Goal: Information Seeking & Learning: Understand process/instructions

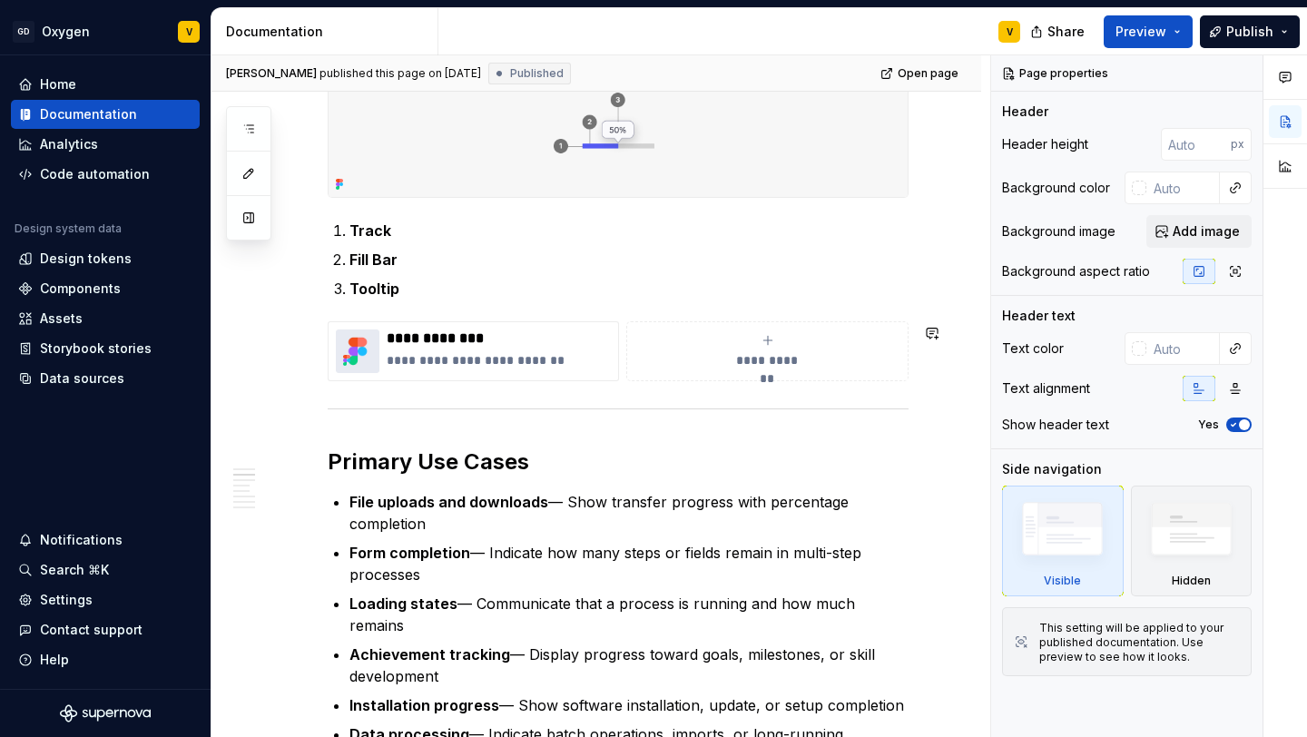
scroll to position [487, 0]
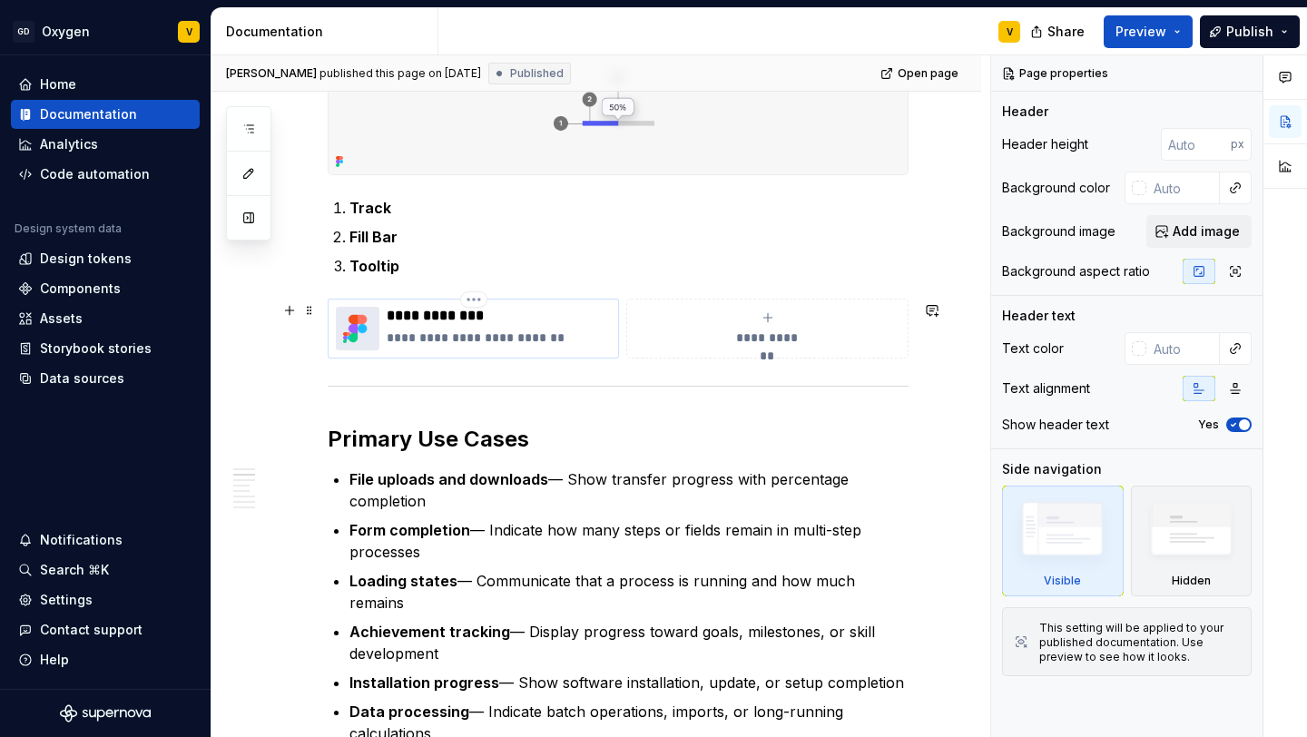
click at [505, 347] on p "**********" at bounding box center [499, 338] width 224 height 18
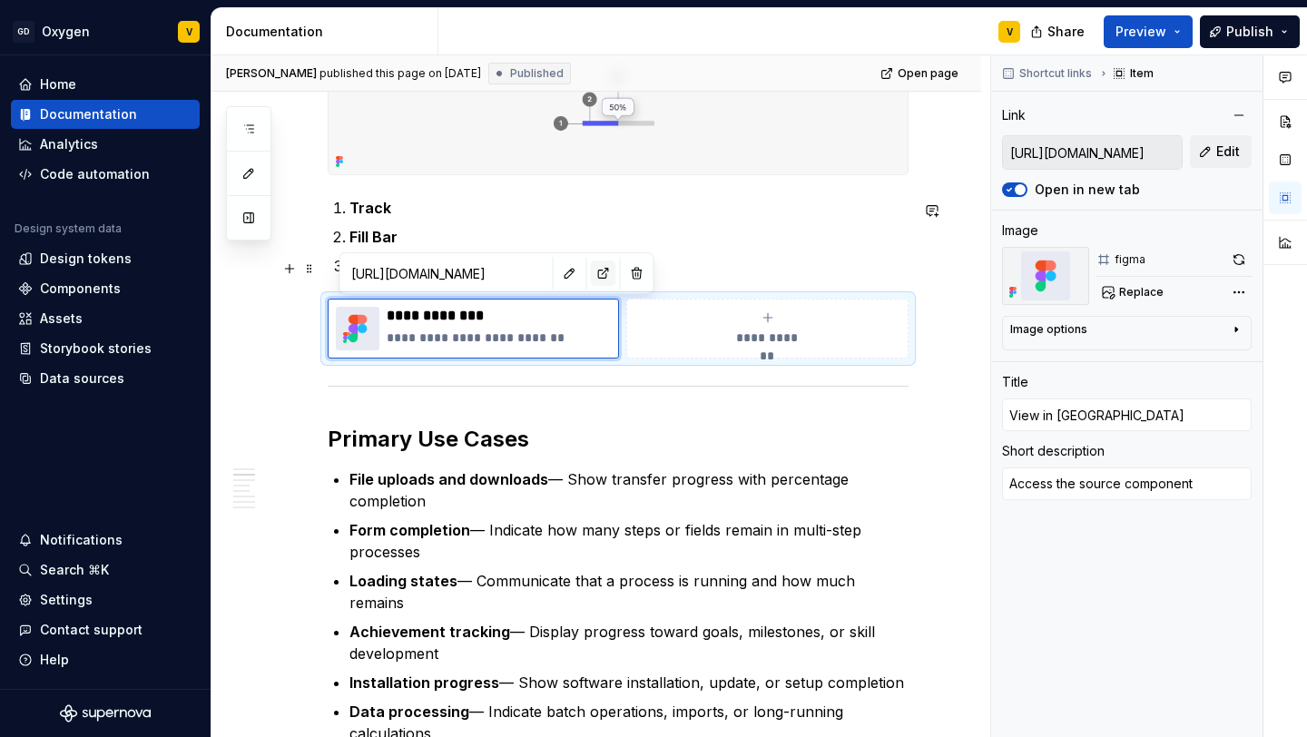
click at [591, 263] on button "button" at bounding box center [603, 272] width 25 height 25
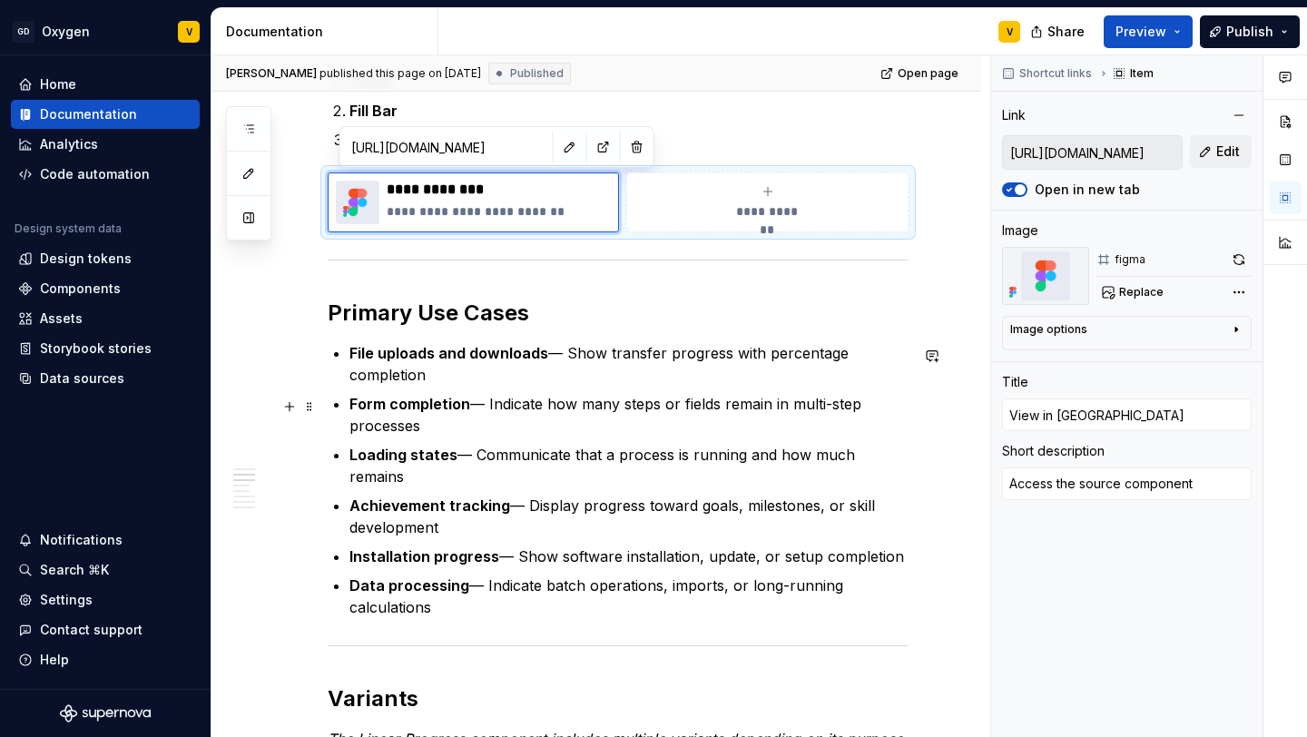
scroll to position [622, 0]
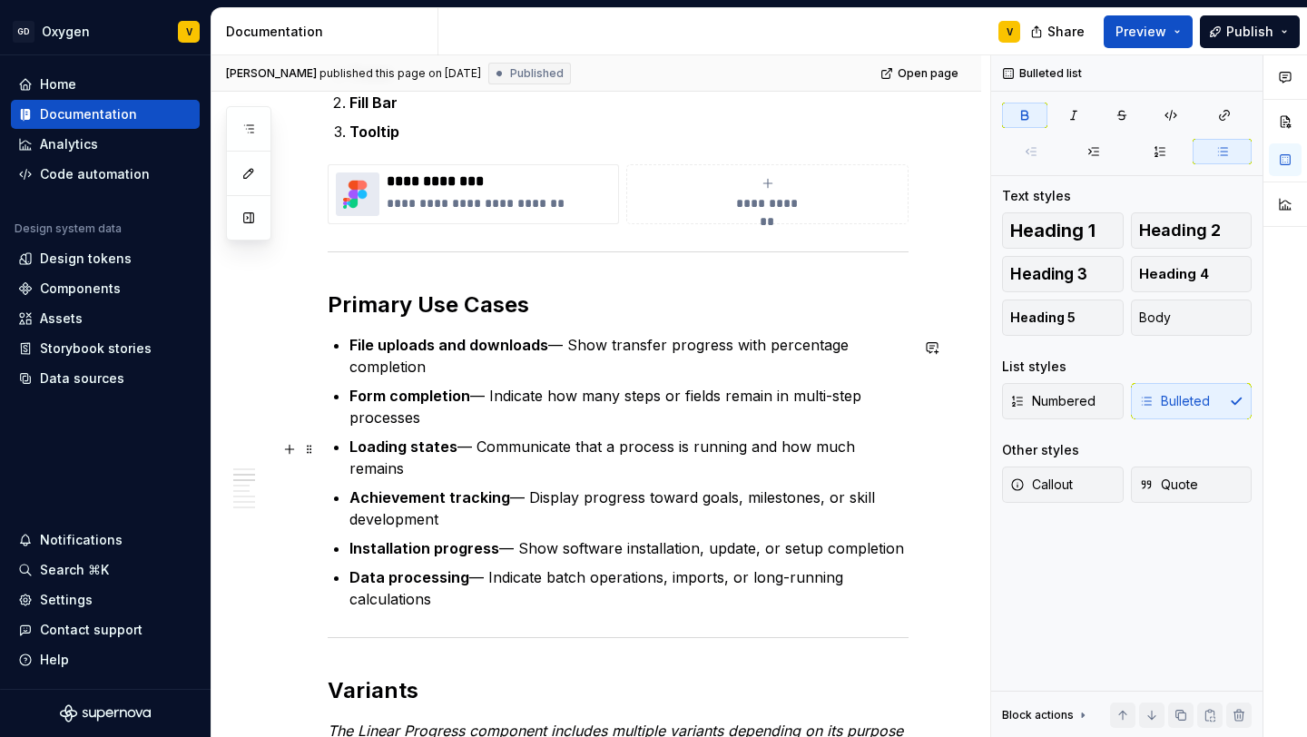
click at [432, 431] on ul "File uploads and downloads — Show transfer progress with percentage completion …" at bounding box center [628, 472] width 559 height 276
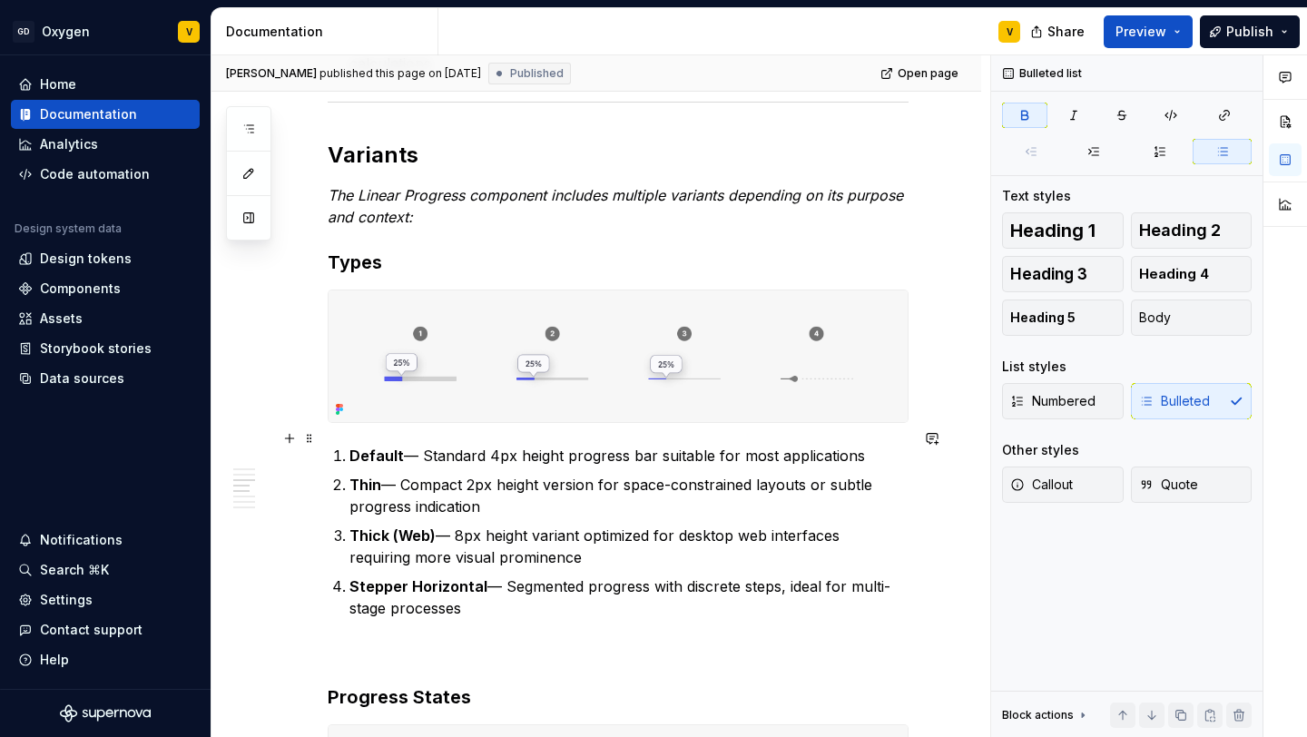
scroll to position [1154, 0]
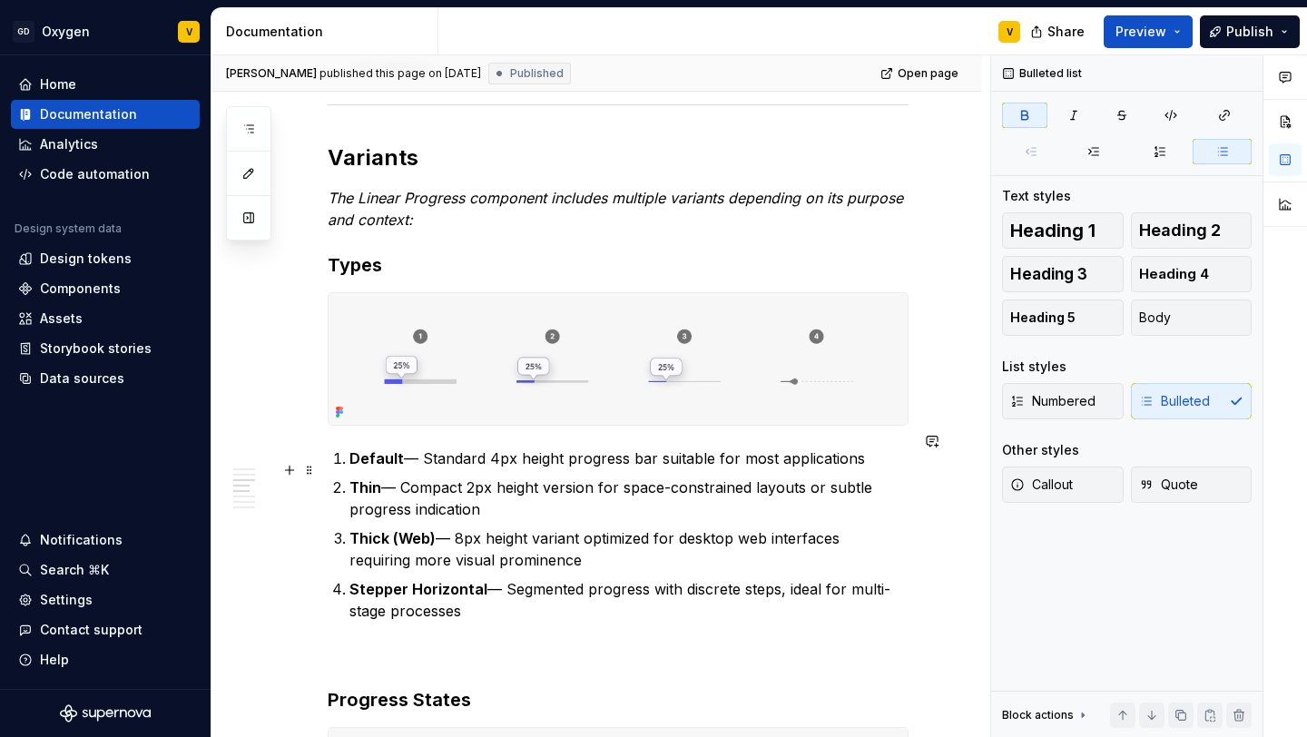
type textarea "*"
click at [374, 529] on strong "Thick (Web)" at bounding box center [392, 538] width 86 height 18
click at [388, 529] on strong "Thick (Web)" at bounding box center [392, 538] width 86 height 18
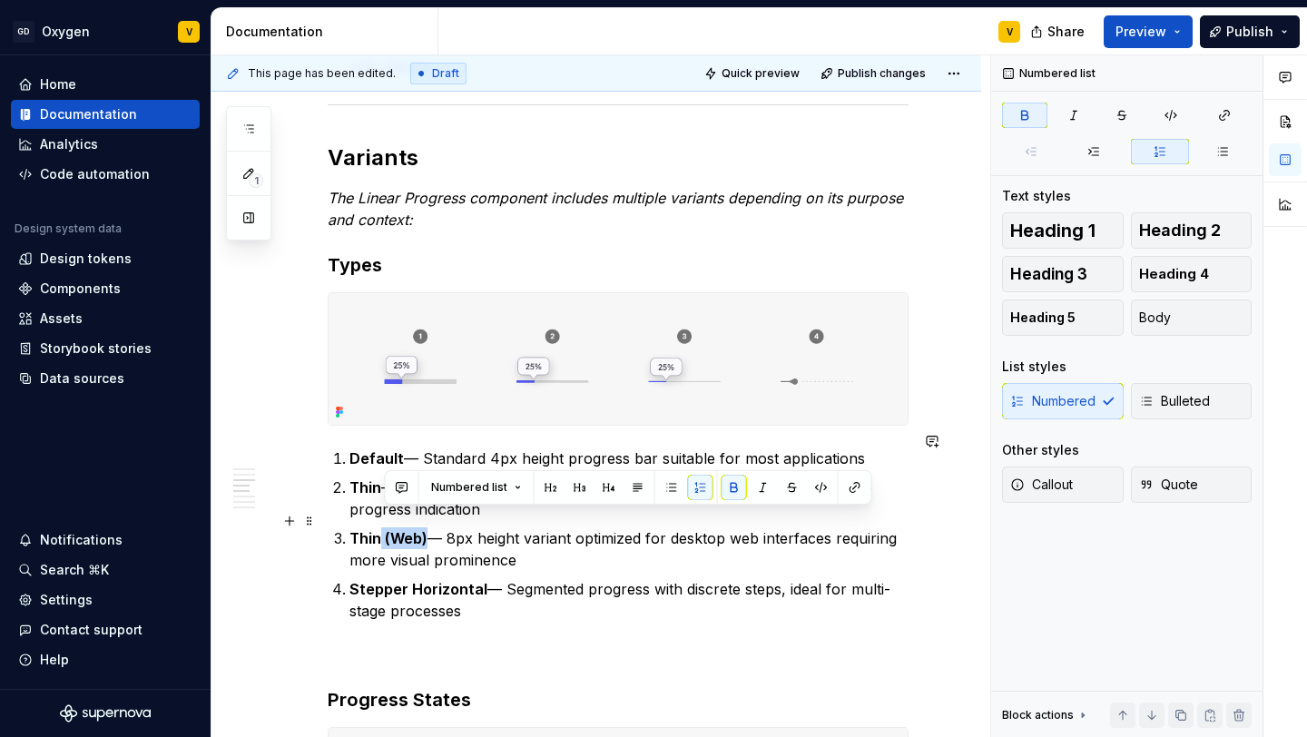
drag, startPoint x: 427, startPoint y: 521, endPoint x: 382, endPoint y: 522, distance: 45.4
click at [382, 527] on p "Thin (Web) — 8px height variant optimized for desktop web interfaces requiring …" at bounding box center [628, 549] width 559 height 44
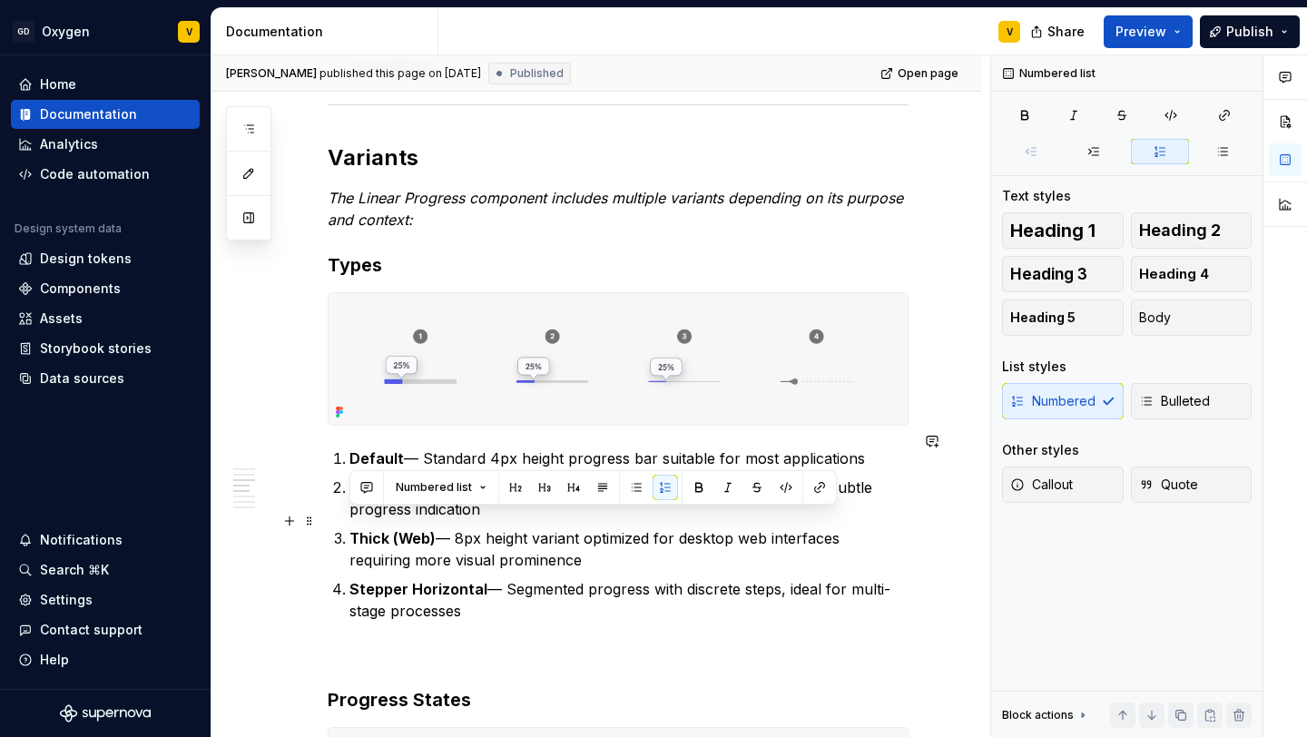
drag, startPoint x: 518, startPoint y: 545, endPoint x: 350, endPoint y: 519, distance: 170.0
click at [350, 527] on p "Thick (Web) — 8px height variant optimized for desktop web interfaces requiring…" at bounding box center [628, 549] width 559 height 44
copy p "Thick (Web) — 8px height variant optimized for desktop web interfaces requiring…"
click at [351, 449] on strong "Default" at bounding box center [376, 458] width 54 height 18
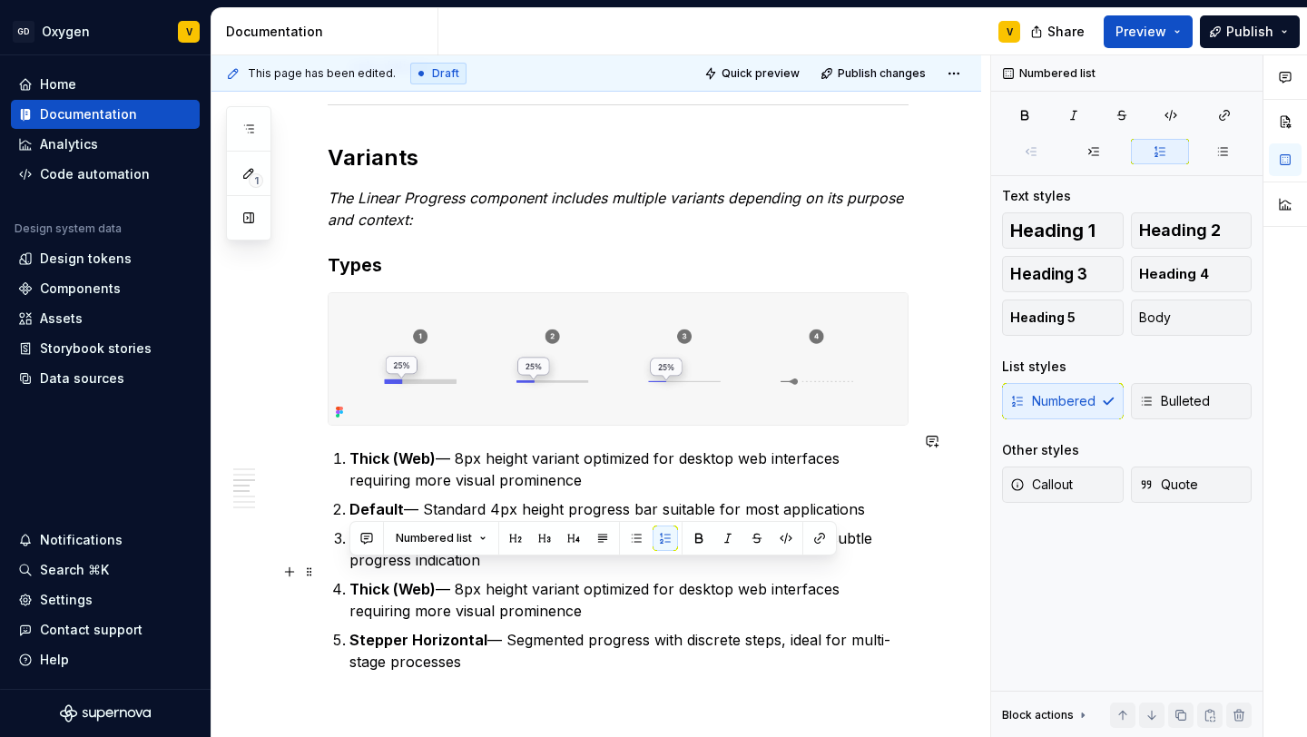
drag, startPoint x: 541, startPoint y: 592, endPoint x: 331, endPoint y: 574, distance: 210.4
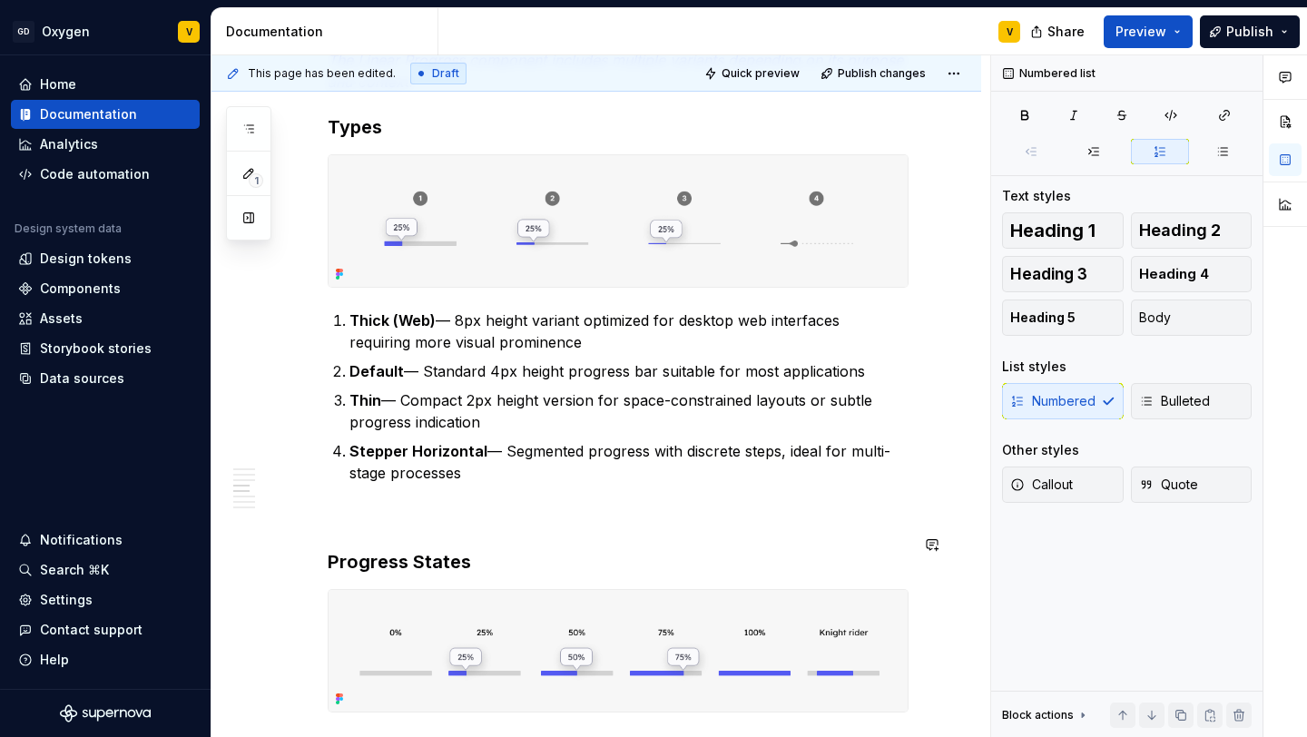
scroll to position [1210, 0]
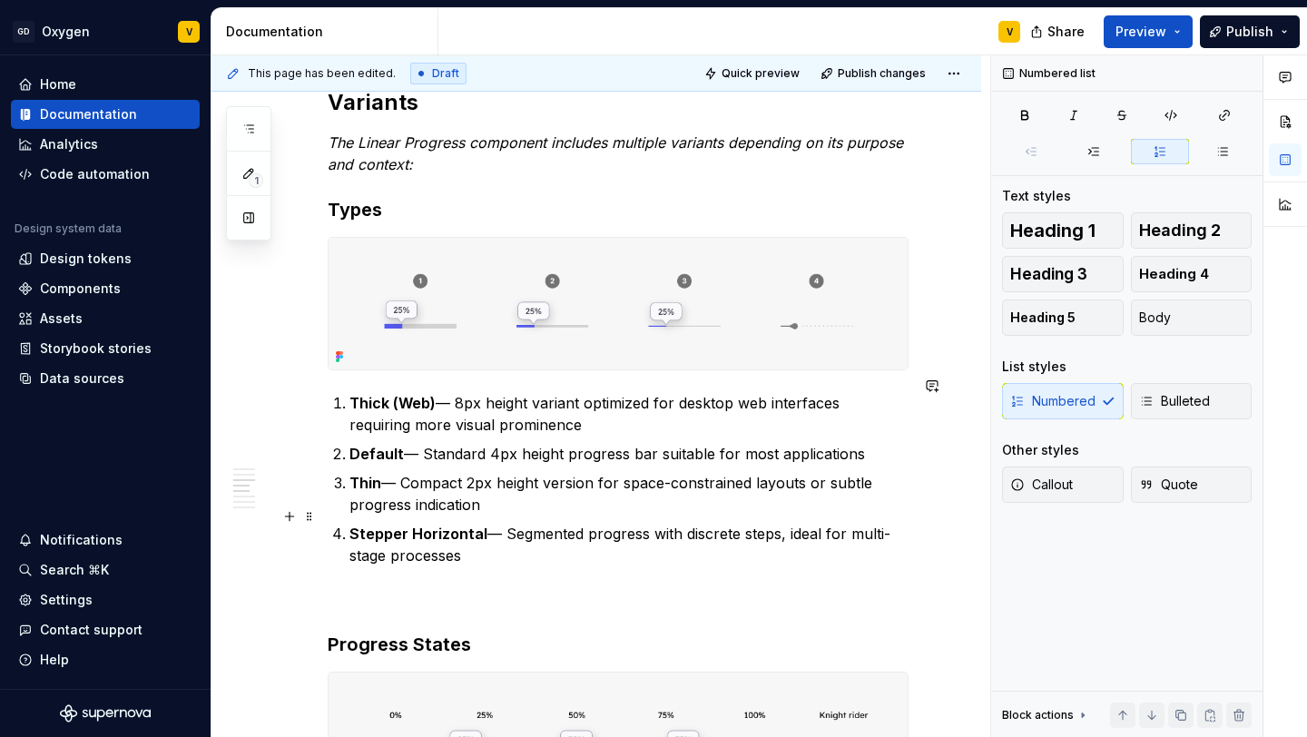
click at [644, 538] on p "Stepper Horizontal — Segmented progress with discrete steps, ideal for multi-st…" at bounding box center [628, 545] width 559 height 44
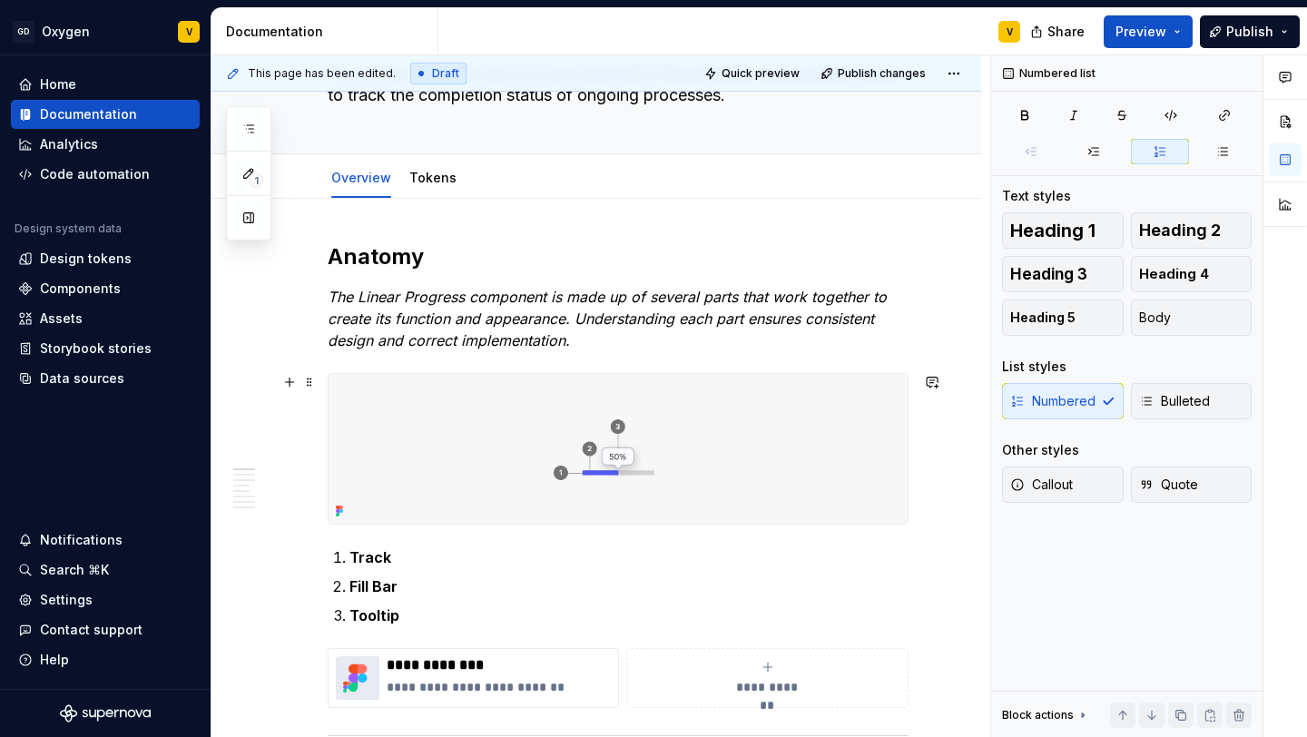
scroll to position [142, 0]
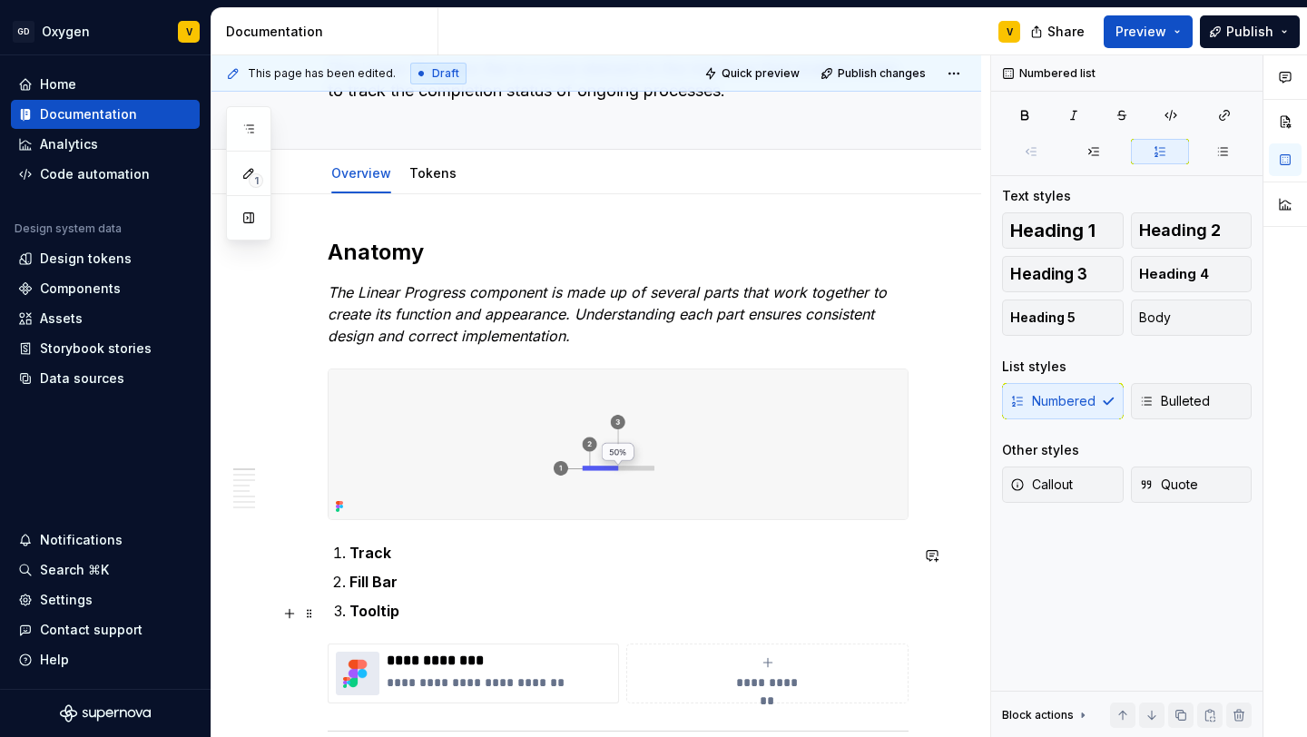
click at [411, 614] on p "Tooltip" at bounding box center [628, 611] width 559 height 22
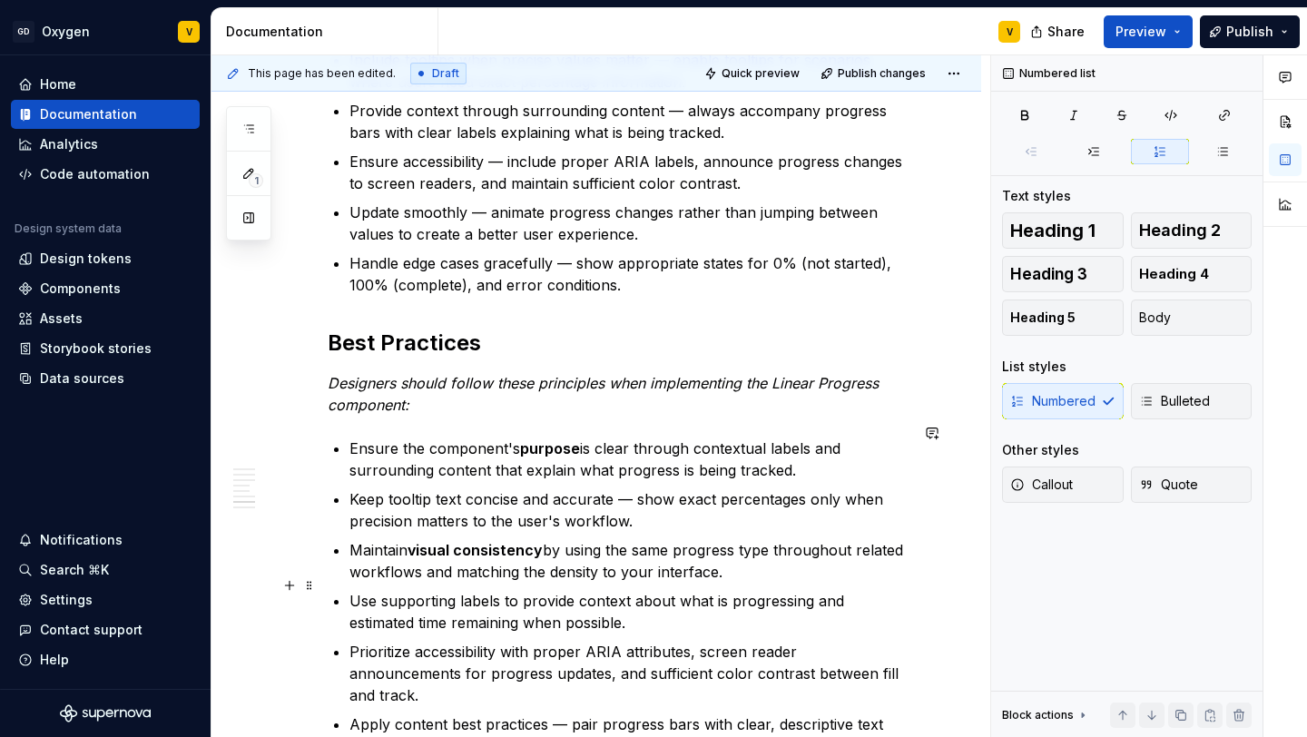
scroll to position [2311, 0]
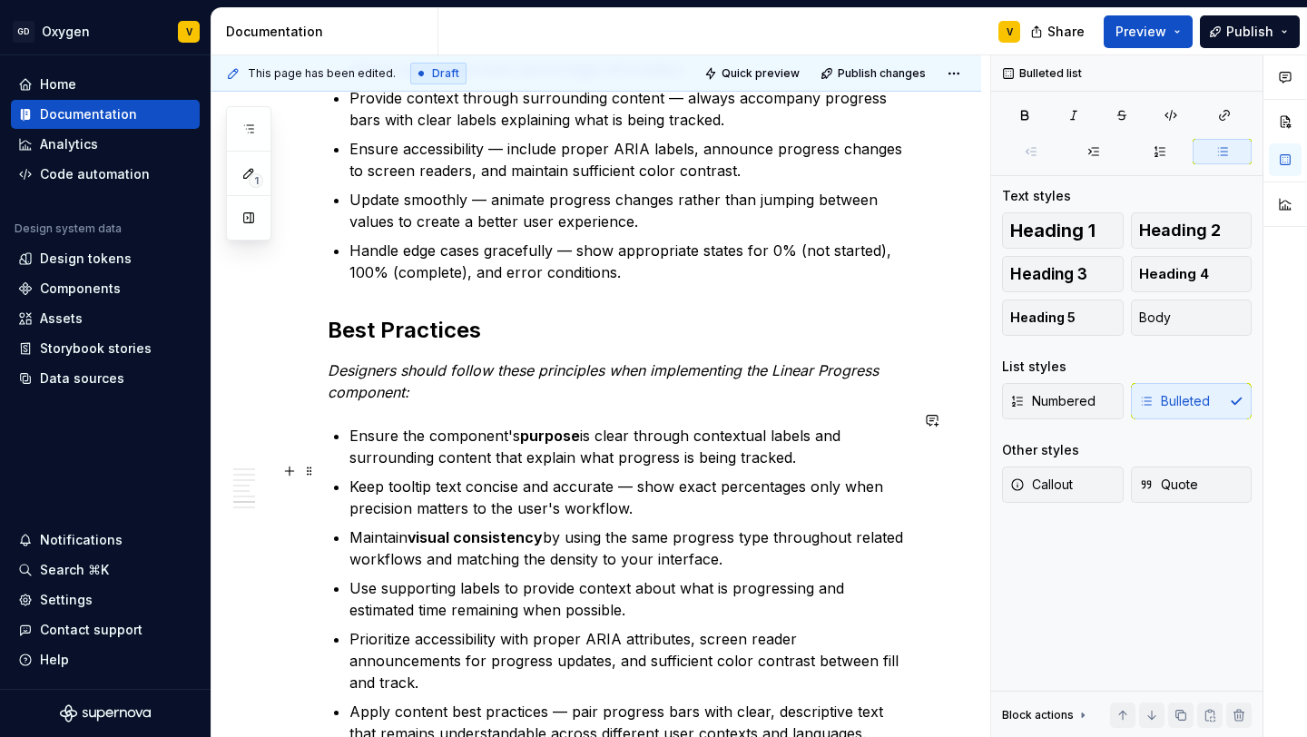
click at [397, 487] on p "Keep tooltip text concise and accurate — show exact percentages only when preci…" at bounding box center [628, 498] width 559 height 44
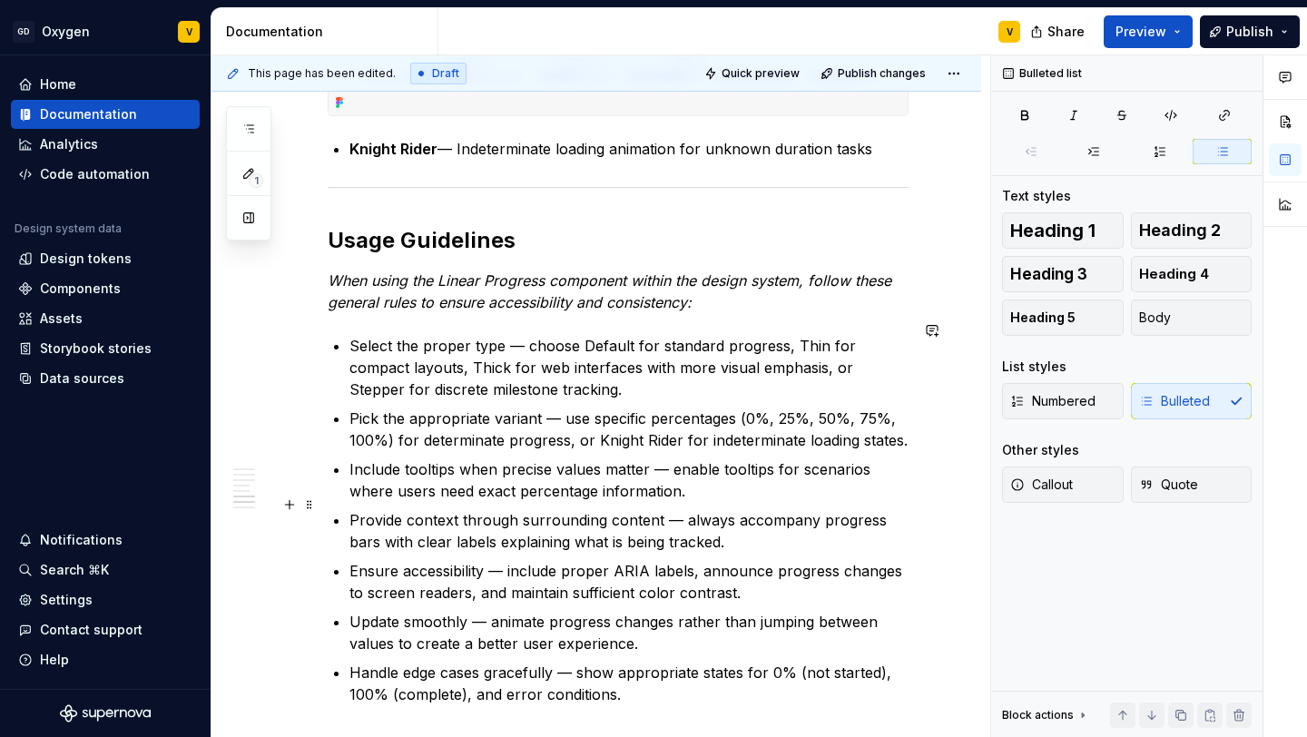
scroll to position [1846, 0]
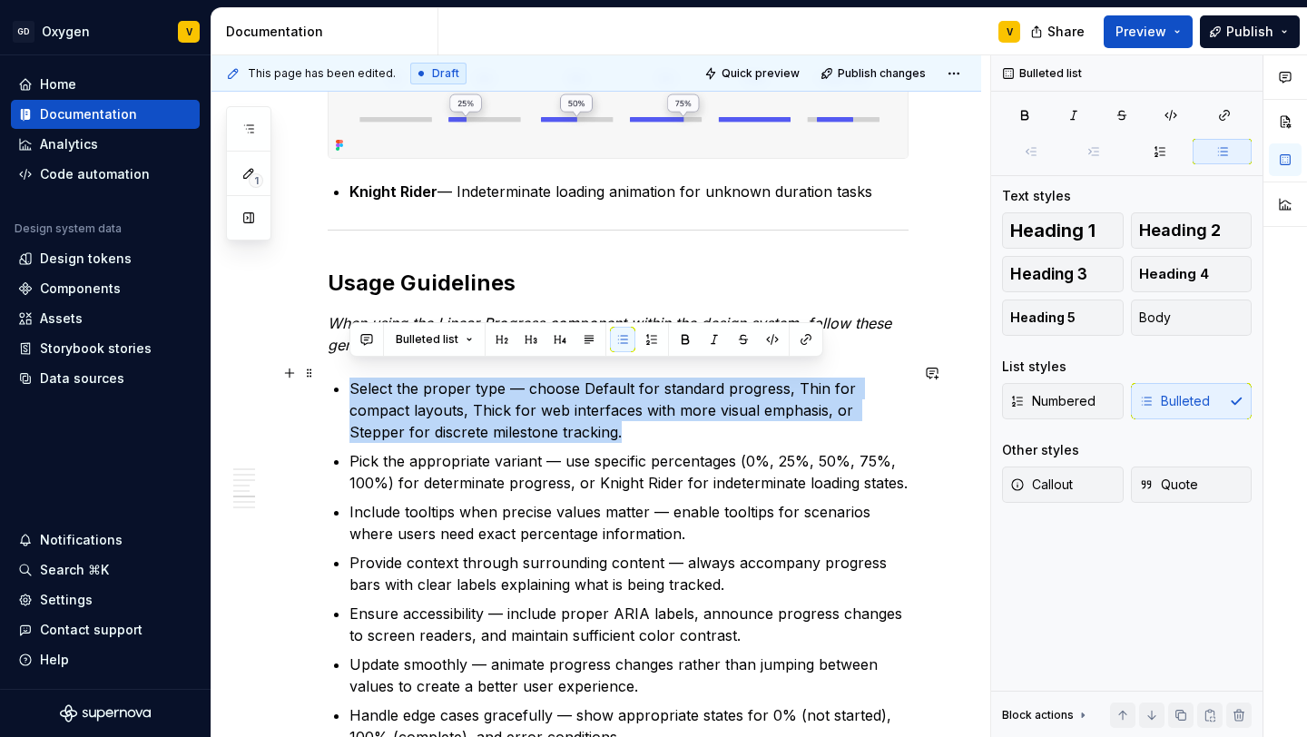
drag, startPoint x: 352, startPoint y: 368, endPoint x: 556, endPoint y: 421, distance: 211.1
click at [556, 421] on p "Select the proper type — choose Default for standard progress, Thin for compact…" at bounding box center [628, 410] width 559 height 65
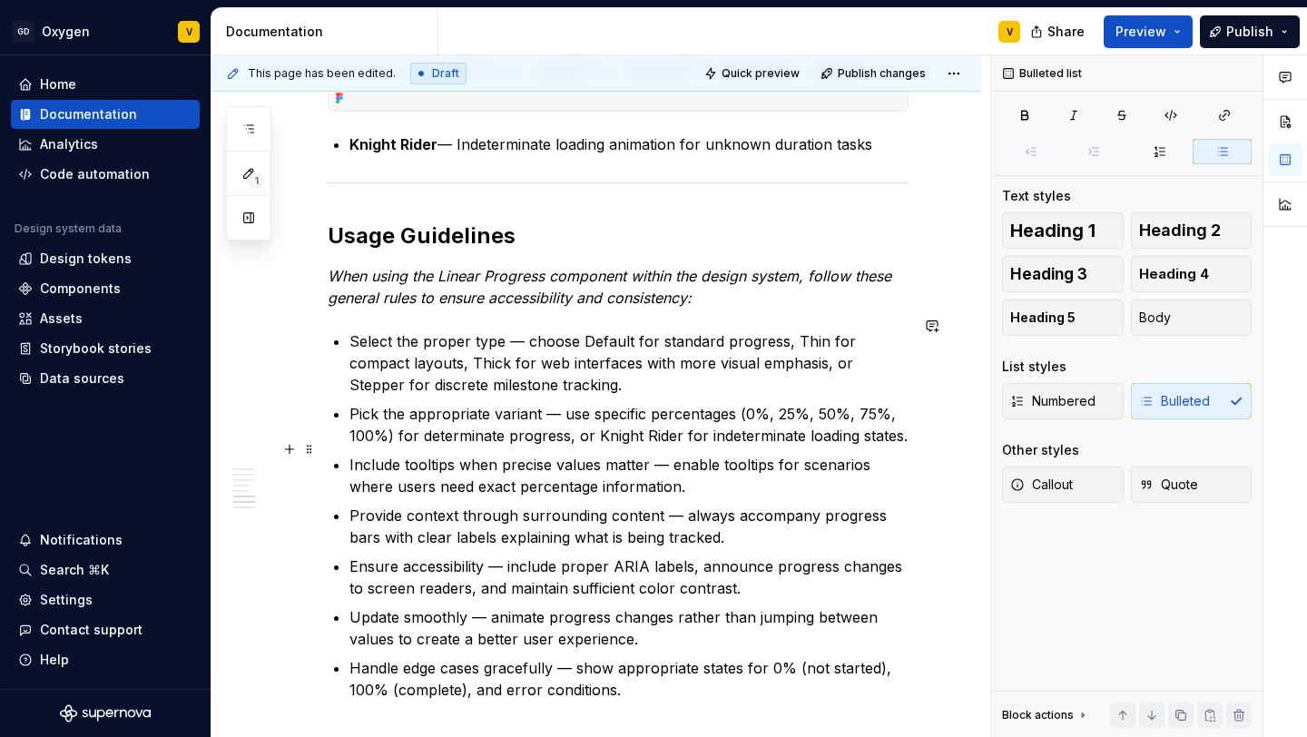
scroll to position [1897, 0]
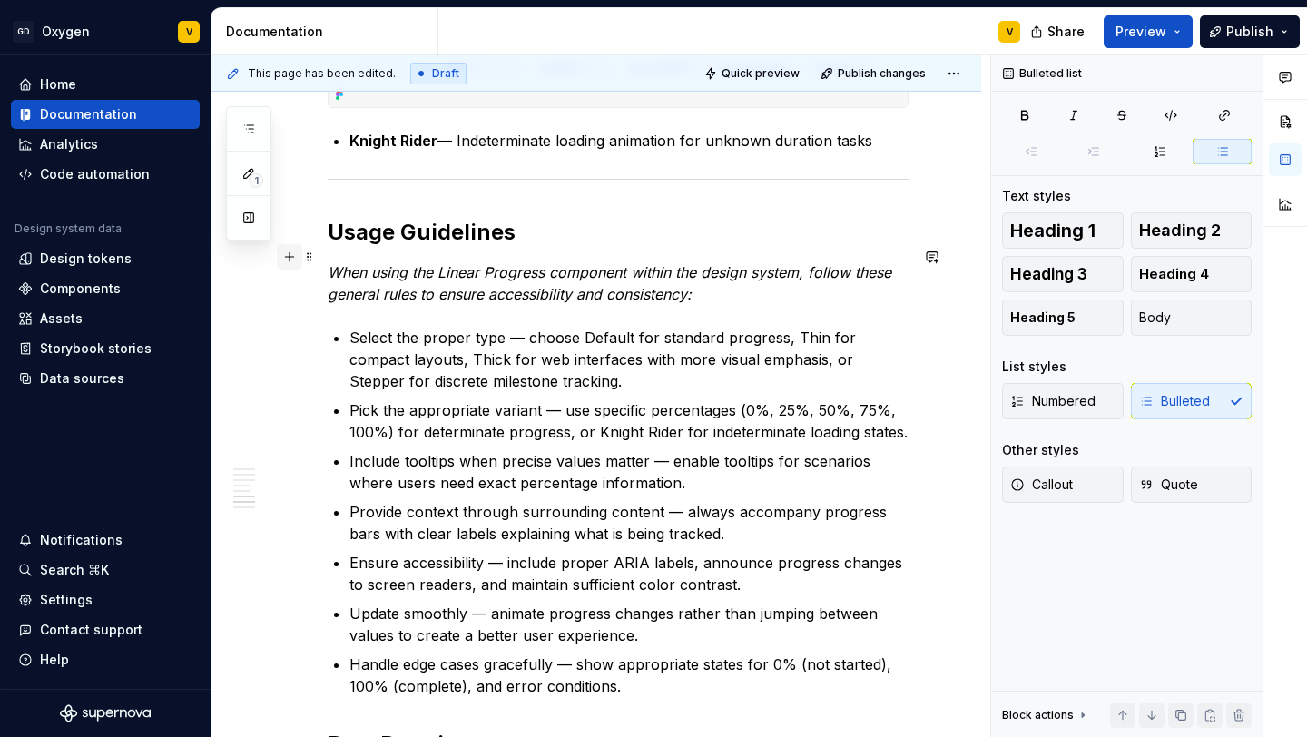
click at [290, 258] on button "button" at bounding box center [289, 256] width 25 height 25
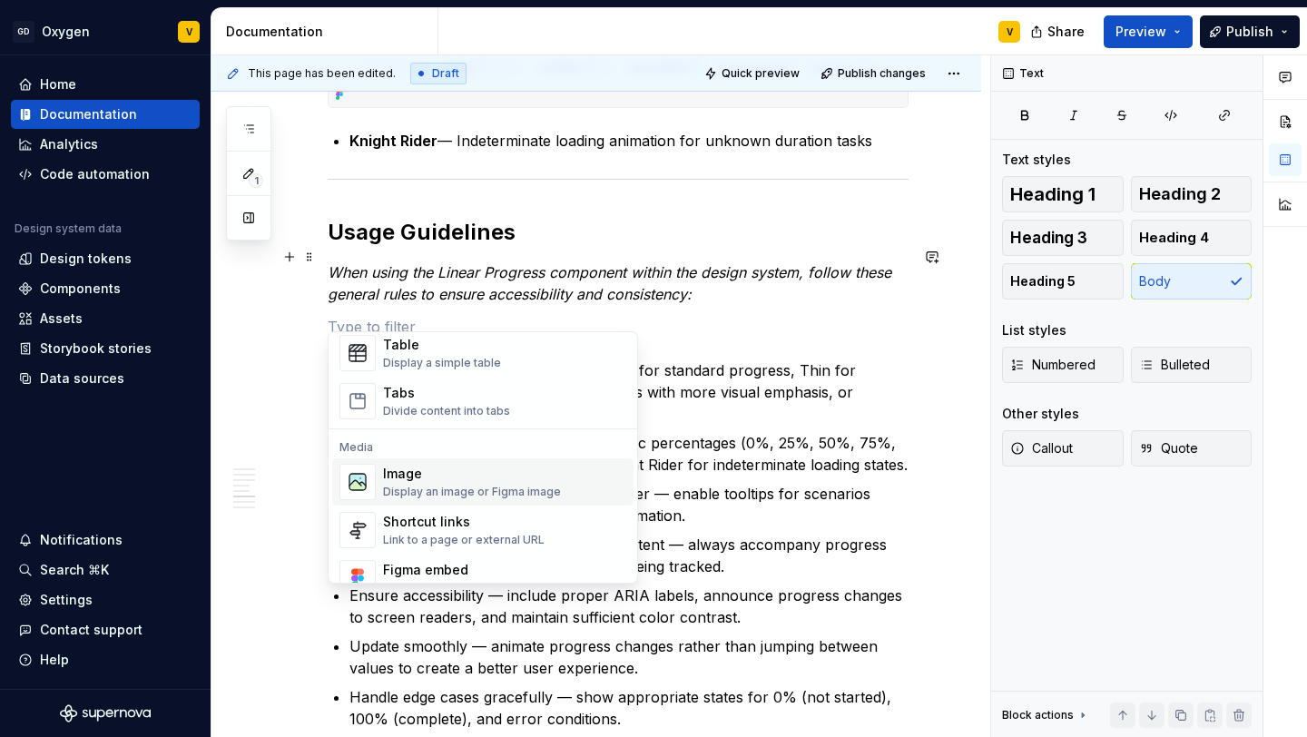
scroll to position [716, 0]
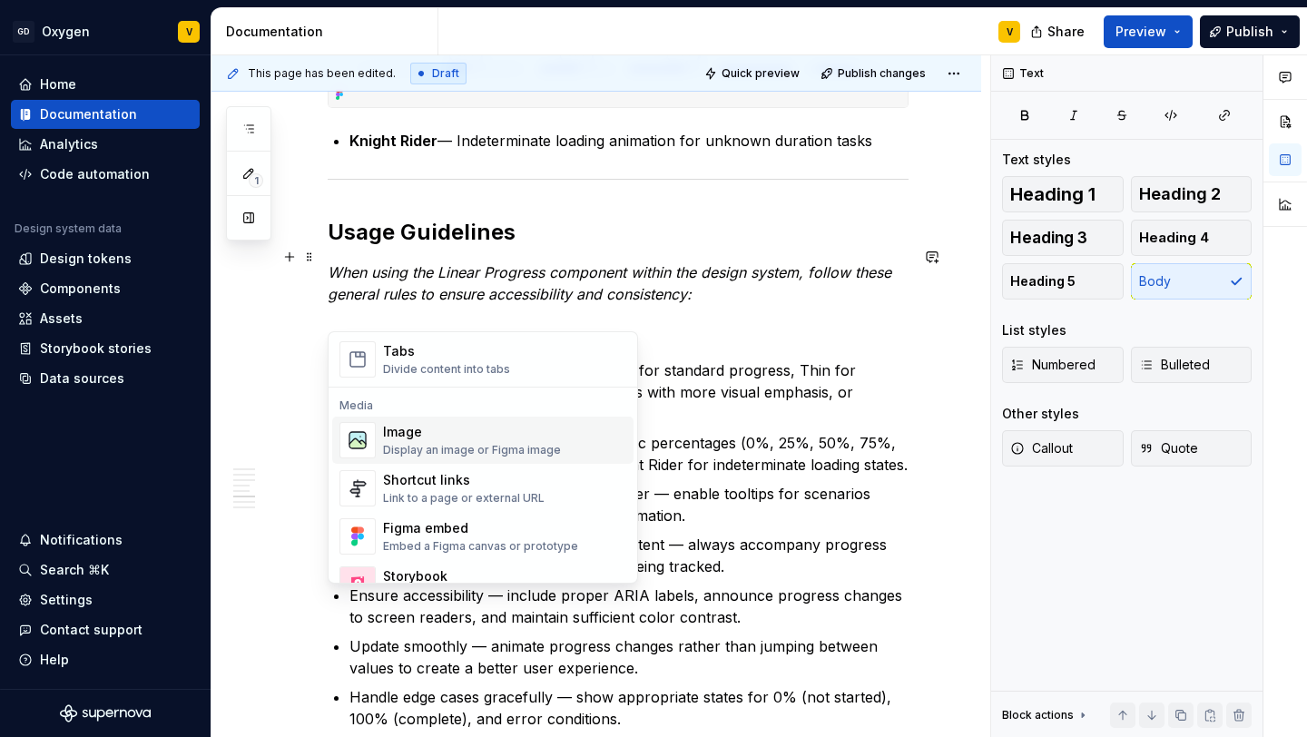
click at [390, 443] on div "Display an image or Figma image" at bounding box center [472, 450] width 178 height 15
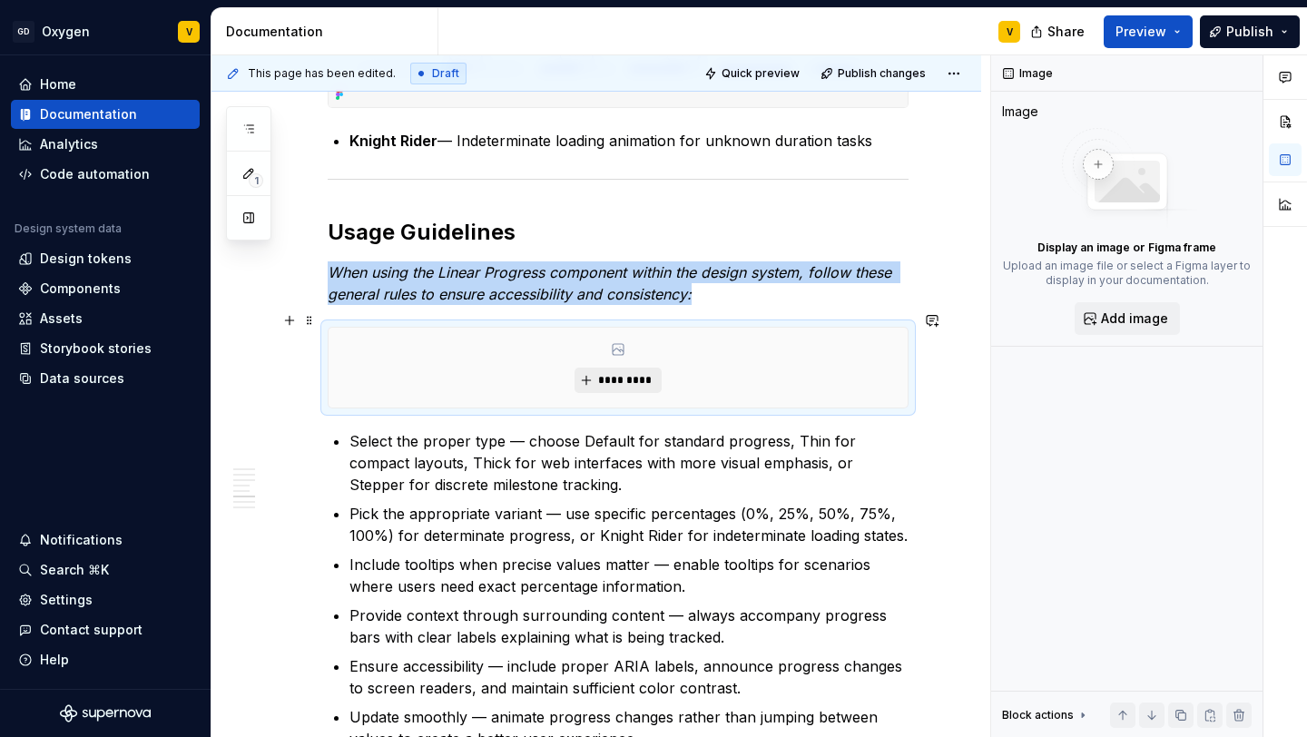
click at [630, 373] on span "*********" at bounding box center [624, 380] width 55 height 15
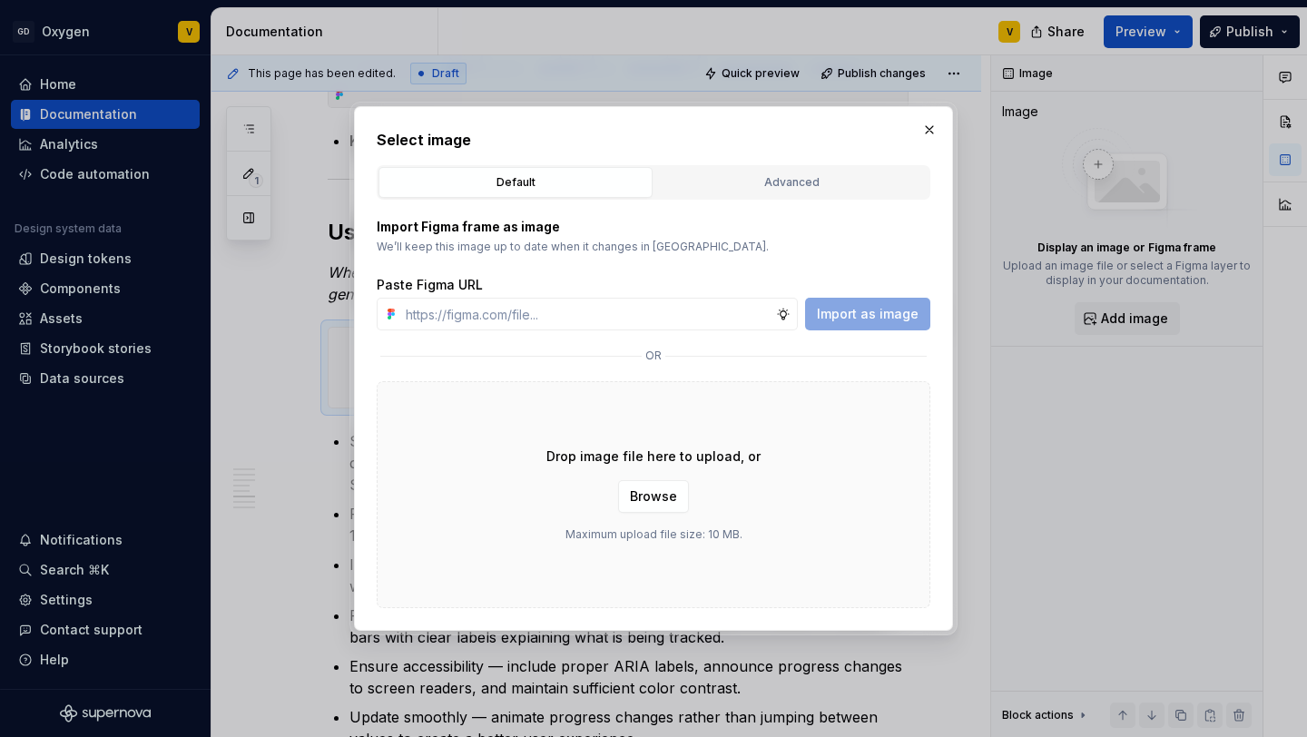
type textarea "*"
type input "https://www.figma.com/design/rzxjdfGE9CHhfV7rU8czbq/ODS-%E2%B8%B1-Internal-%E2%…"
click at [884, 319] on span "Import as image" at bounding box center [868, 314] width 102 height 18
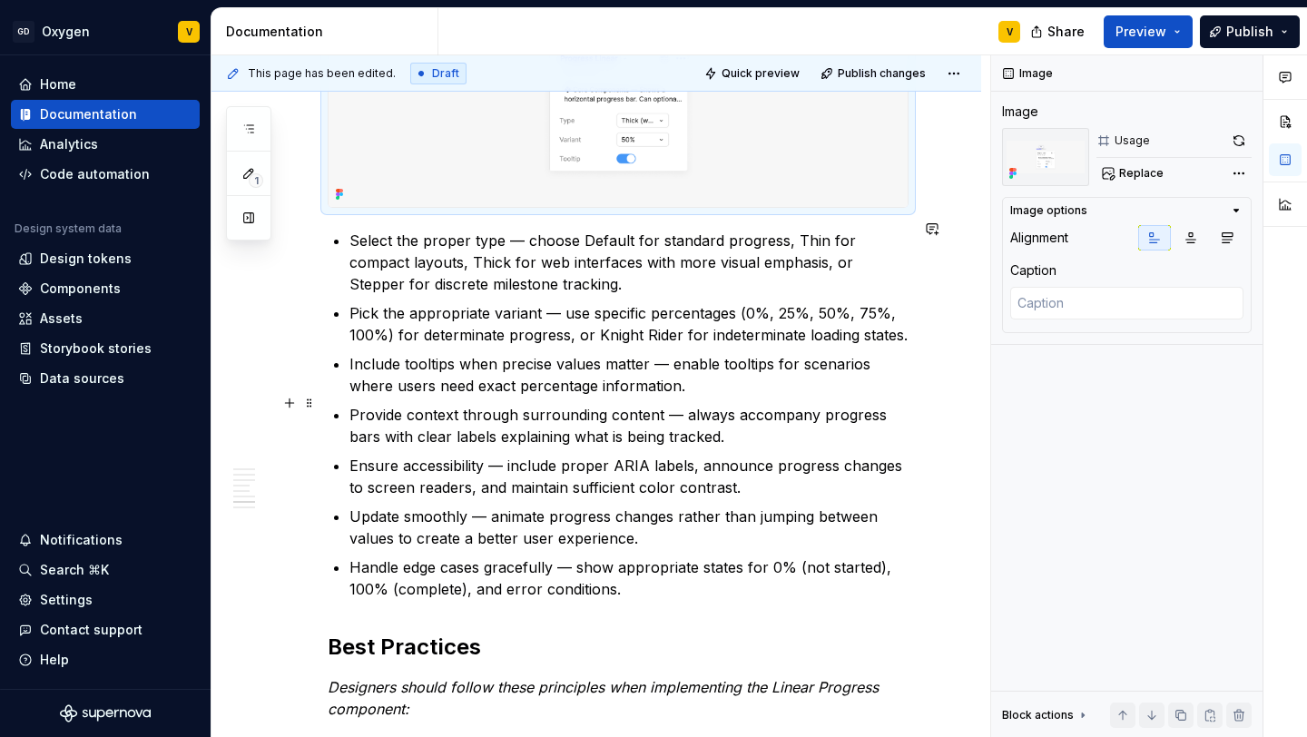
scroll to position [2279, 0]
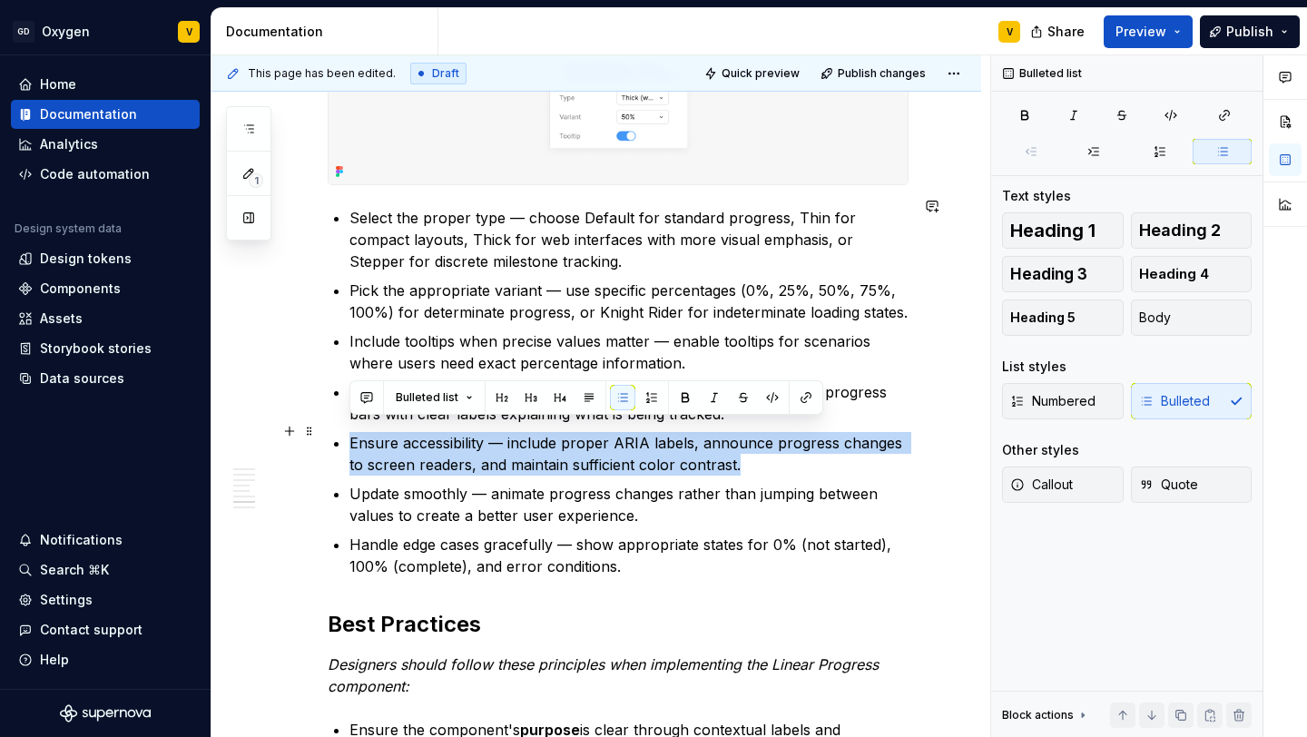
drag, startPoint x: 722, startPoint y: 458, endPoint x: 344, endPoint y: 427, distance: 379.8
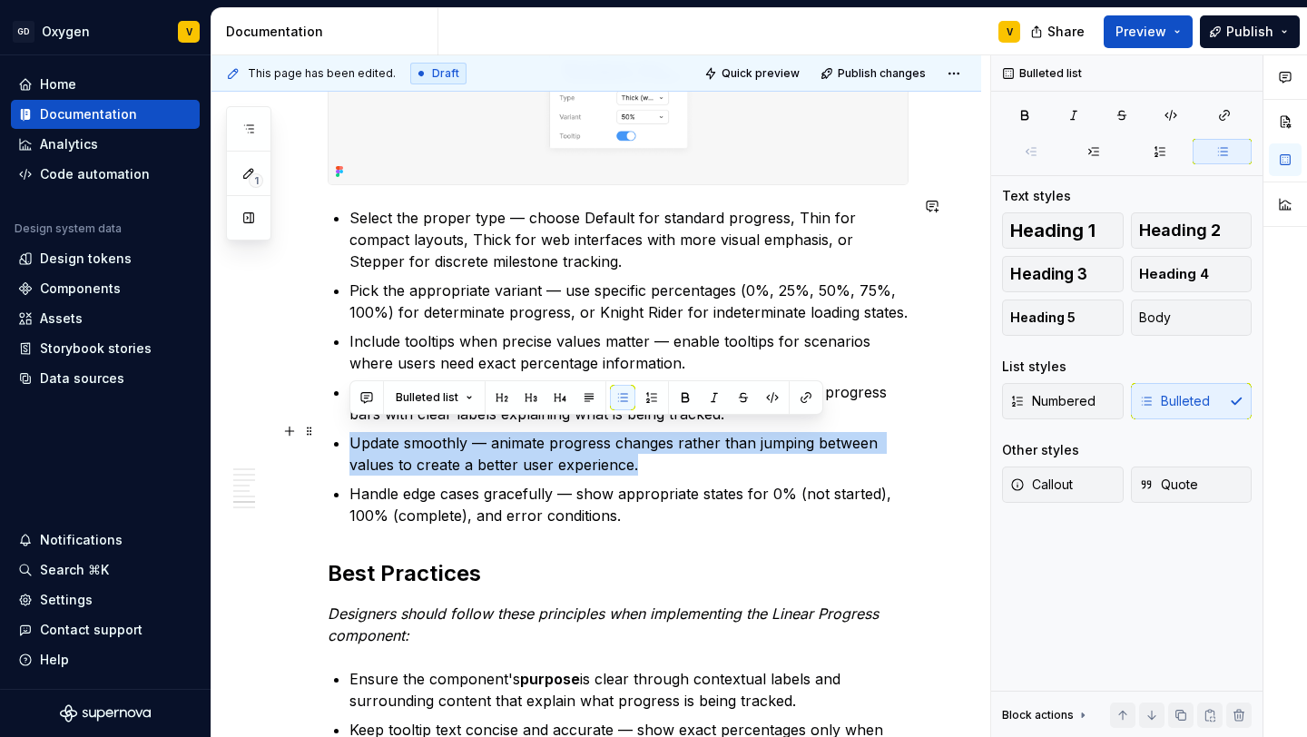
drag, startPoint x: 642, startPoint y: 457, endPoint x: 346, endPoint y: 428, distance: 297.2
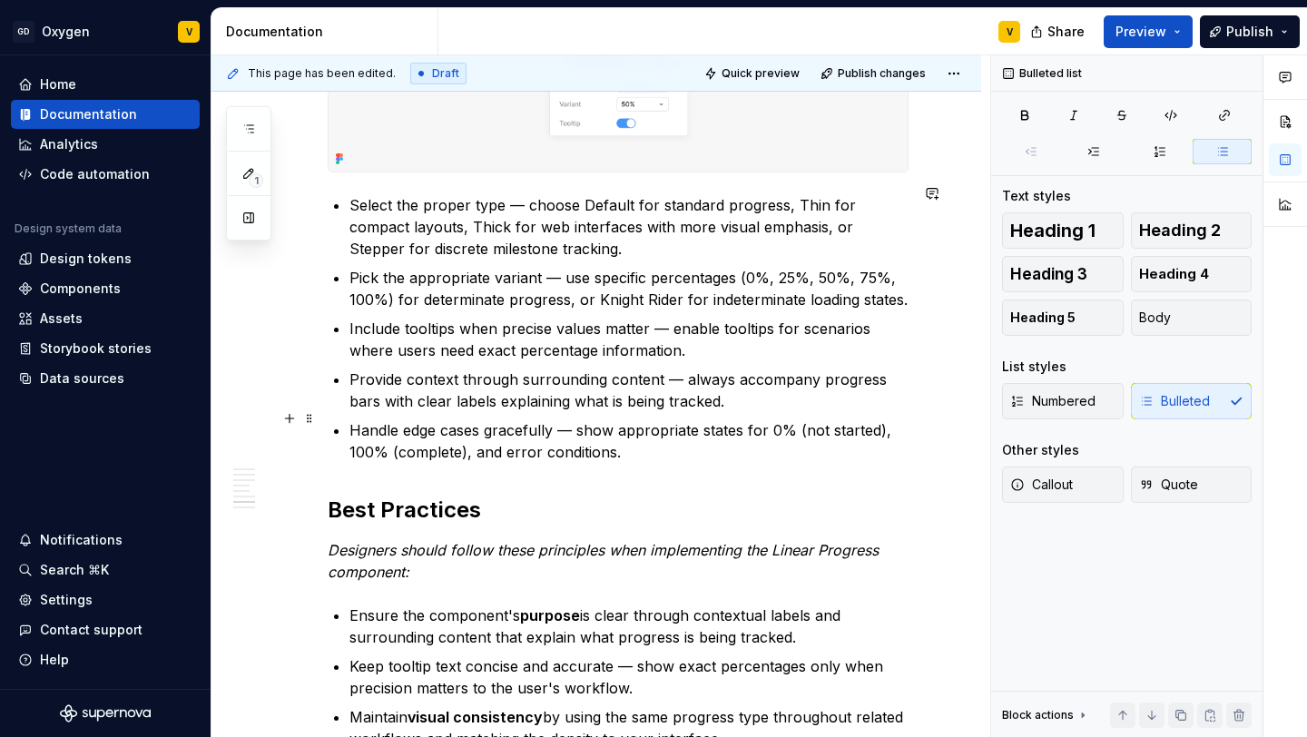
scroll to position [2293, 0]
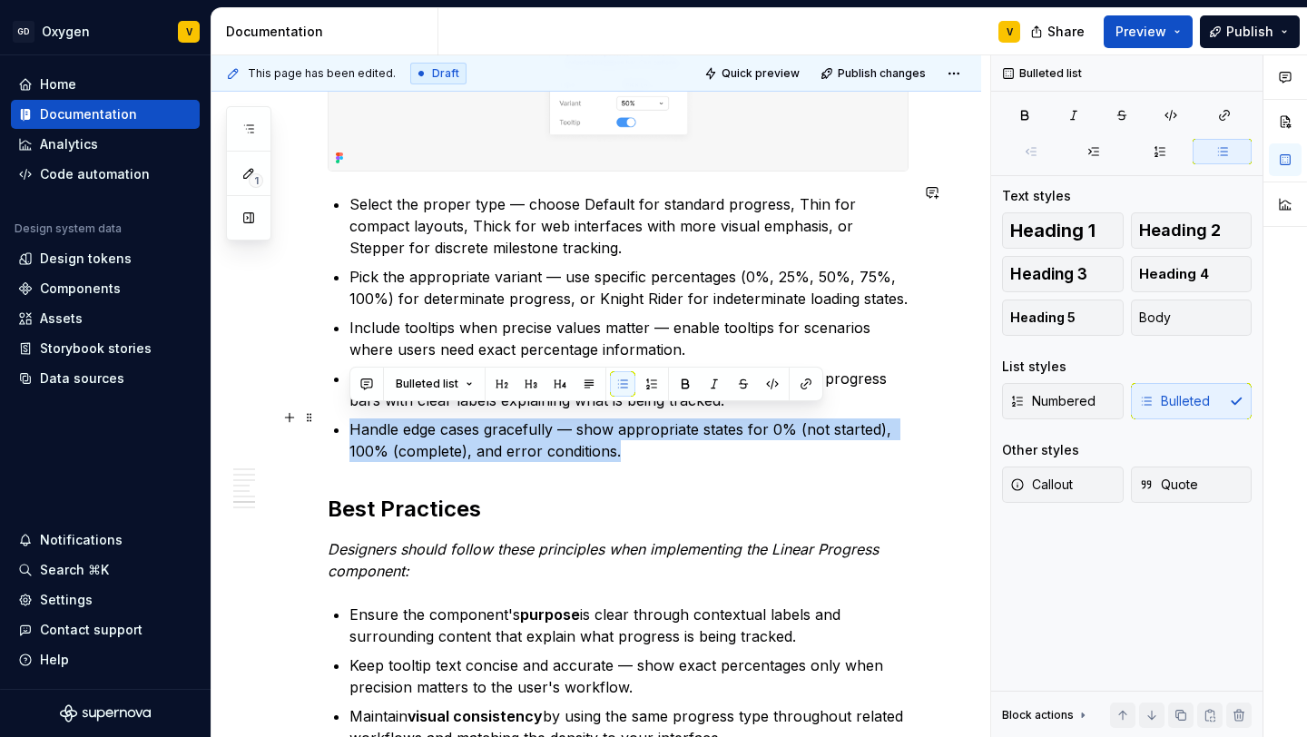
drag, startPoint x: 636, startPoint y: 441, endPoint x: 341, endPoint y: 414, distance: 296.2
click at [349, 418] on li "Handle edge cases gracefully — show appropriate states for 0% (not started), 10…" at bounding box center [628, 440] width 559 height 44
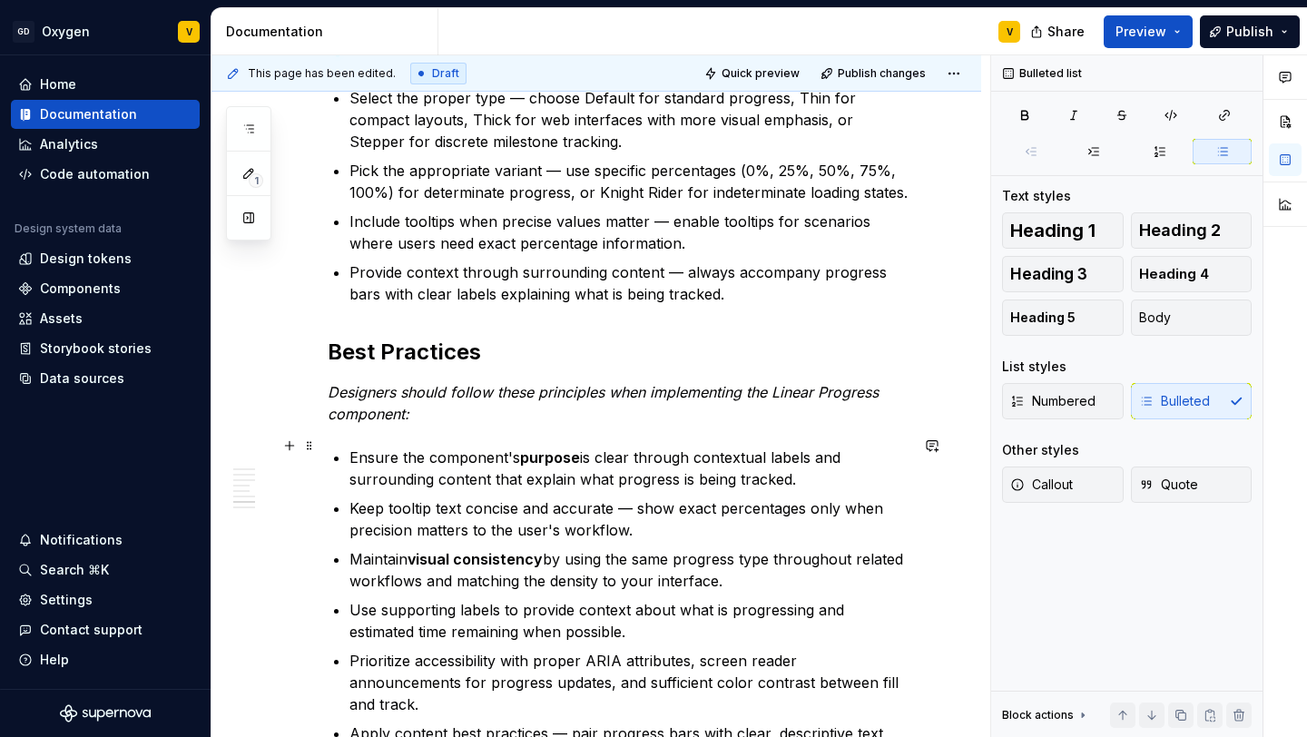
scroll to position [2392, 0]
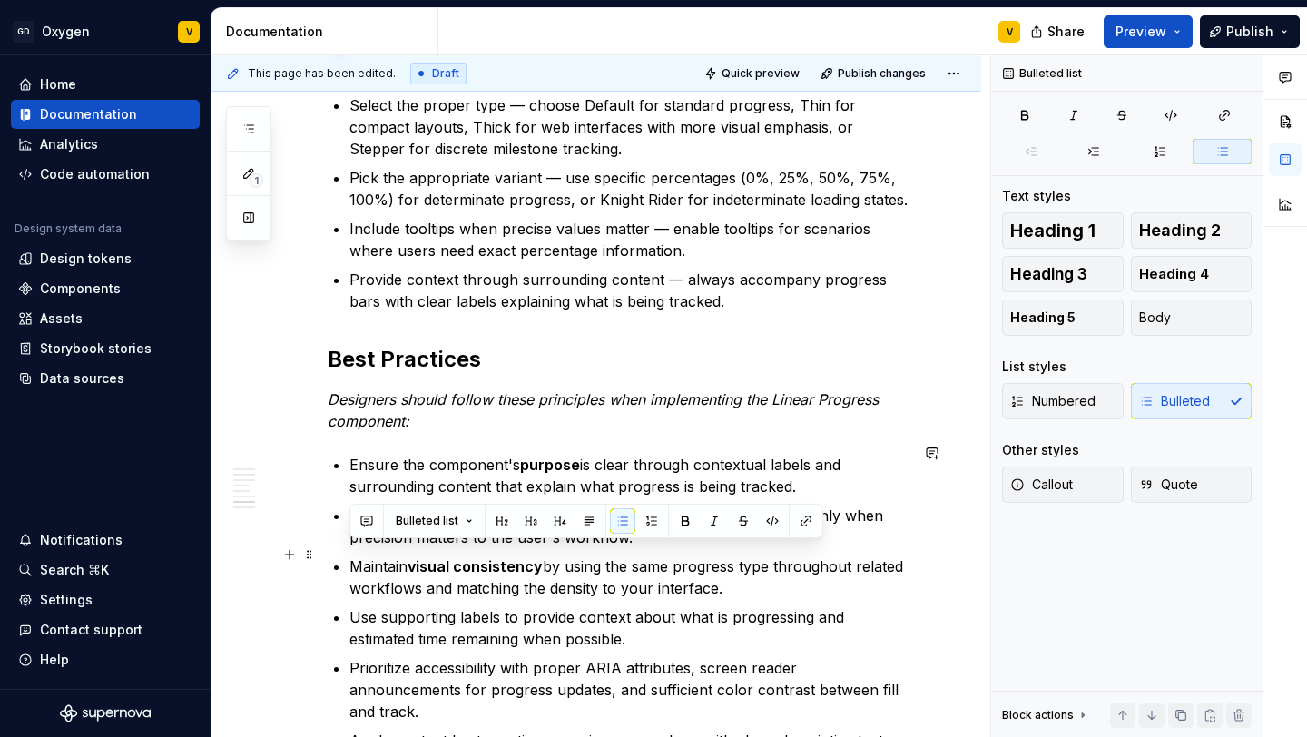
drag, startPoint x: 740, startPoint y: 578, endPoint x: 349, endPoint y: 554, distance: 392.0
click at [349, 555] on p "Maintain visual consistency by using the same progress type throughout related …" at bounding box center [628, 577] width 559 height 44
copy p "Maintain visual consistency by using the same progress type throughout related …"
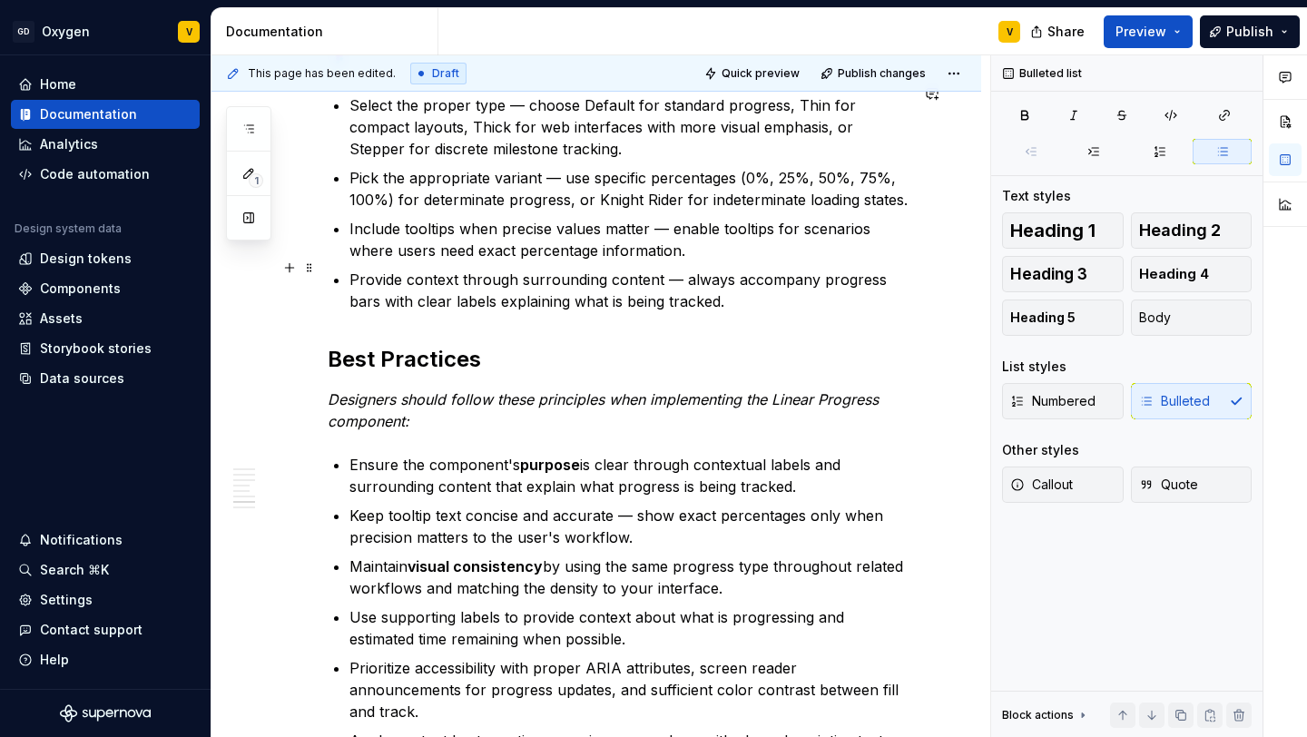
click at [722, 296] on p "Provide context through surrounding content — always accompany progress bars wi…" at bounding box center [628, 291] width 559 height 44
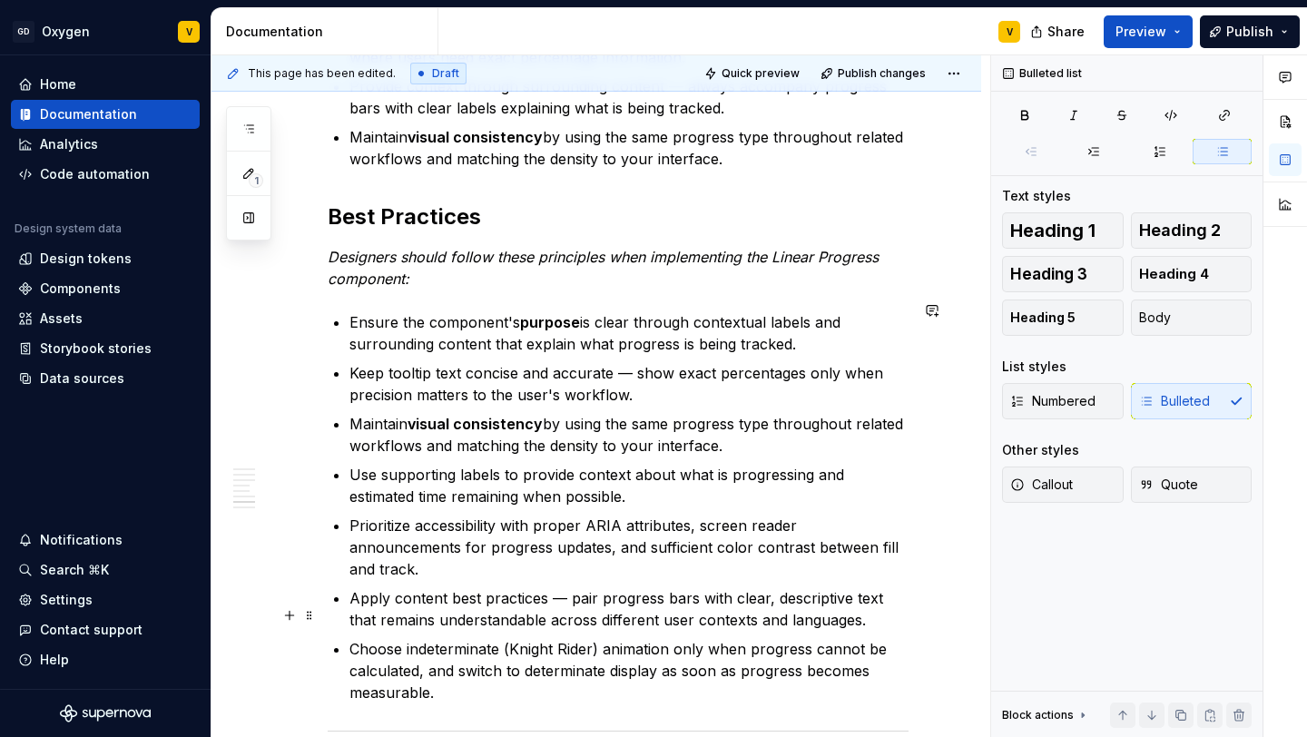
scroll to position [2587, 0]
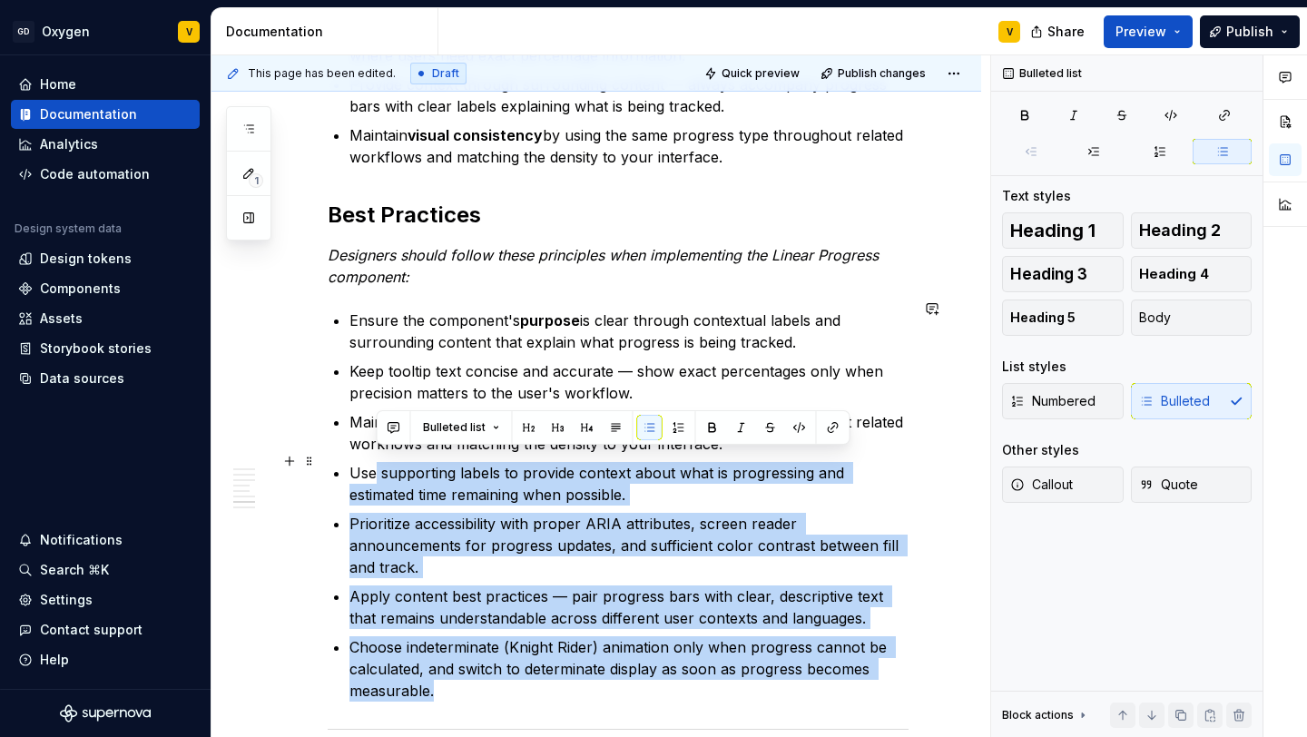
drag, startPoint x: 462, startPoint y: 663, endPoint x: 373, endPoint y: 468, distance: 213.6
click at [373, 468] on ul "Ensure the component's purpose is clear through contextual labels and surroundi…" at bounding box center [628, 505] width 559 height 392
click at [418, 664] on p "Choose indeterminate (Knight Rider) animation only when progress cannot be calc…" at bounding box center [628, 668] width 559 height 65
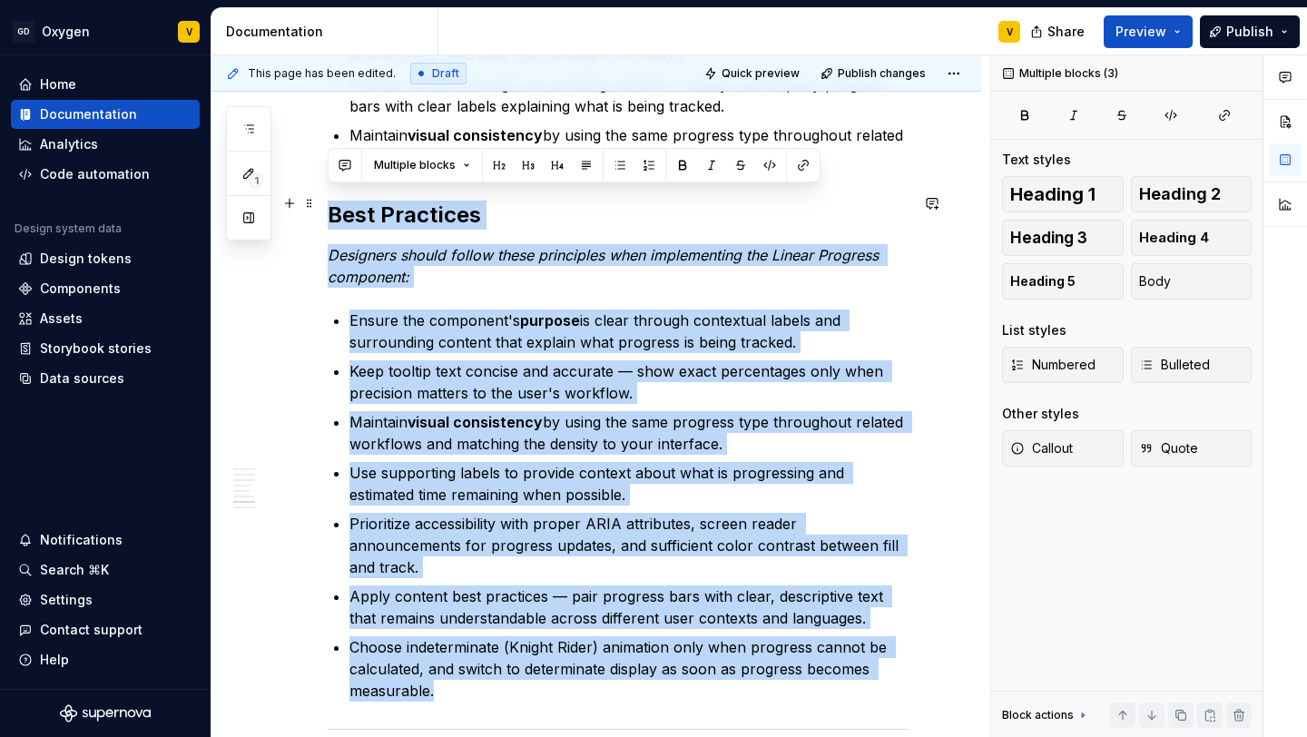
drag, startPoint x: 459, startPoint y: 665, endPoint x: 331, endPoint y: 207, distance: 475.9
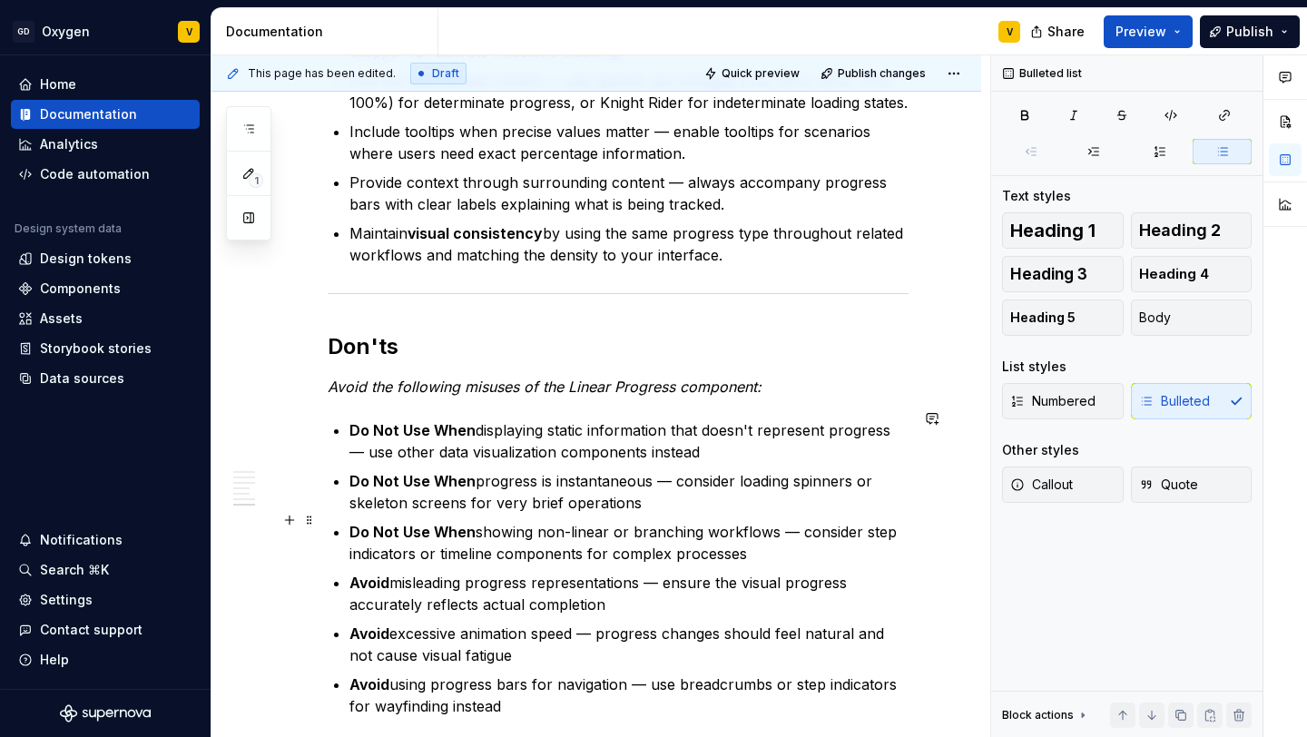
scroll to position [2490, 0]
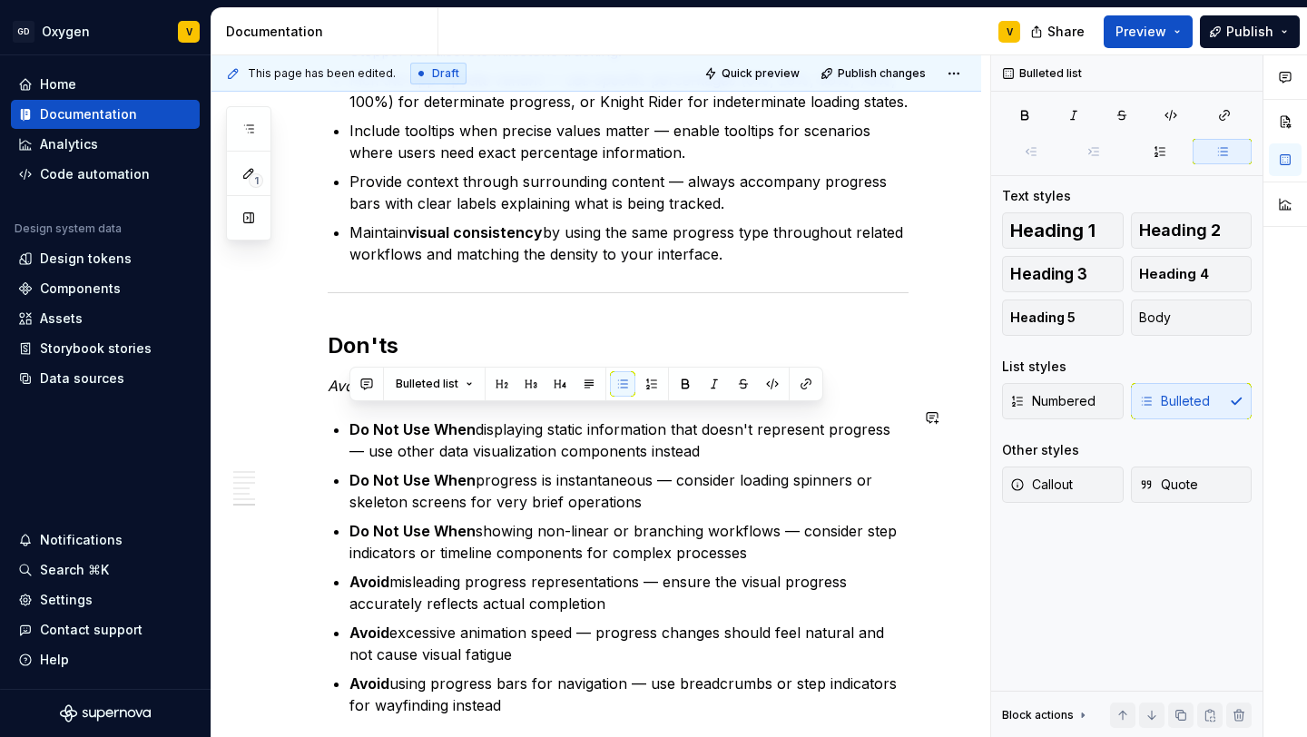
drag, startPoint x: 692, startPoint y: 441, endPoint x: 349, endPoint y: 404, distance: 344.2
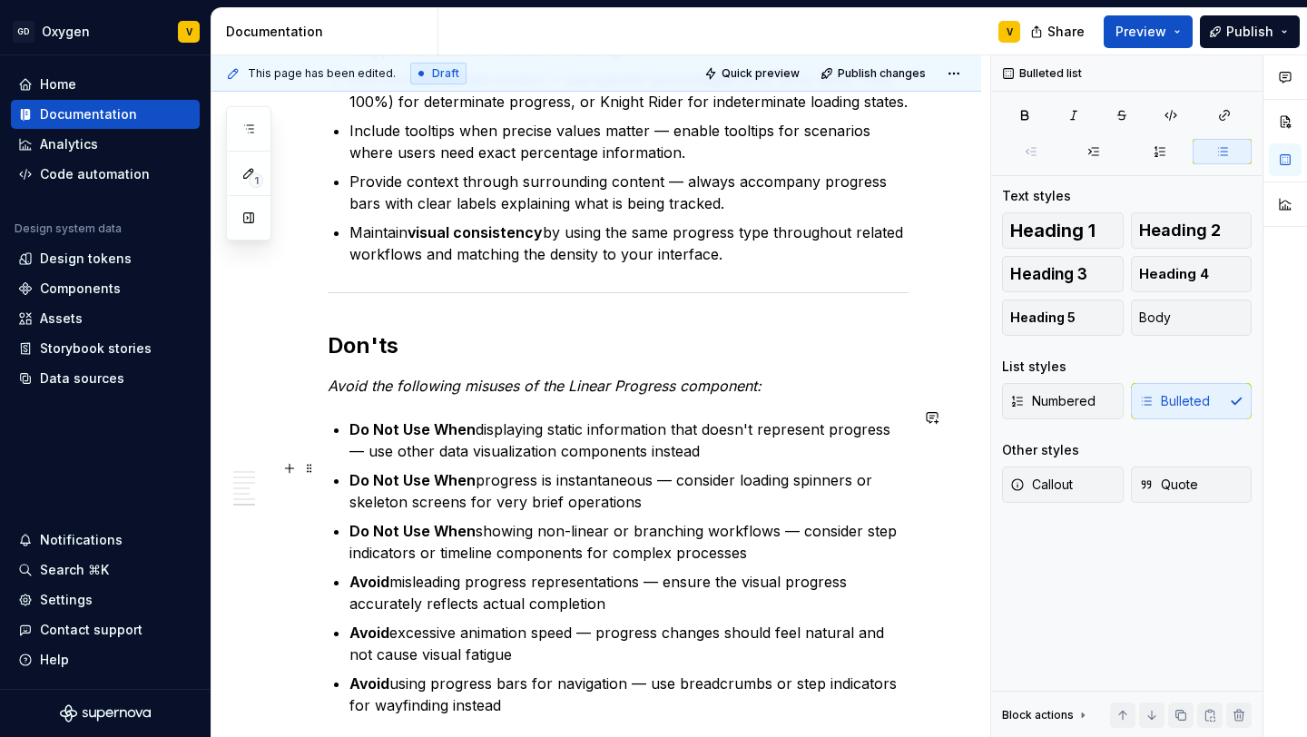
click at [457, 490] on p "Do Not Use When progress is instantaneous — consider loading spinners or skelet…" at bounding box center [628, 491] width 559 height 44
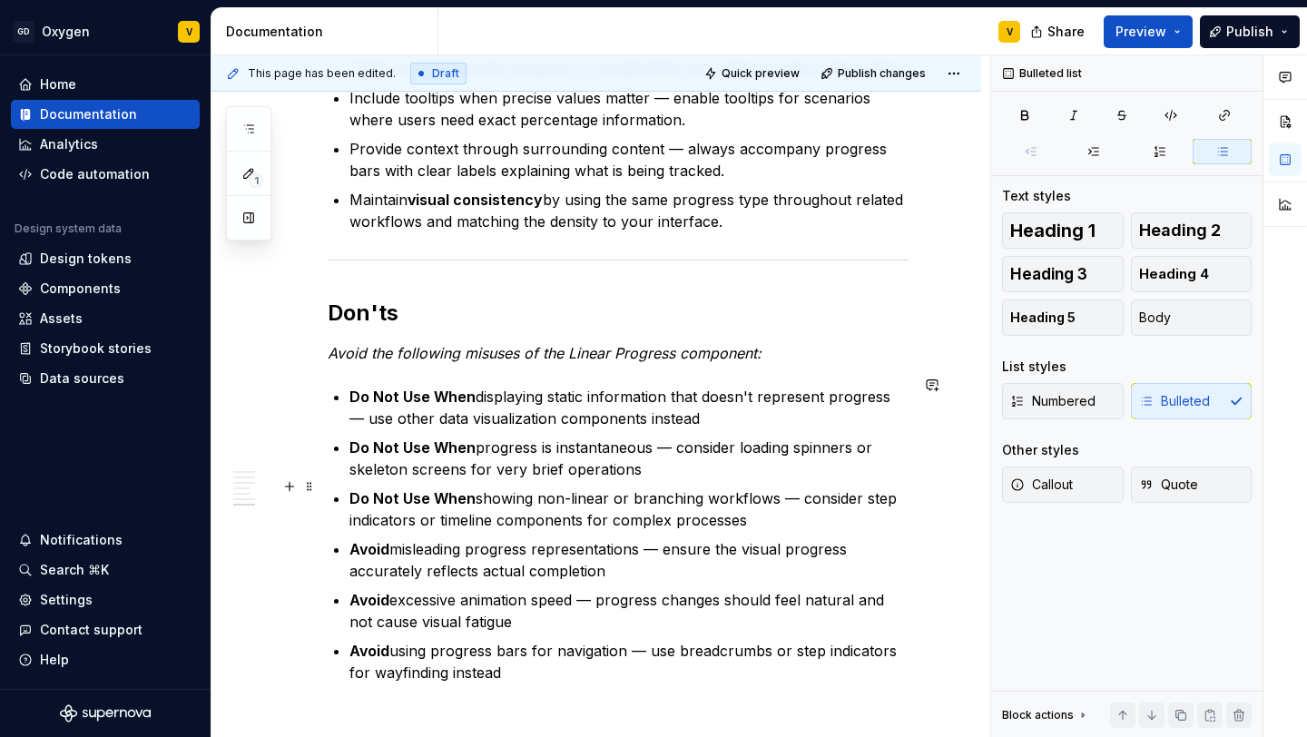
scroll to position [2520, 0]
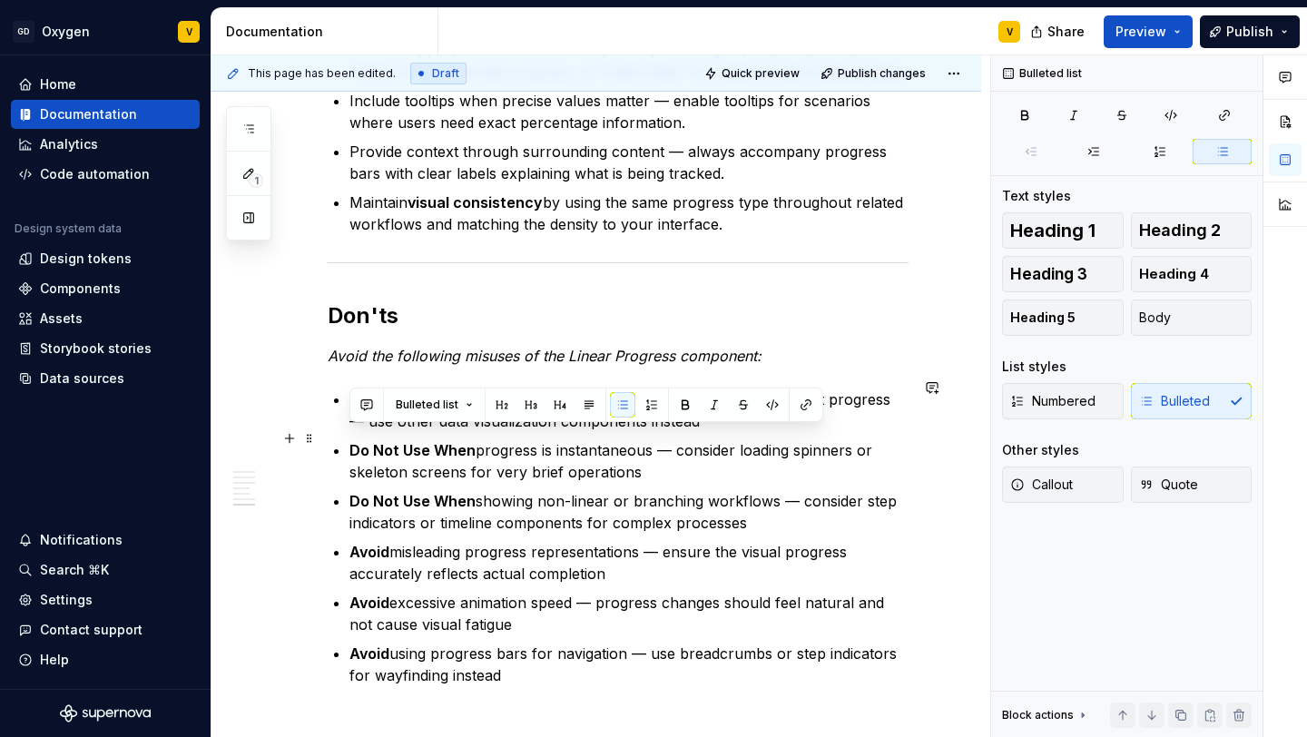
drag, startPoint x: 644, startPoint y: 460, endPoint x: 350, endPoint y: 430, distance: 294.7
click at [350, 439] on p "Do Not Use When progress is instantaneous — consider loading spinners or skelet…" at bounding box center [628, 461] width 559 height 44
click at [409, 467] on p "Do Not Use When progress is instantaneous — consider loading spinners or skelet…" at bounding box center [628, 461] width 559 height 44
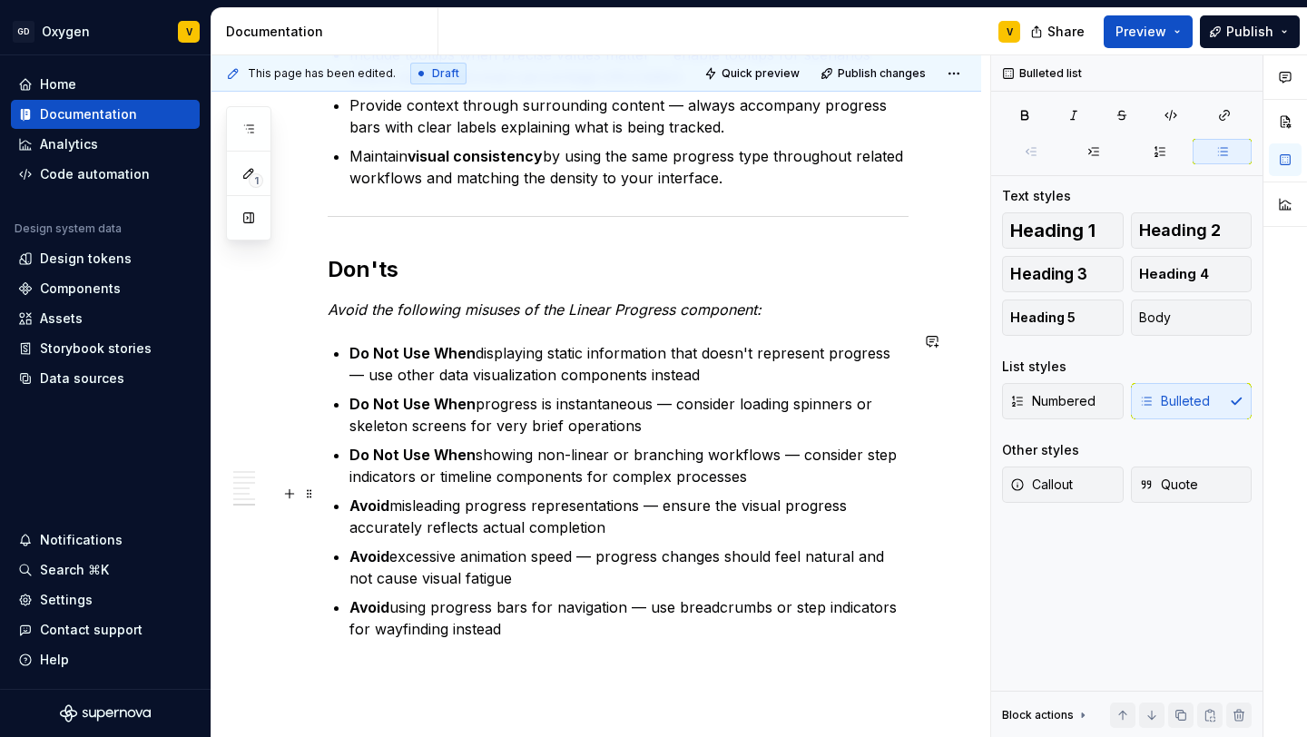
scroll to position [2569, 0]
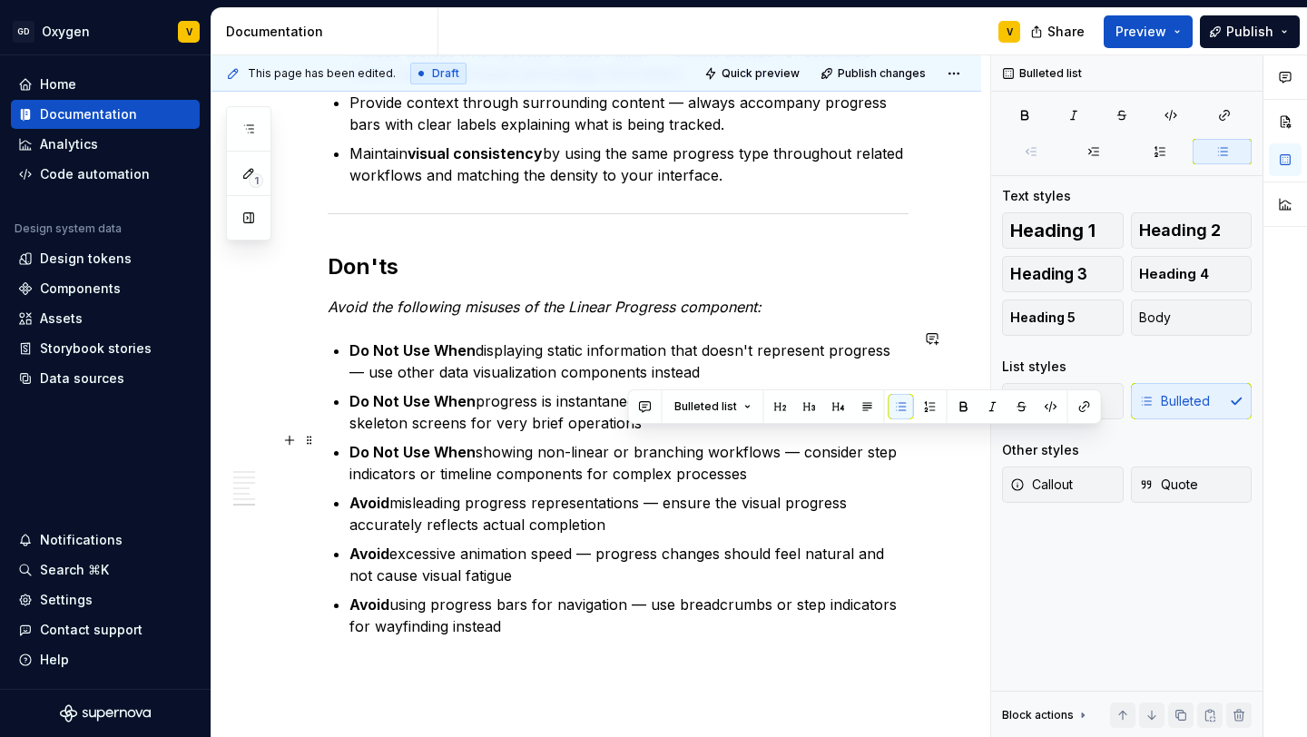
drag, startPoint x: 625, startPoint y: 444, endPoint x: 836, endPoint y: 457, distance: 211.0
click at [836, 457] on p "Do Not Use When showing non-linear or branching workflows — consider step indic…" at bounding box center [628, 463] width 559 height 44
click at [538, 454] on p "Do Not Use When showing non-linear or branching workflows — consider step indic…" at bounding box center [628, 463] width 559 height 44
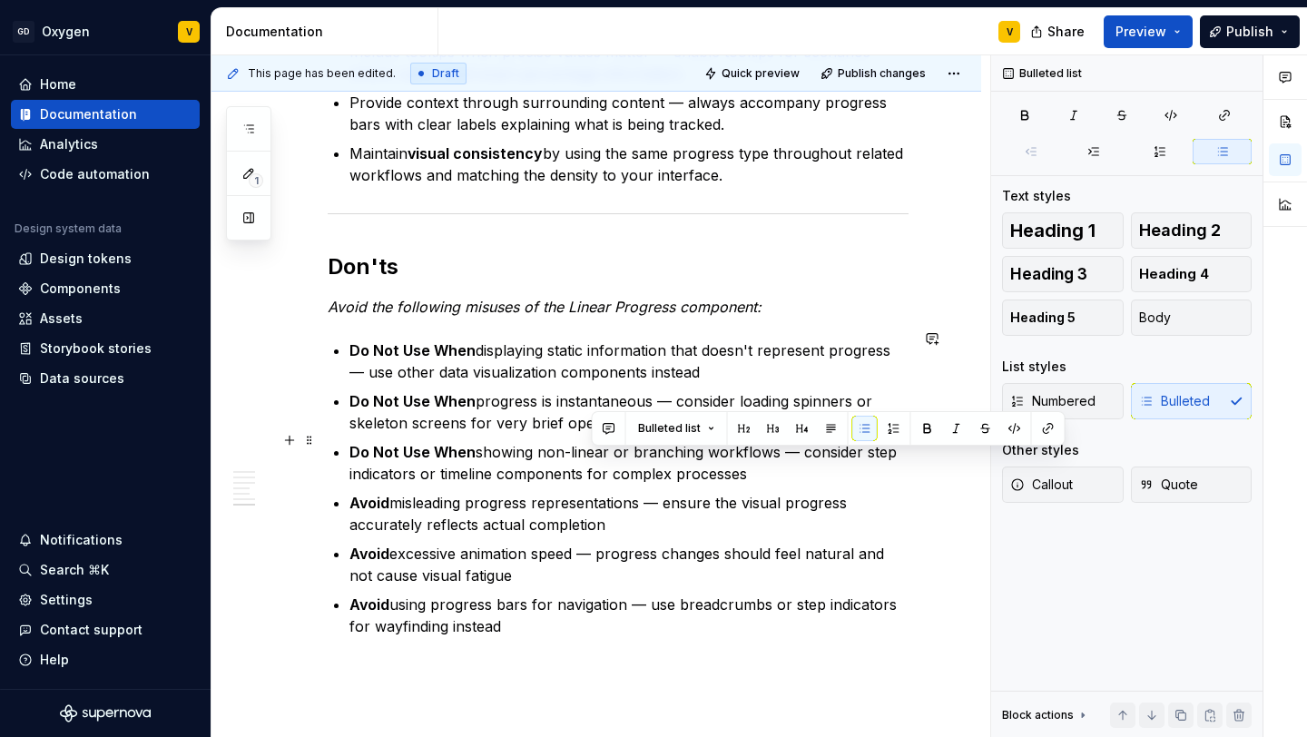
drag, startPoint x: 589, startPoint y: 463, endPoint x: 752, endPoint y: 465, distance: 163.4
click at [752, 465] on p "Do Not Use When showing non-linear or branching workflows — consider step indic…" at bounding box center [628, 463] width 559 height 44
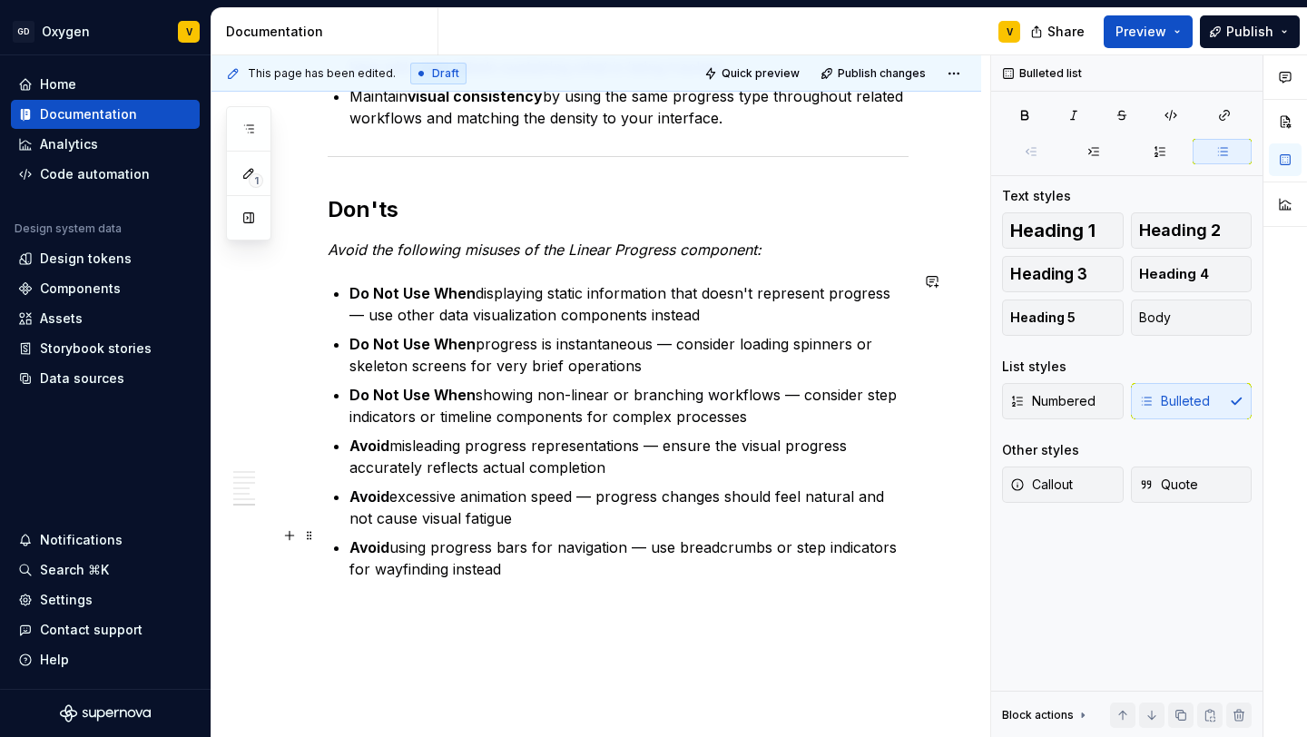
scroll to position [2629, 0]
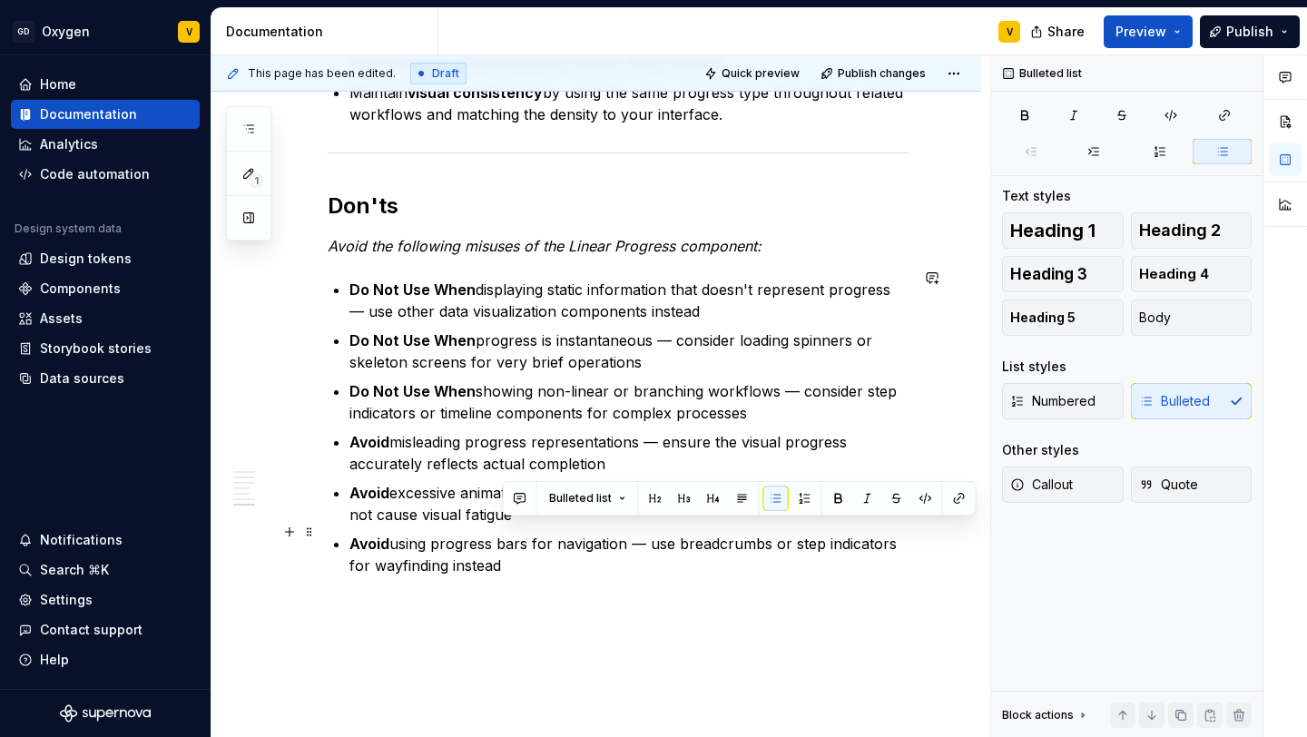
drag, startPoint x: 646, startPoint y: 534, endPoint x: 683, endPoint y: 551, distance: 40.2
click at [683, 551] on p "Avoid using progress bars for navigation — use breadcrumbs or step indicators f…" at bounding box center [628, 555] width 559 height 44
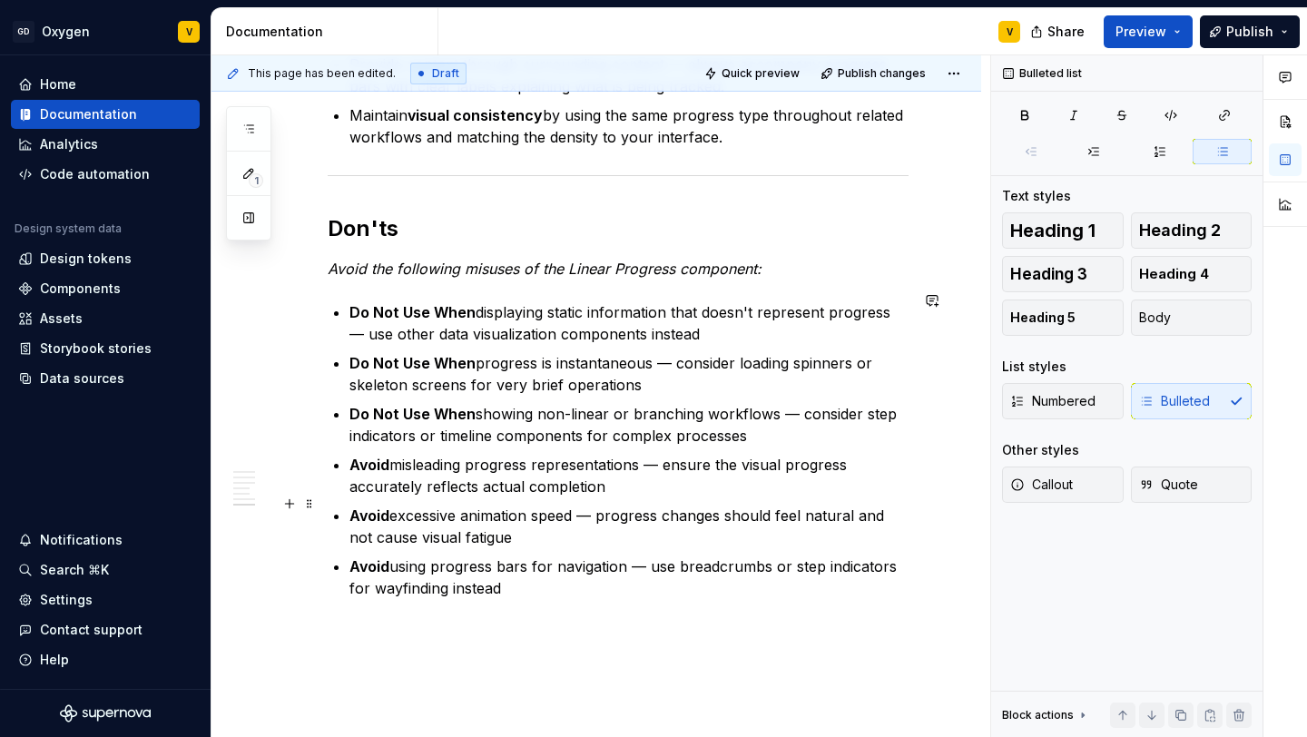
scroll to position [2602, 0]
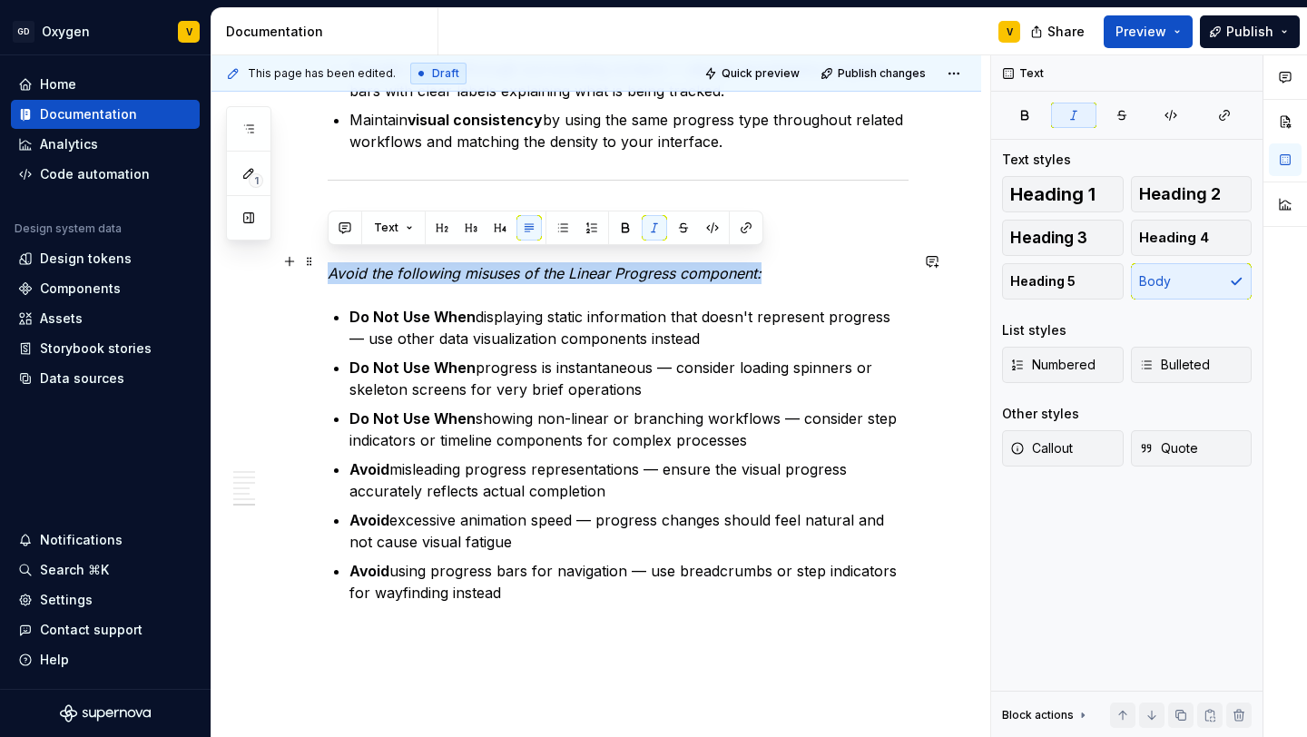
drag, startPoint x: 763, startPoint y: 265, endPoint x: 325, endPoint y: 258, distance: 438.4
click at [386, 317] on p "Do Not Use When displaying static information that doesn't represent progress —…" at bounding box center [628, 328] width 559 height 44
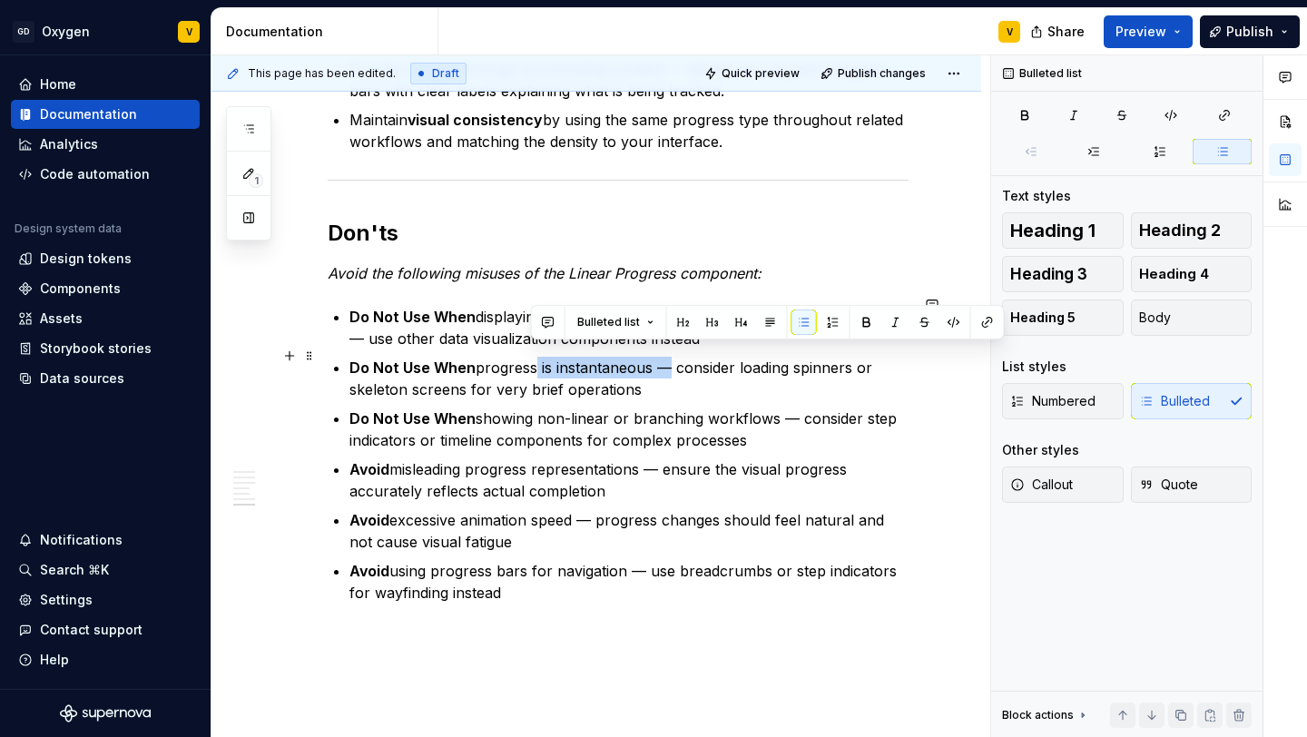
drag, startPoint x: 531, startPoint y: 359, endPoint x: 660, endPoint y: 355, distance: 128.9
click at [660, 357] on p "Do Not Use When progress is instantaneous — consider loading spinners or skelet…" at bounding box center [628, 379] width 559 height 44
drag, startPoint x: 654, startPoint y: 355, endPoint x: 555, endPoint y: 356, distance: 98.9
click at [555, 357] on p "Do Not Use When progress is instantaneous — consider loading spinners or skelet…" at bounding box center [628, 379] width 559 height 44
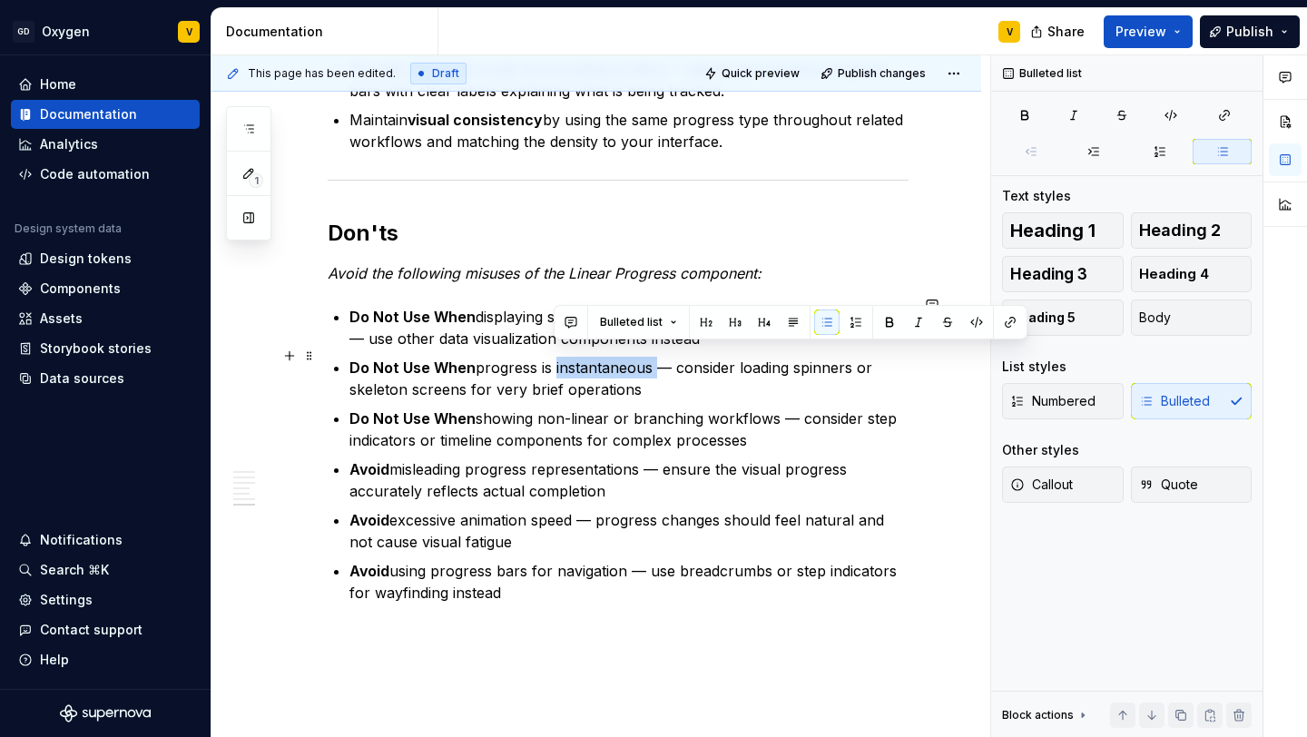
click at [601, 363] on p "Do Not Use When progress is instantaneous — consider loading spinners or skelet…" at bounding box center [628, 379] width 559 height 44
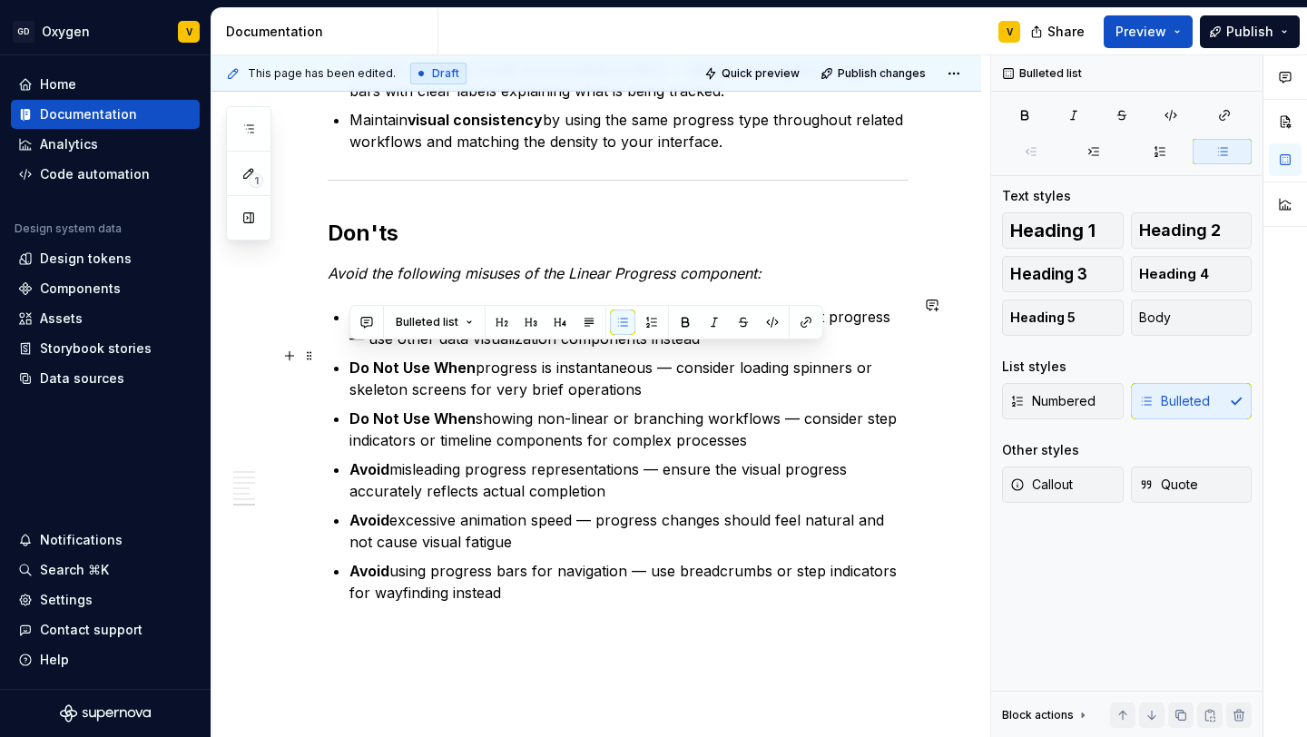
drag, startPoint x: 657, startPoint y: 378, endPoint x: 341, endPoint y: 349, distance: 317.2
click at [349, 357] on li "Do Not Use When progress is instantaneous — consider loading spinners or skelet…" at bounding box center [628, 379] width 559 height 44
click at [588, 368] on p "Do Not Use When progress is instantaneous — consider loading spinners or skelet…" at bounding box center [628, 379] width 559 height 44
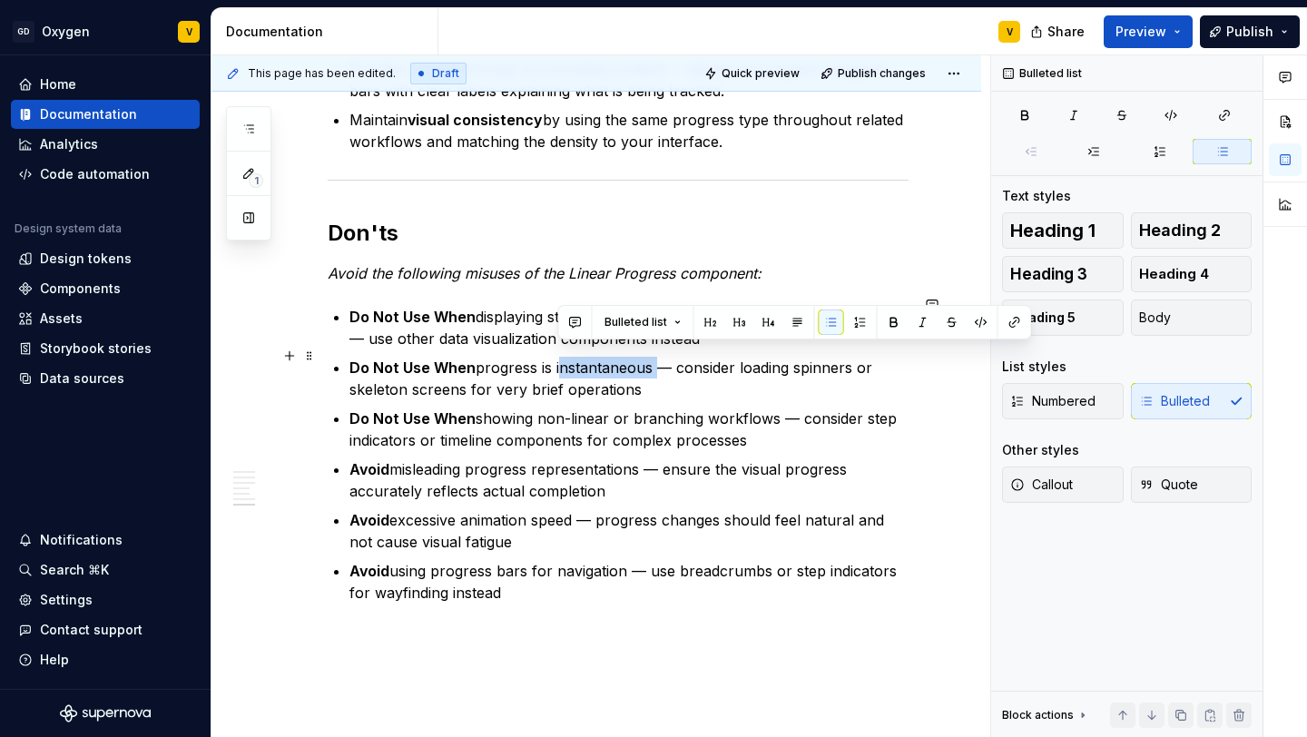
drag, startPoint x: 555, startPoint y: 354, endPoint x: 652, endPoint y: 357, distance: 96.2
click at [652, 357] on p "Do Not Use When progress is instantaneous — consider loading spinners or skelet…" at bounding box center [628, 379] width 559 height 44
copy p "instantaneous"
click at [517, 358] on p "Do Not Use When progress is instantaneous — consider loading spinners or skelet…" at bounding box center [628, 379] width 559 height 44
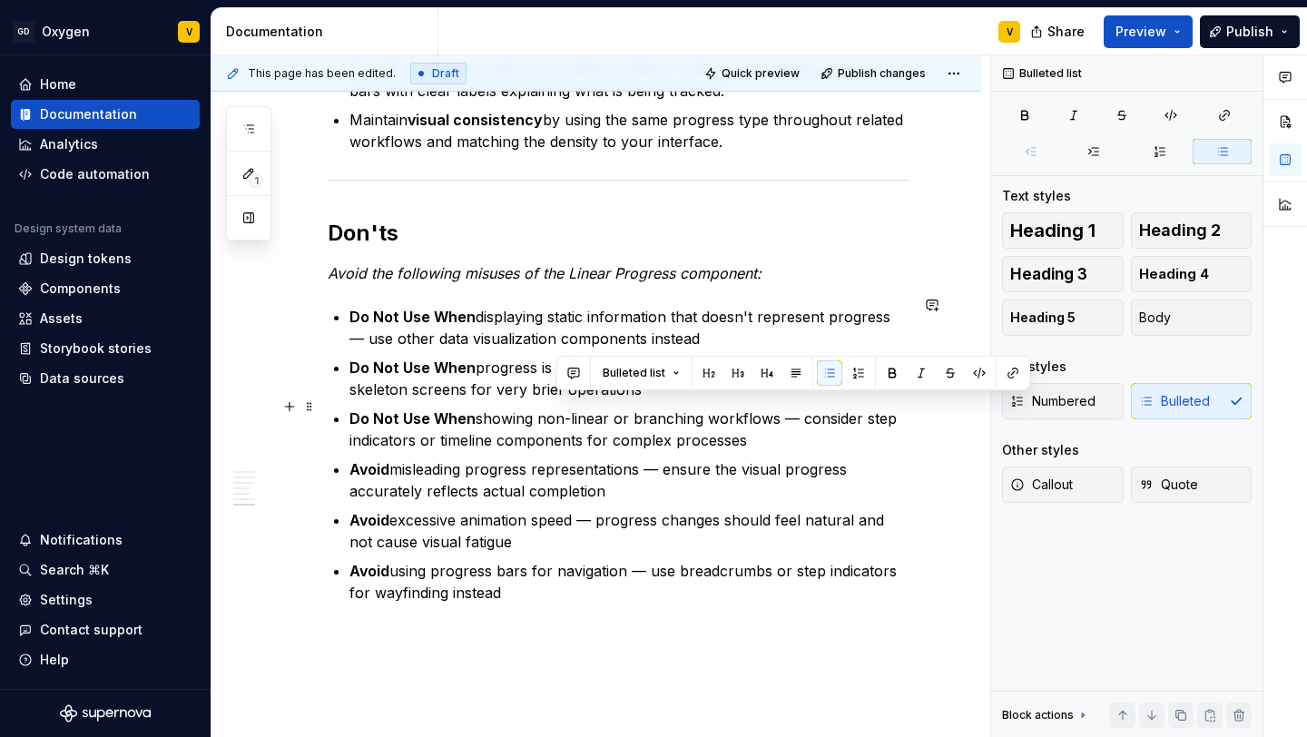
drag, startPoint x: 554, startPoint y: 406, endPoint x: 781, endPoint y: 427, distance: 228.9
click at [781, 427] on p "Do Not Use When showing non-linear or branching workflows — consider step indic…" at bounding box center [628, 430] width 559 height 44
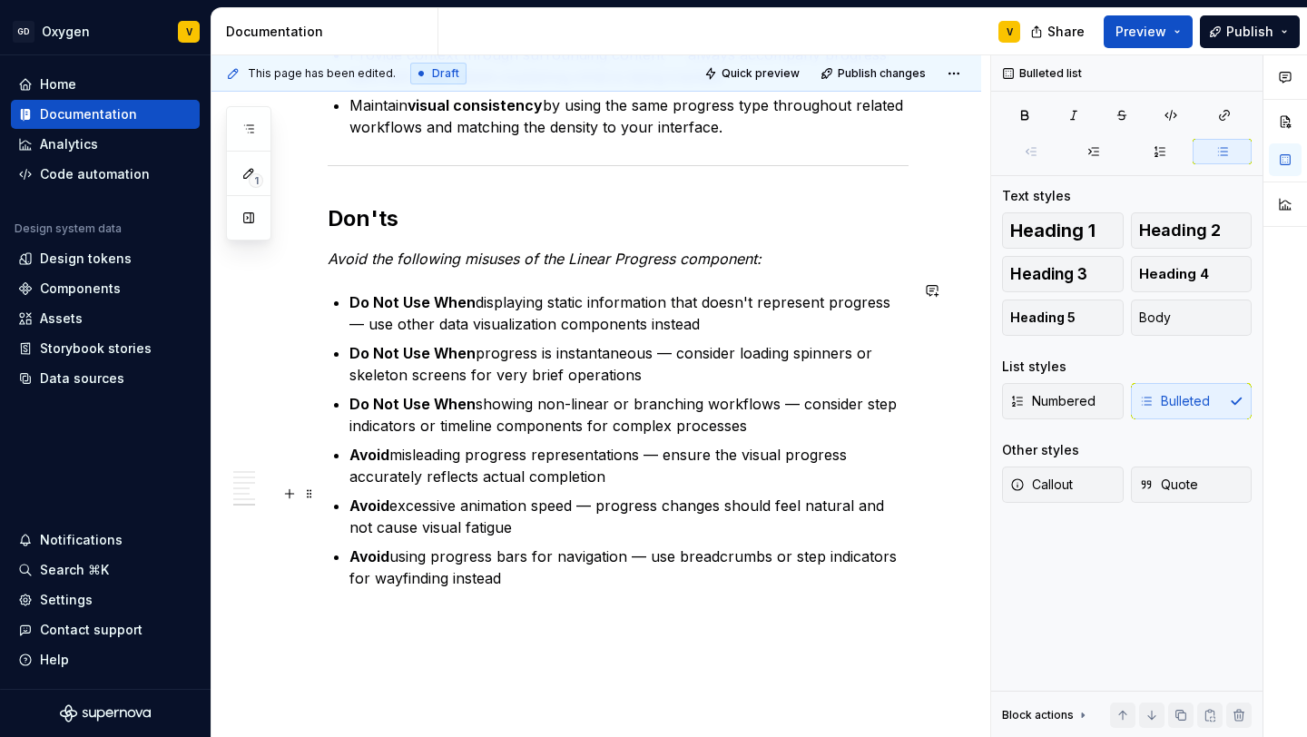
scroll to position [2624, 0]
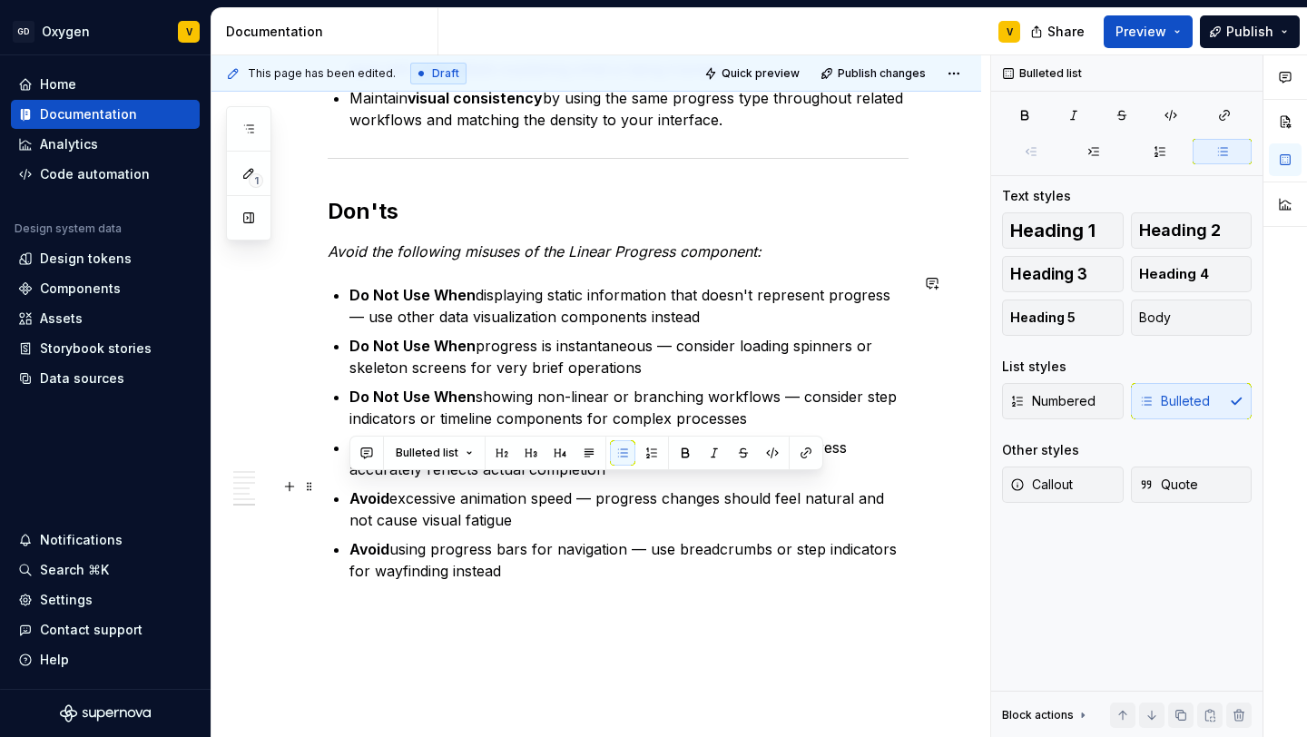
drag, startPoint x: 504, startPoint y: 506, endPoint x: 335, endPoint y: 489, distance: 169.7
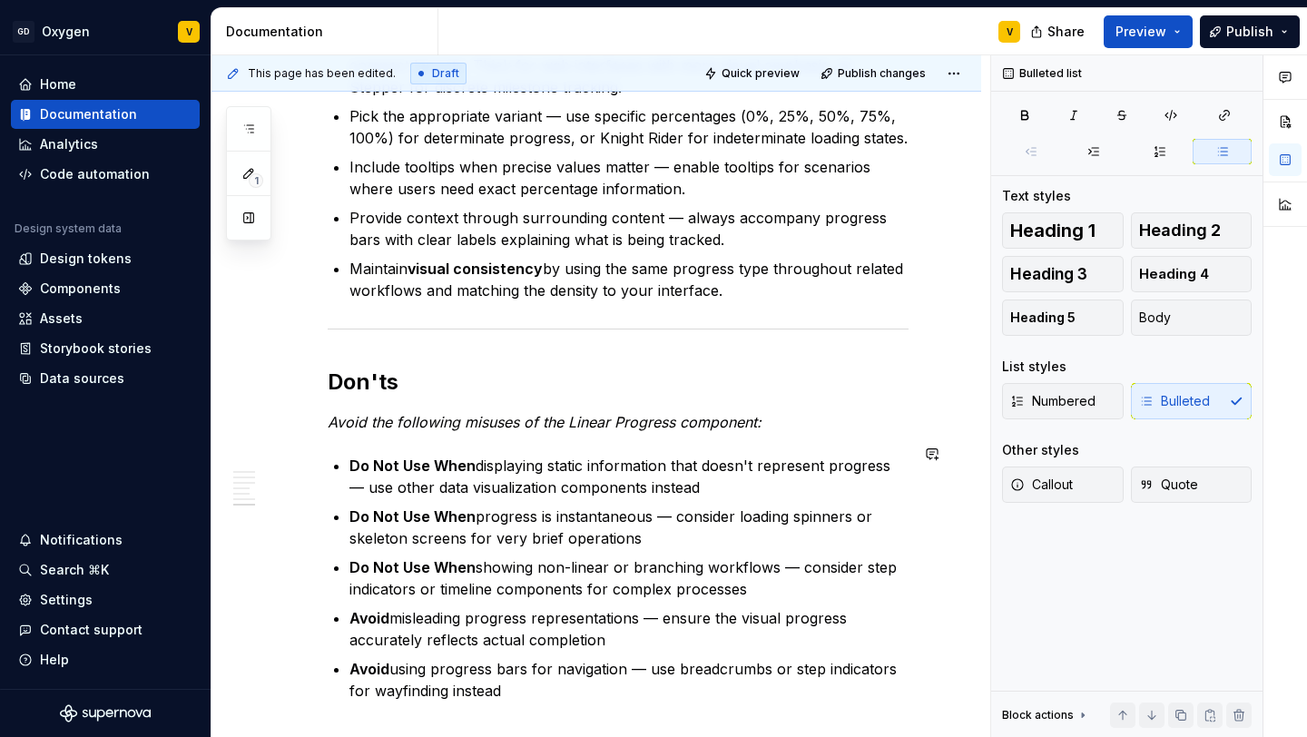
scroll to position [2442, 0]
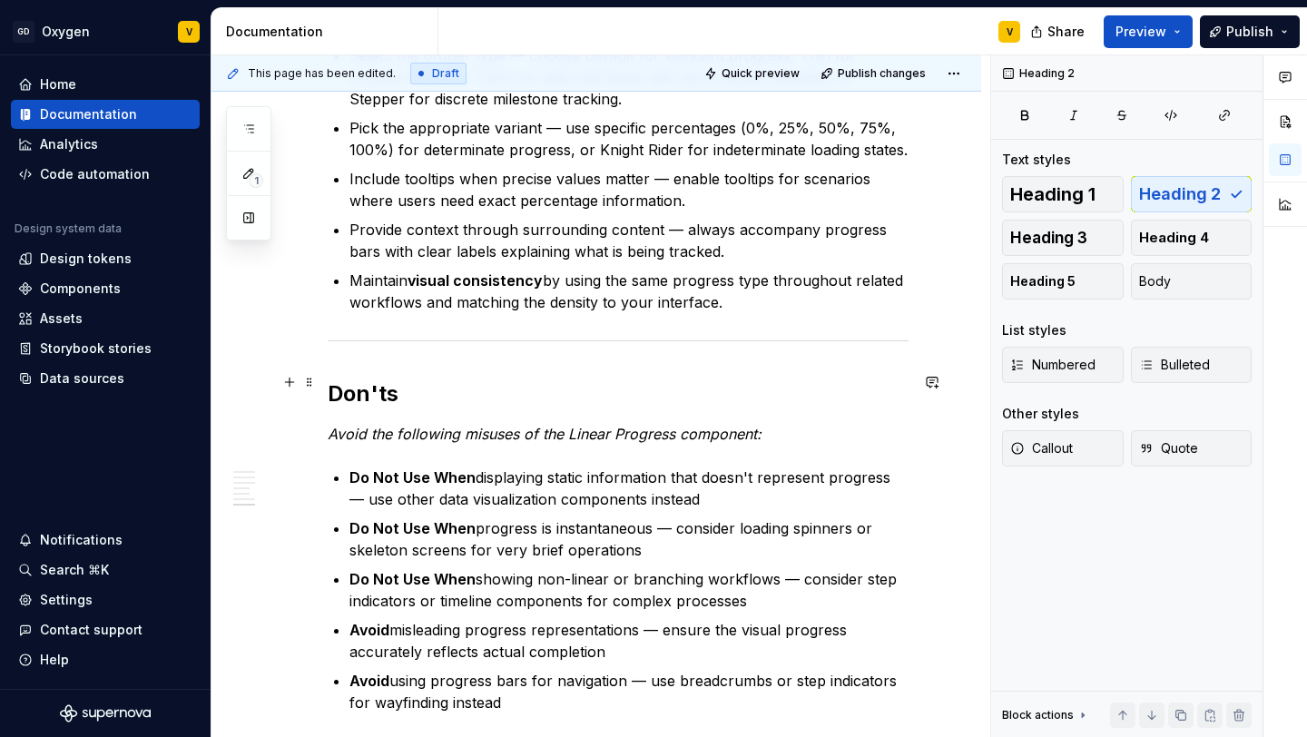
click at [328, 379] on h2 "Don'ts" at bounding box center [618, 393] width 581 height 29
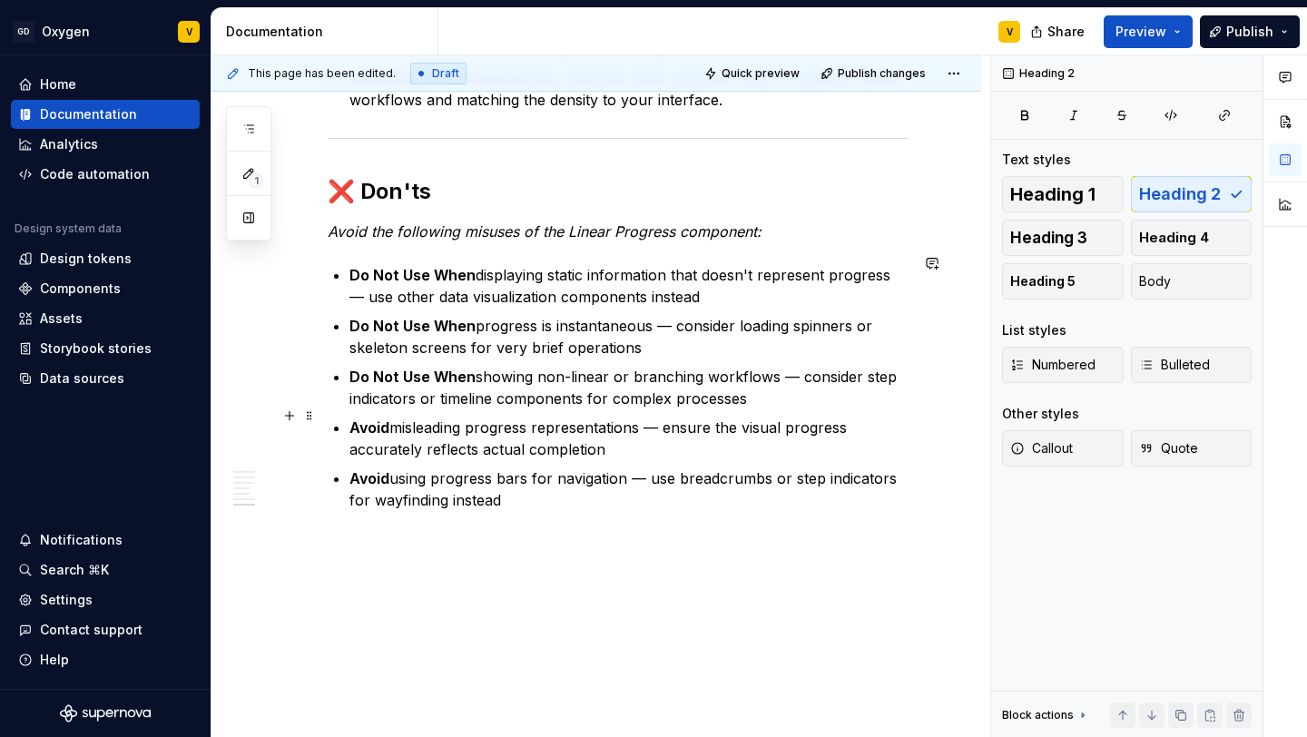
scroll to position [2648, 0]
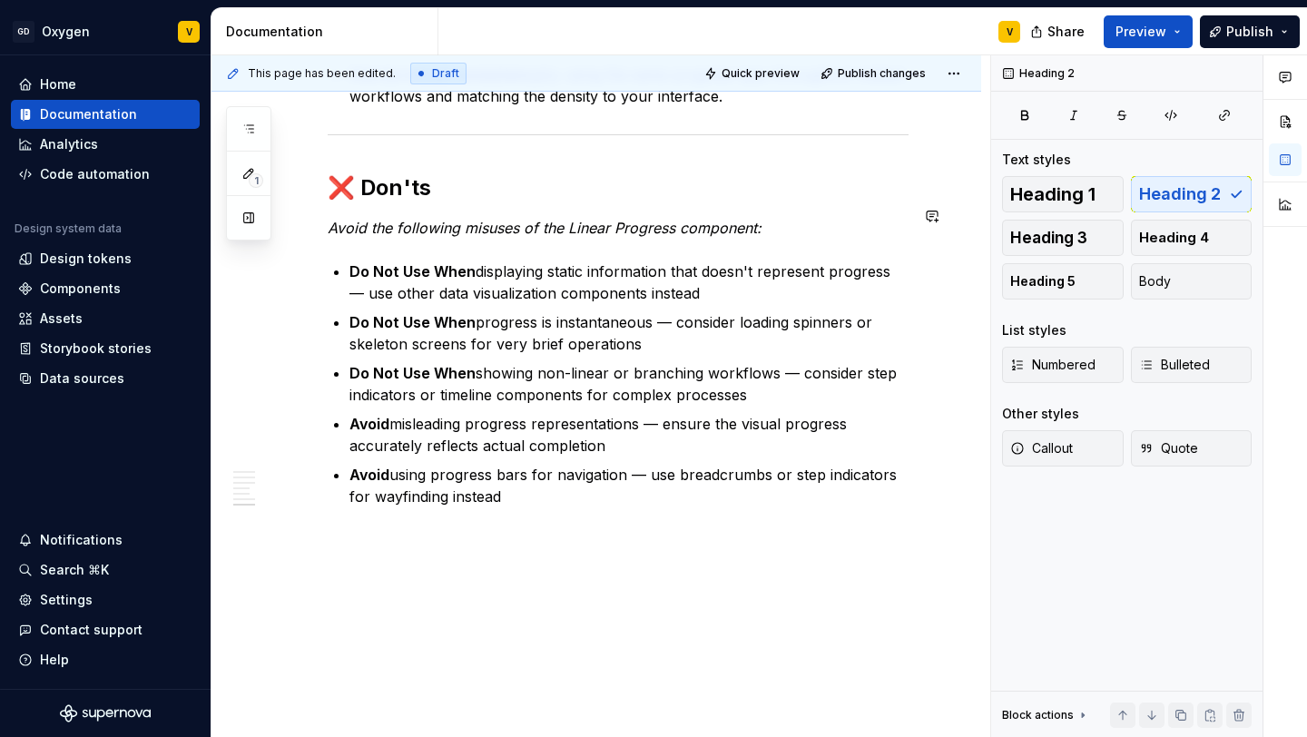
click at [716, 260] on p "Do Not Use When displaying static information that doesn't represent progress —…" at bounding box center [628, 282] width 559 height 44
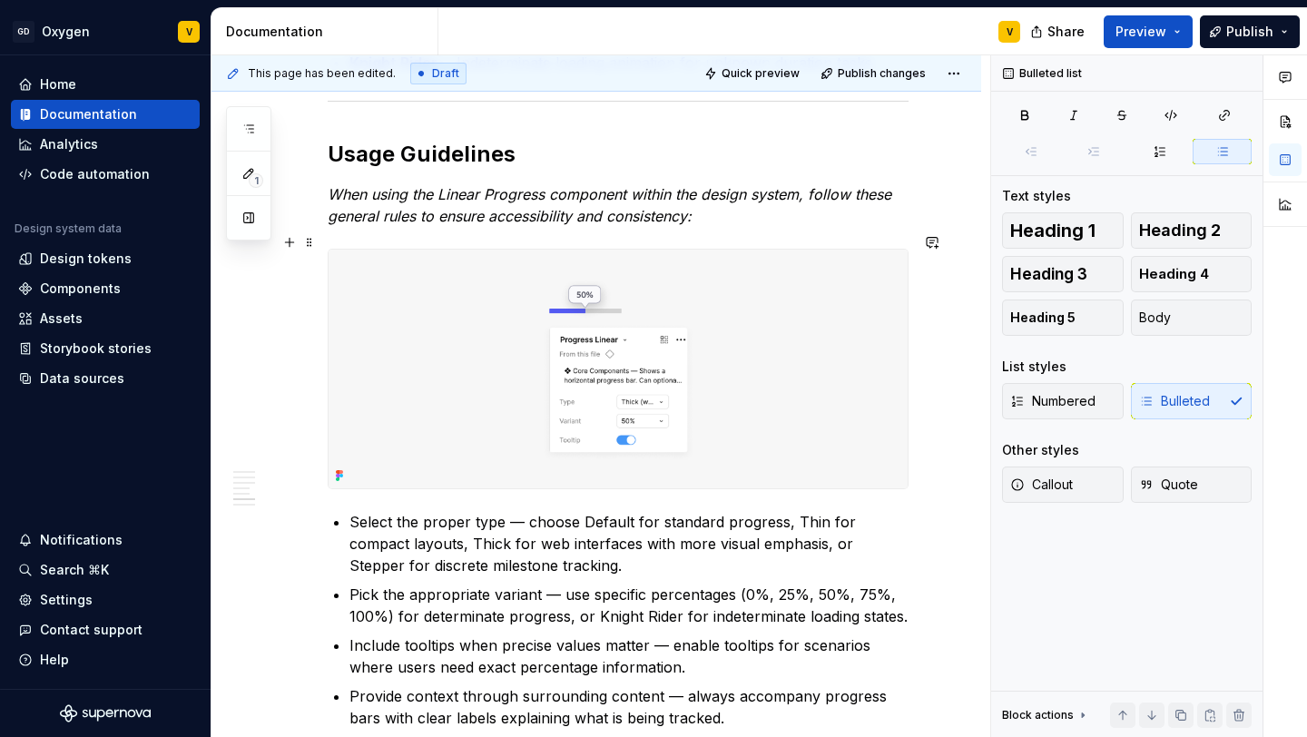
scroll to position [1852, 0]
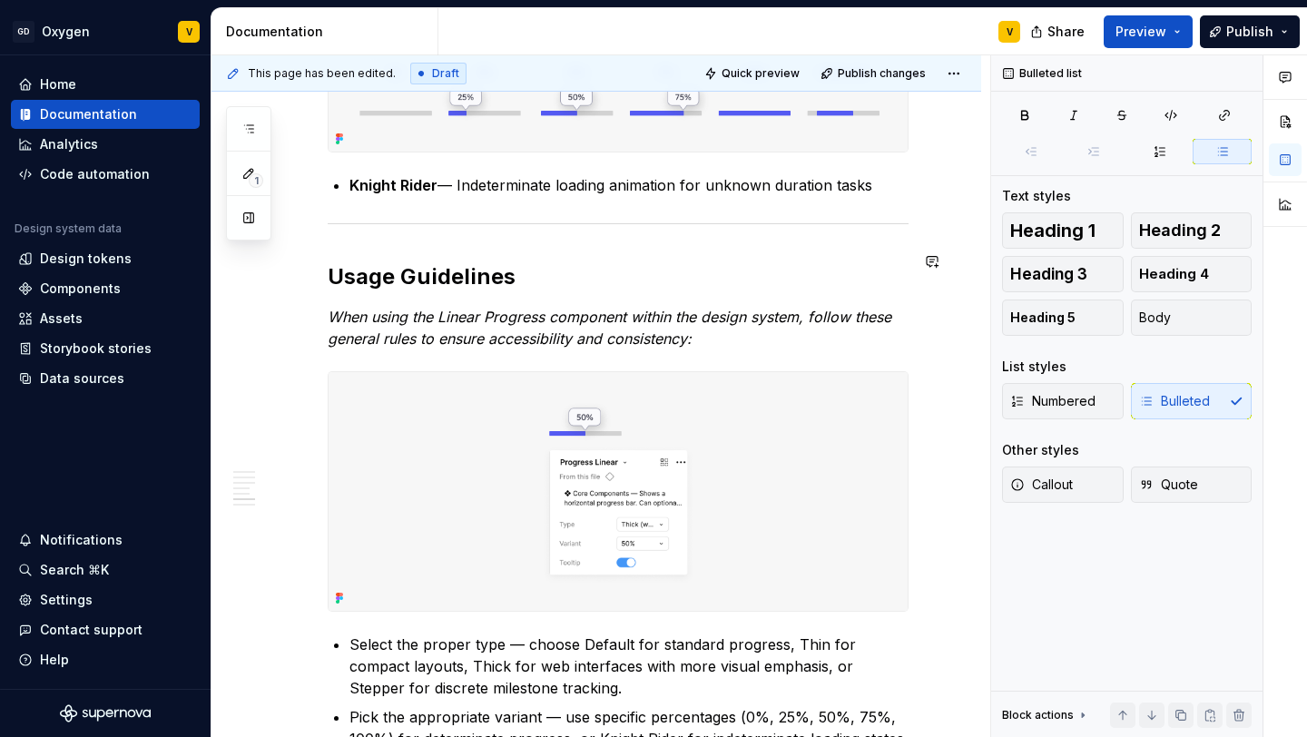
type textarea "*"
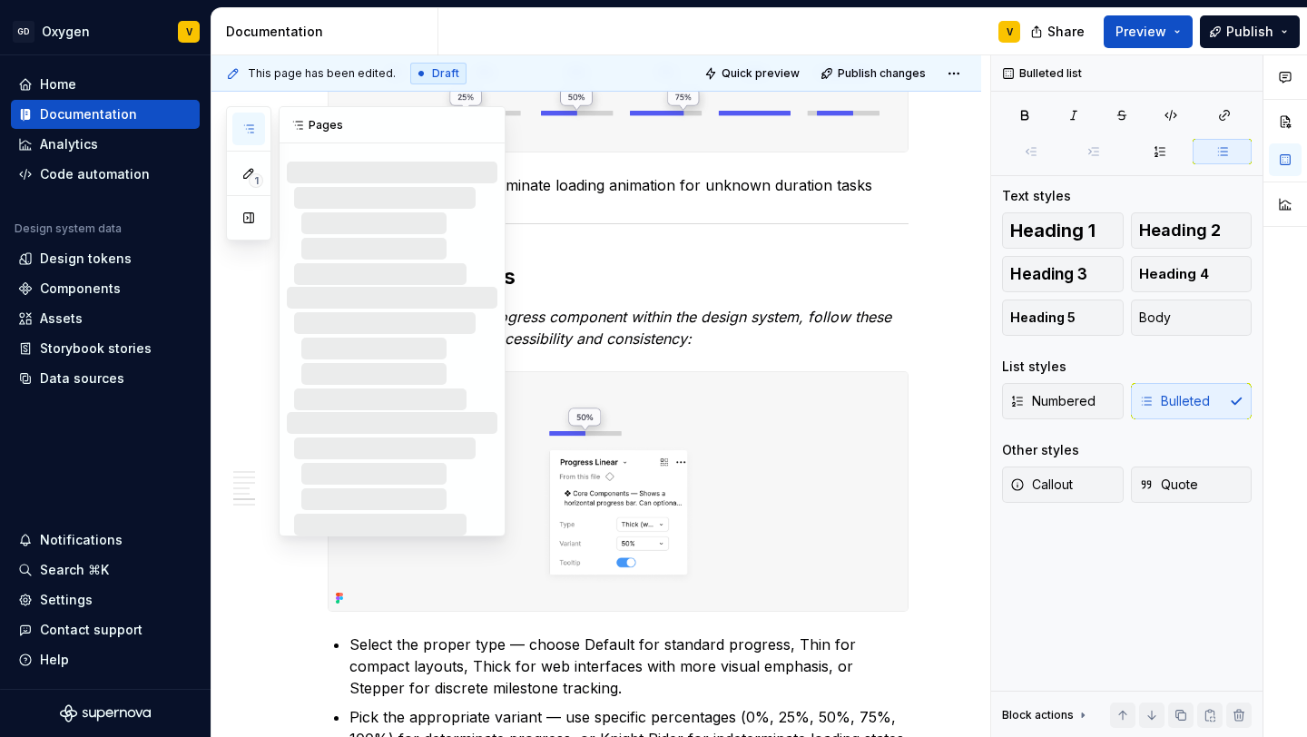
click at [237, 115] on button "button" at bounding box center [248, 129] width 33 height 33
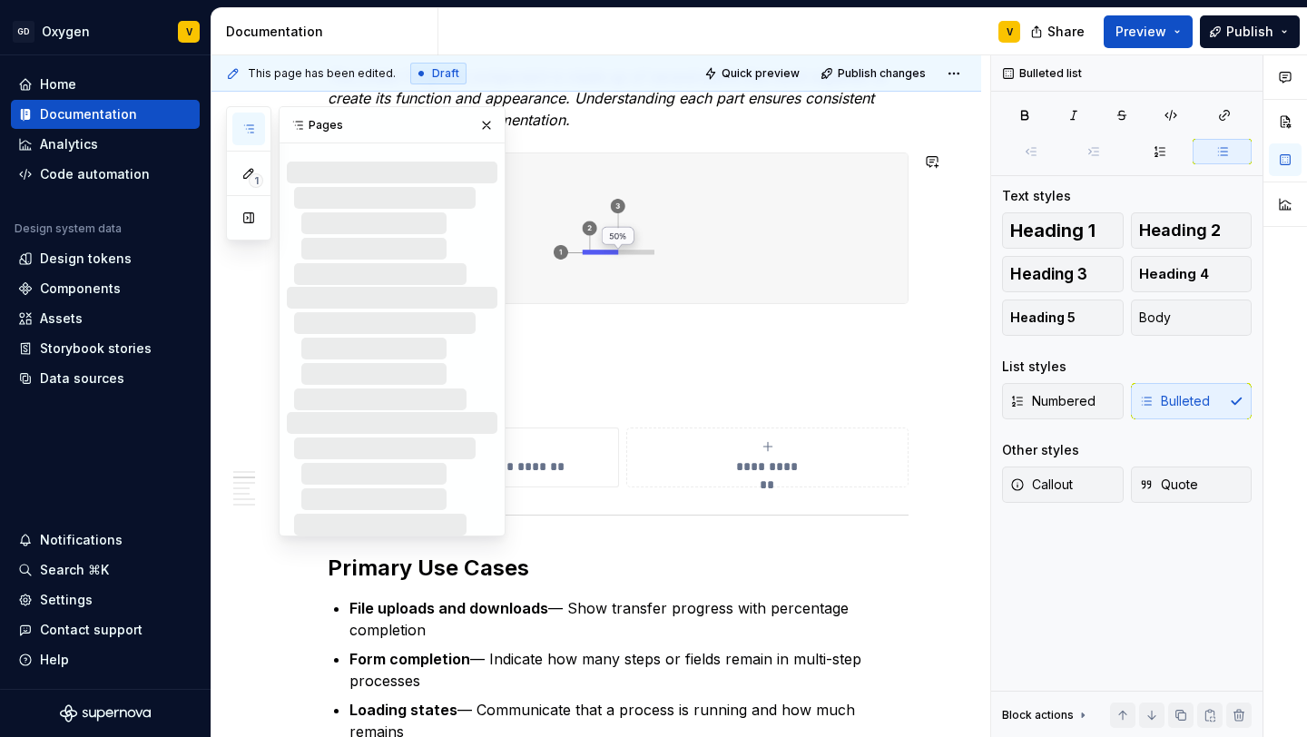
scroll to position [260, 0]
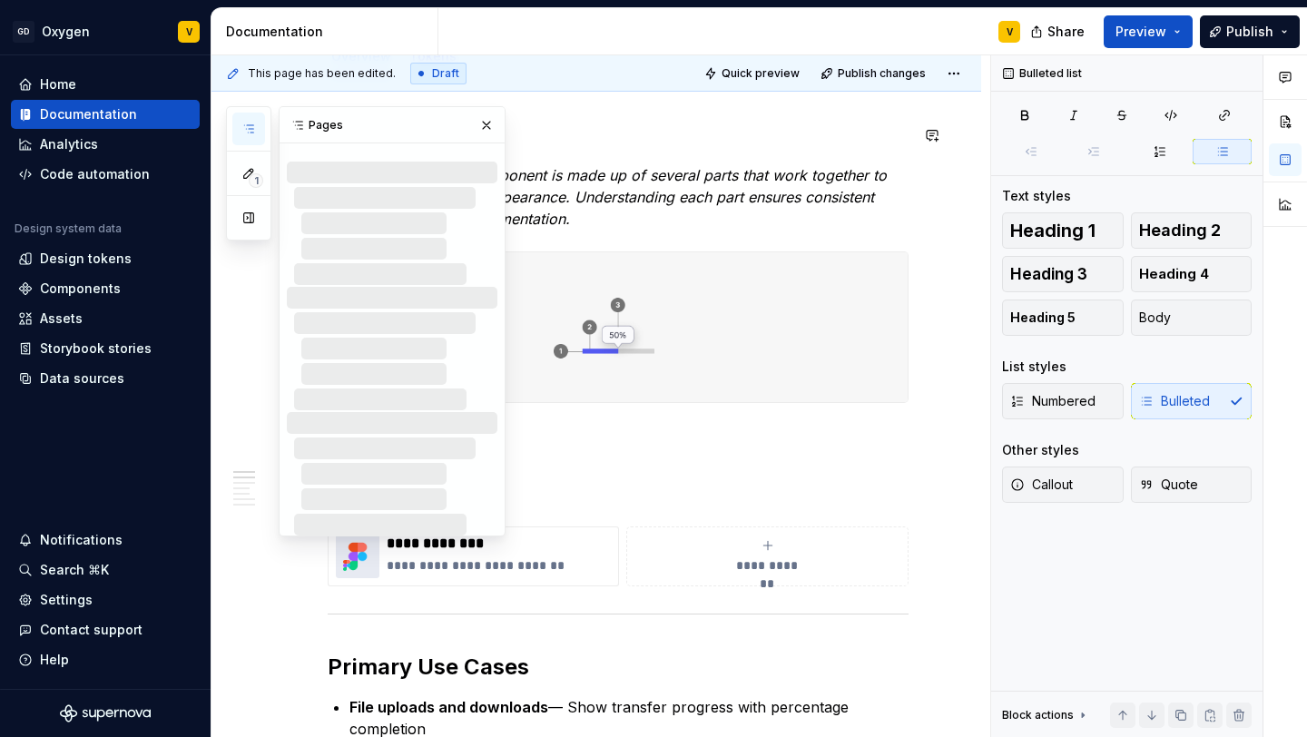
click at [256, 124] on button "button" at bounding box center [248, 129] width 33 height 33
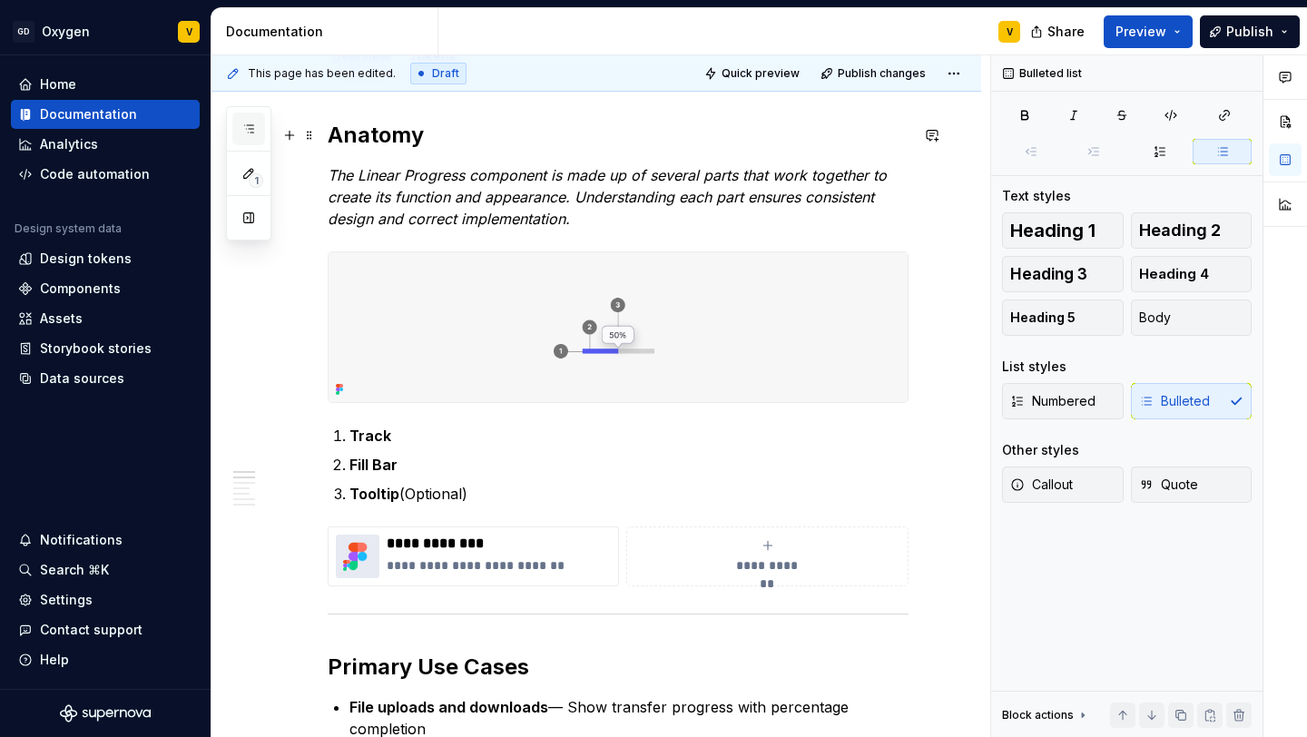
click at [256, 124] on button "button" at bounding box center [248, 129] width 33 height 33
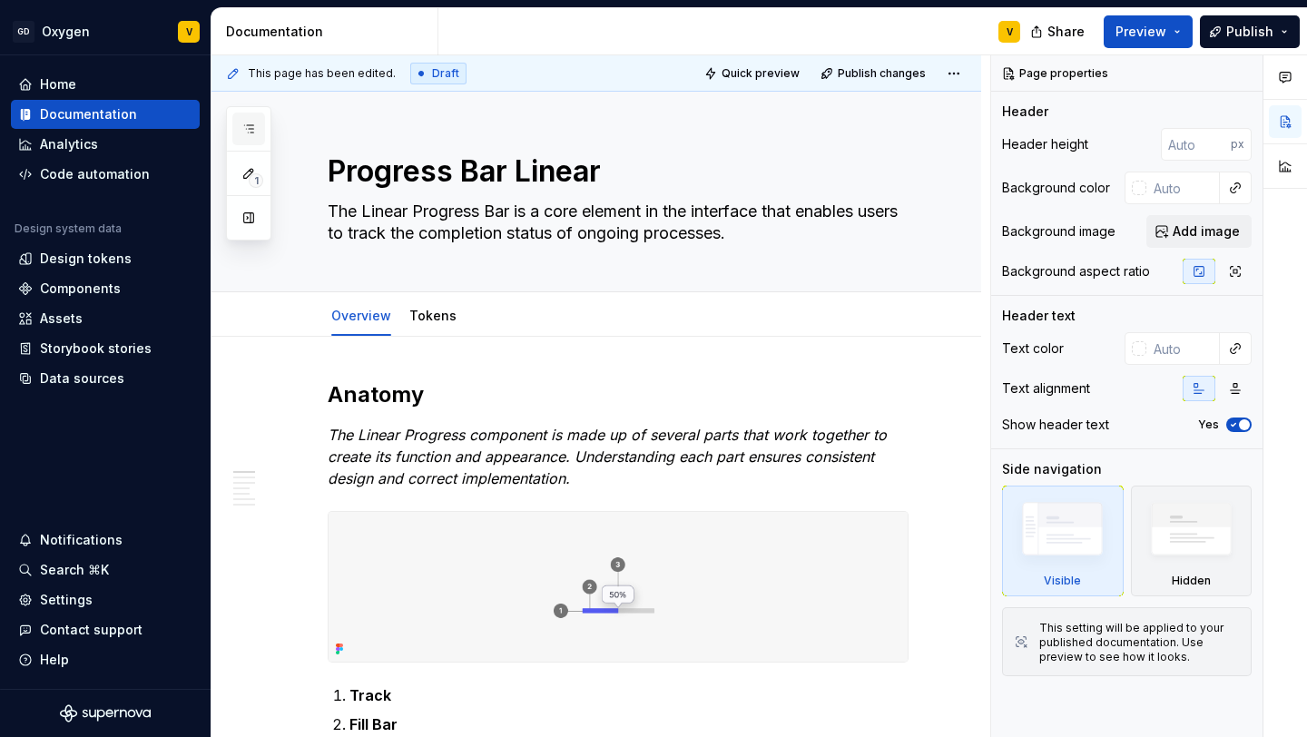
click at [252, 130] on icon "button" at bounding box center [248, 129] width 15 height 15
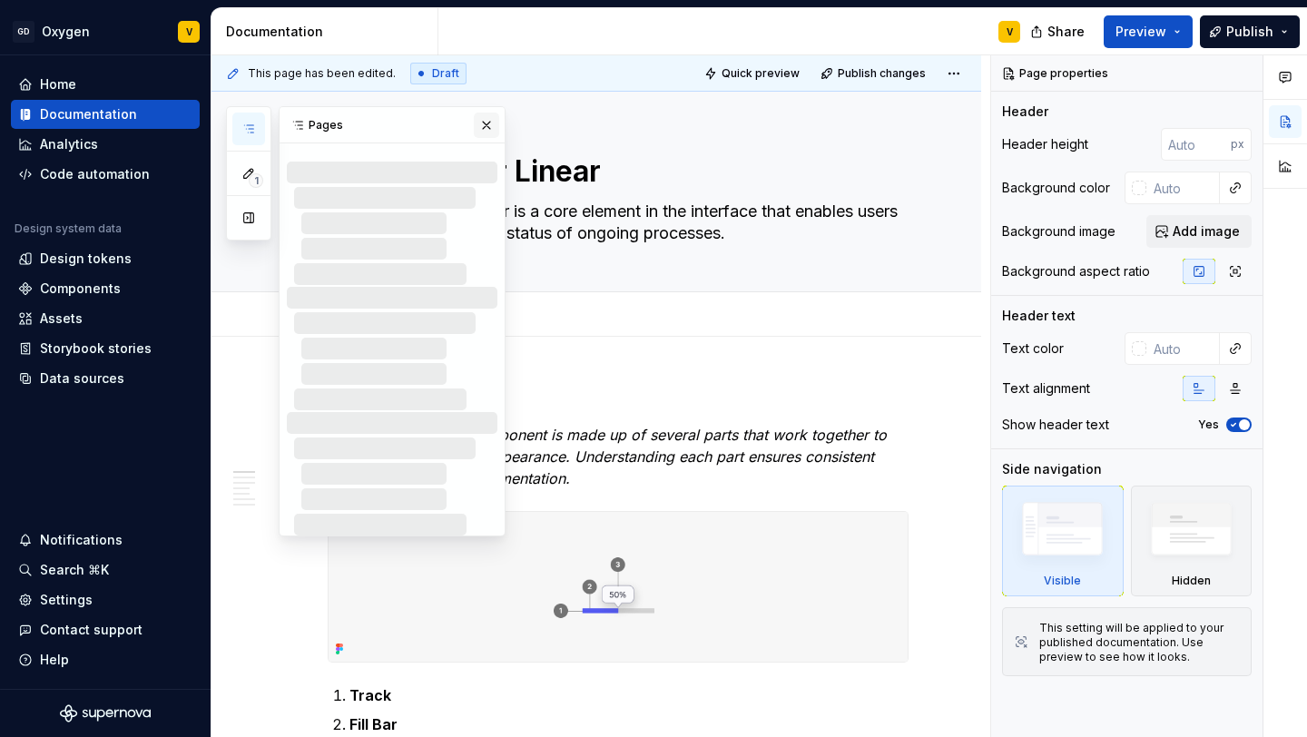
click at [491, 121] on button "button" at bounding box center [486, 125] width 25 height 25
click at [254, 126] on icon "button" at bounding box center [248, 129] width 15 height 15
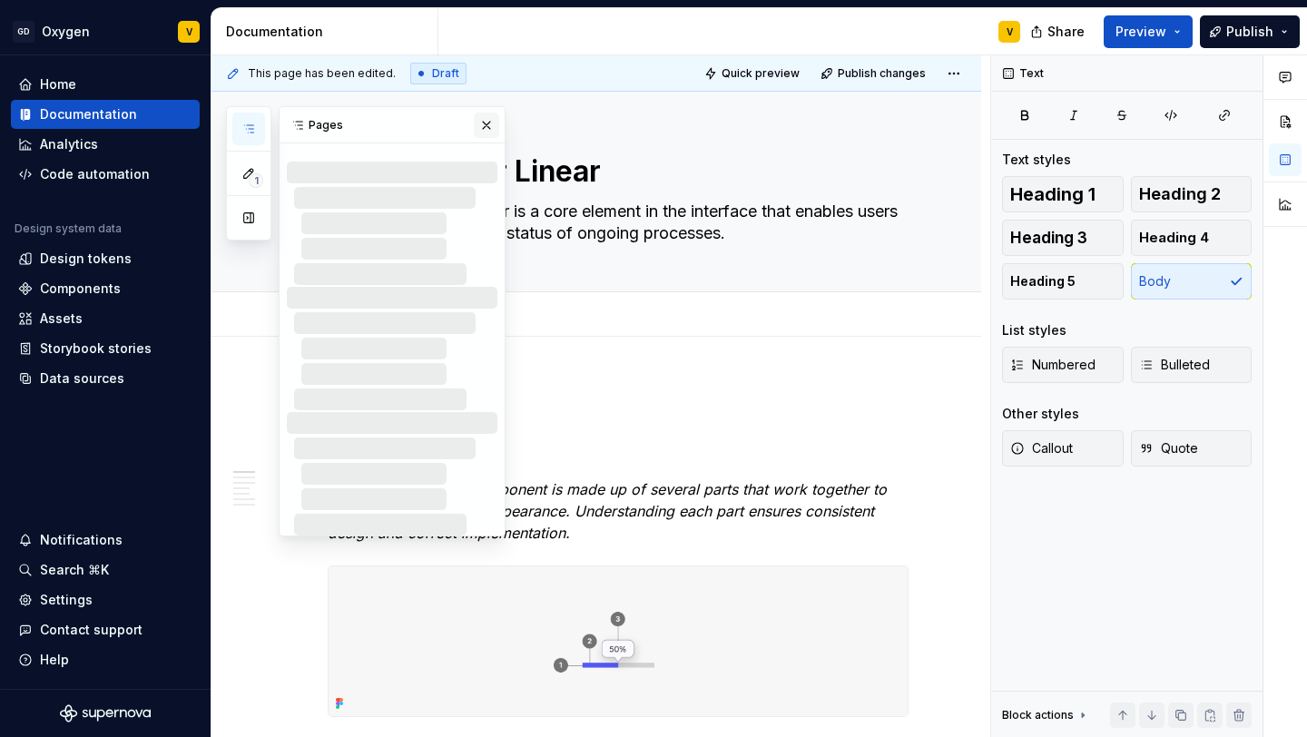
click at [489, 123] on button "button" at bounding box center [486, 125] width 25 height 25
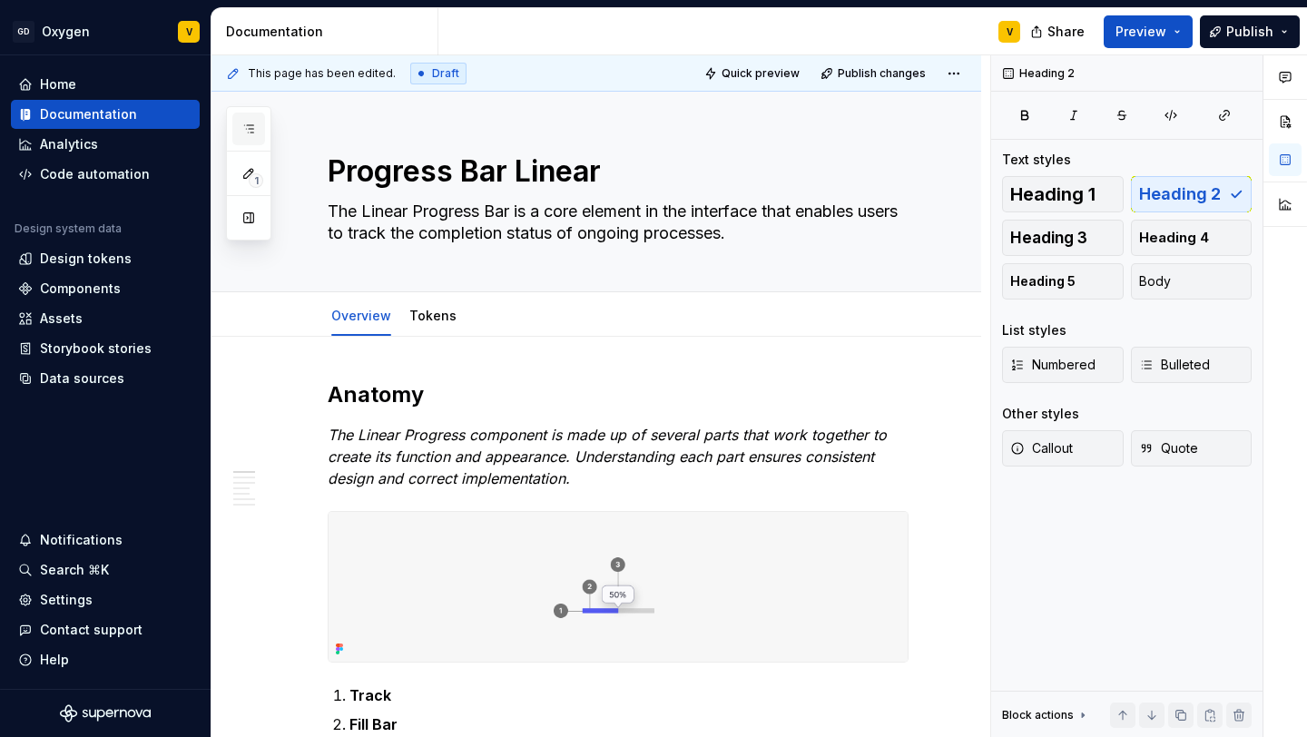
click at [253, 124] on icon "button" at bounding box center [248, 129] width 15 height 15
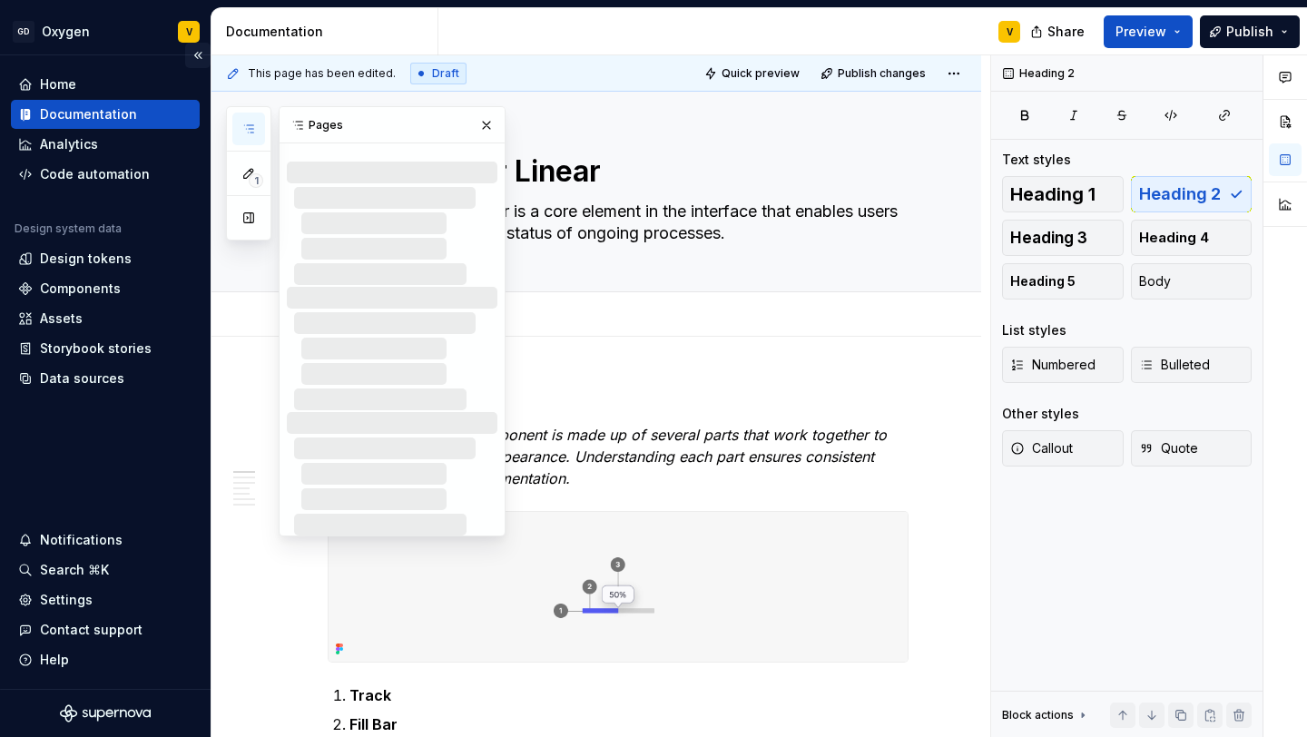
click at [199, 59] on button "Collapse sidebar" at bounding box center [197, 55] width 25 height 25
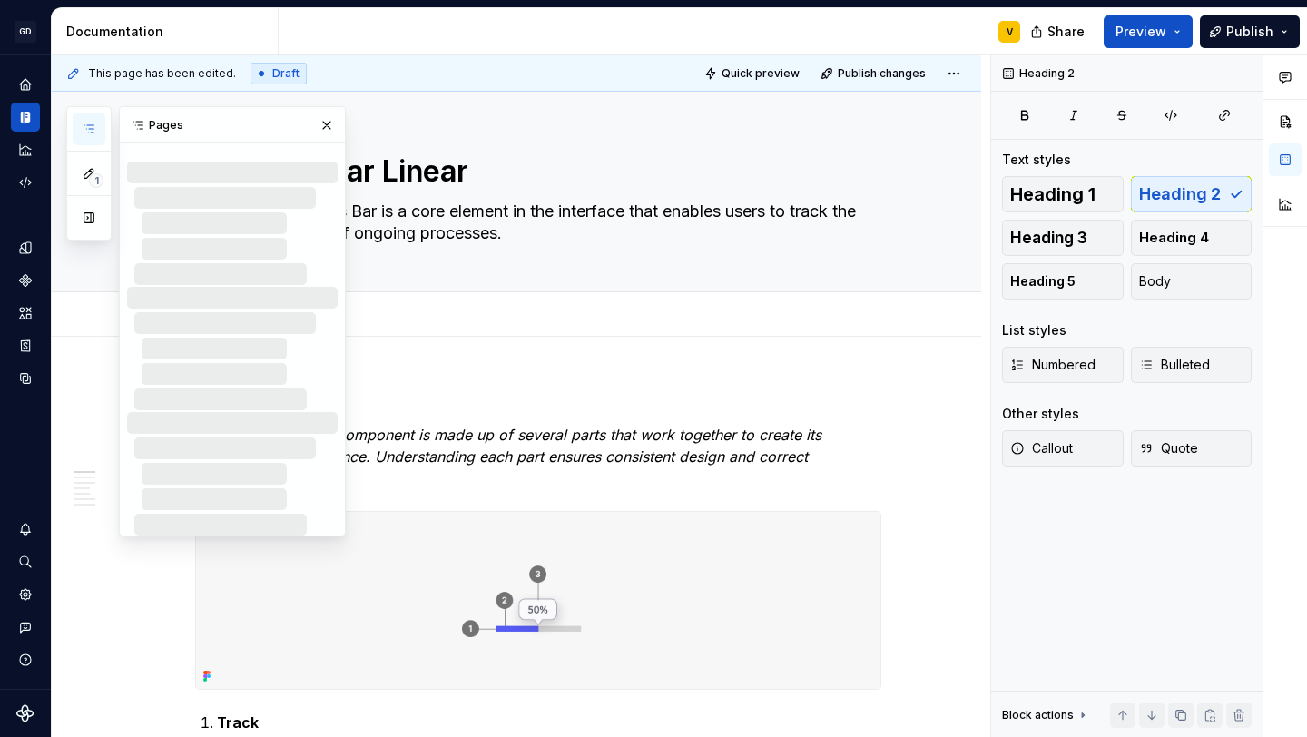
type textarea "*"
click at [90, 125] on icon "button" at bounding box center [88, 128] width 9 height 7
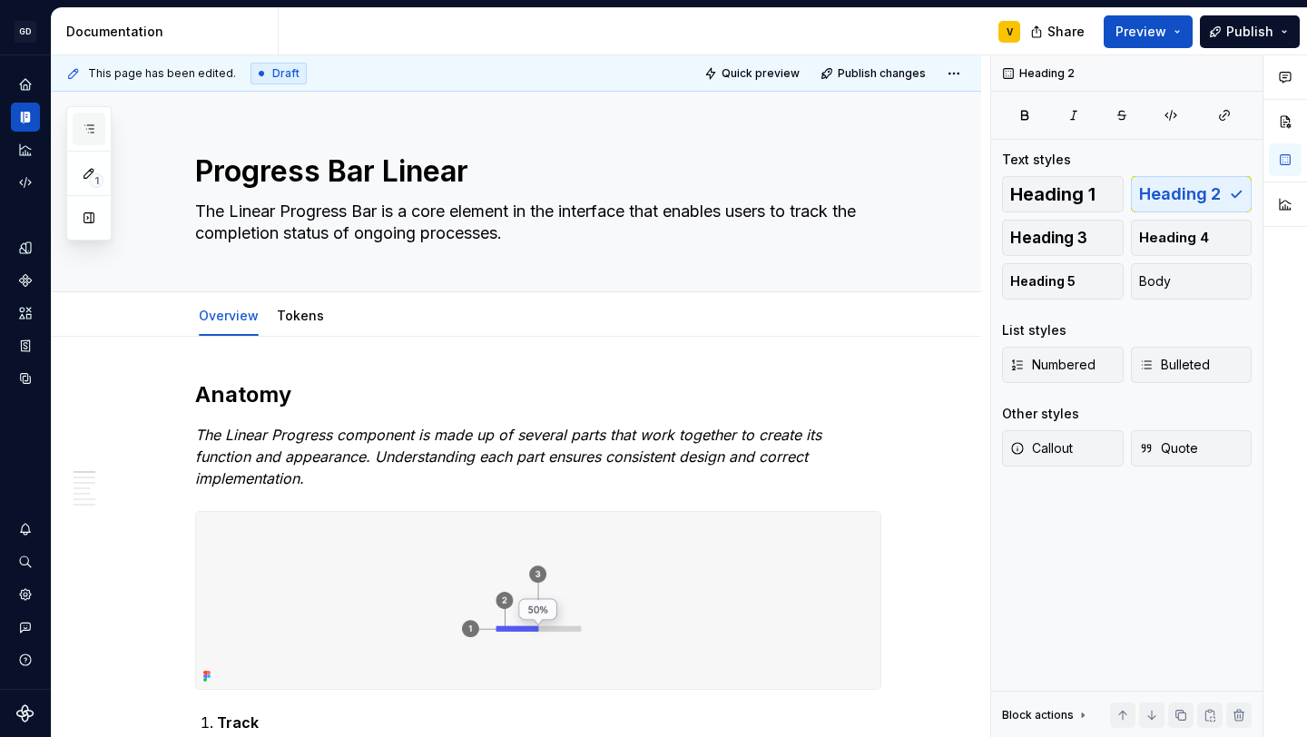
click at [90, 125] on icon "button" at bounding box center [88, 128] width 9 height 7
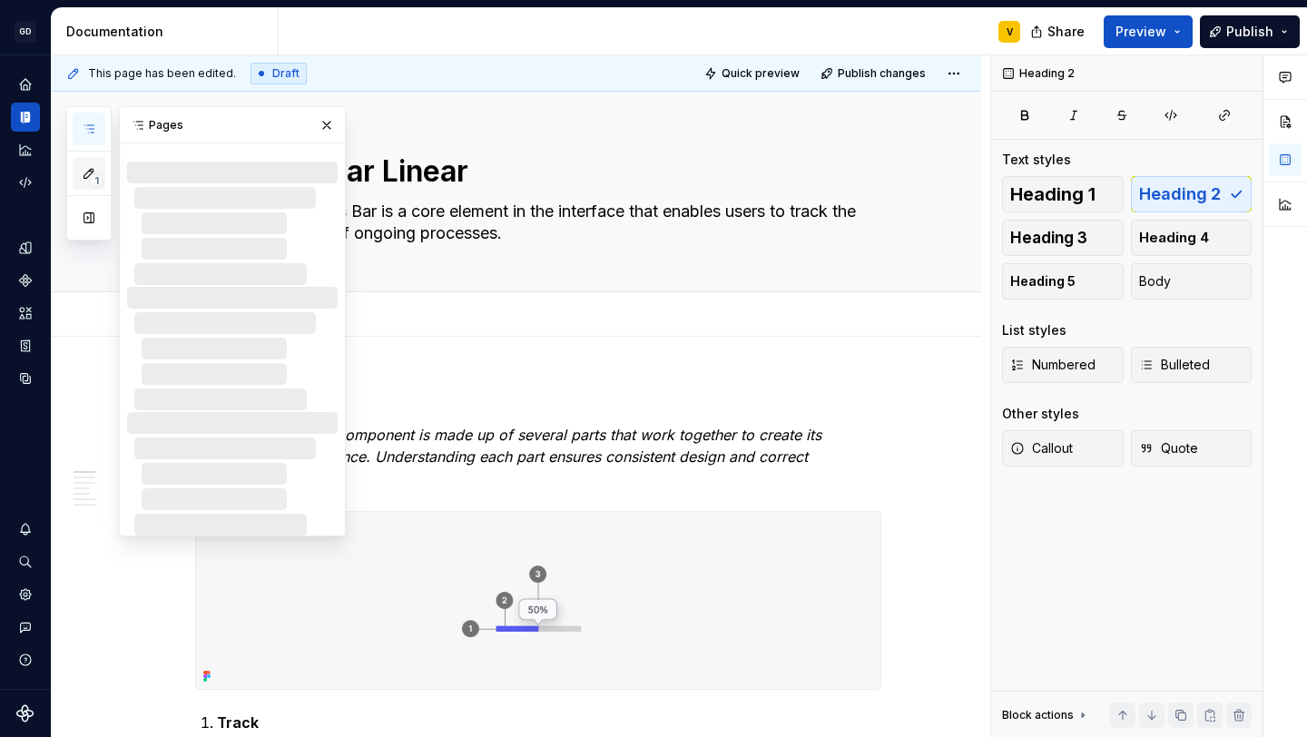
click at [82, 166] on icon "button" at bounding box center [89, 173] width 15 height 15
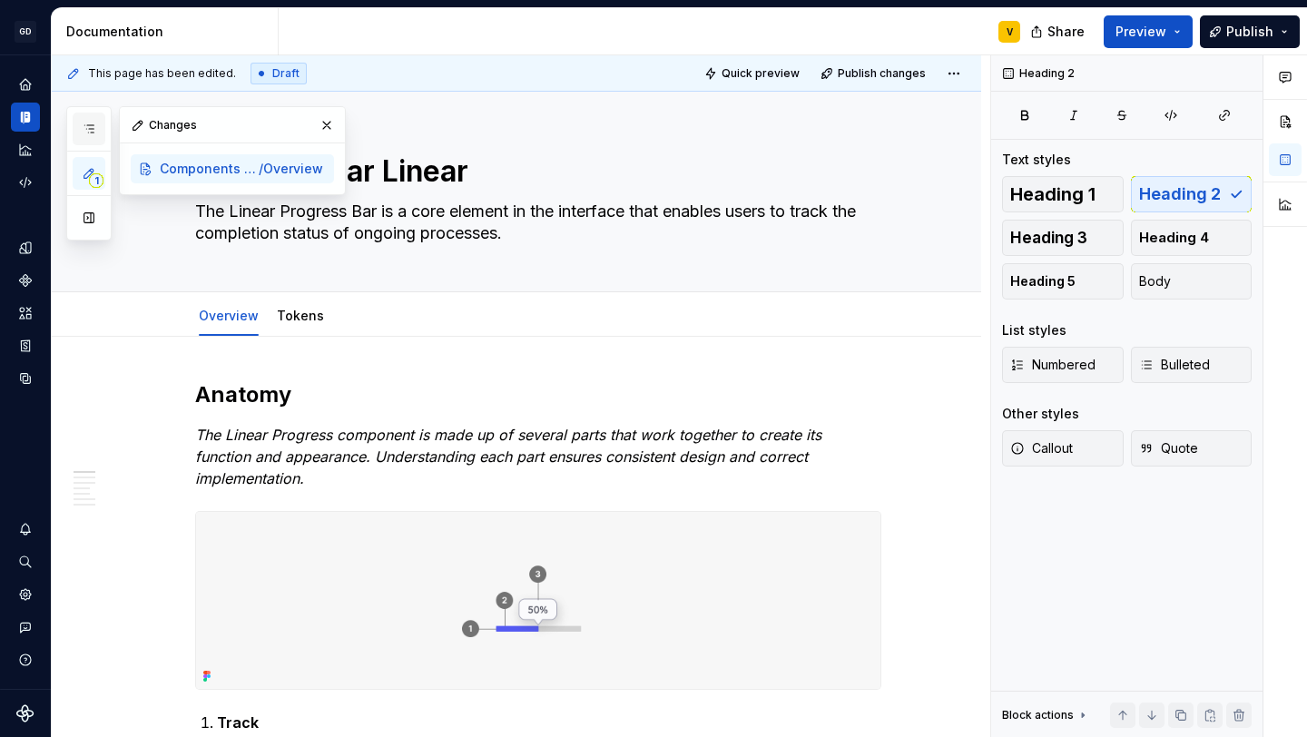
click at [93, 127] on icon "button" at bounding box center [89, 129] width 15 height 15
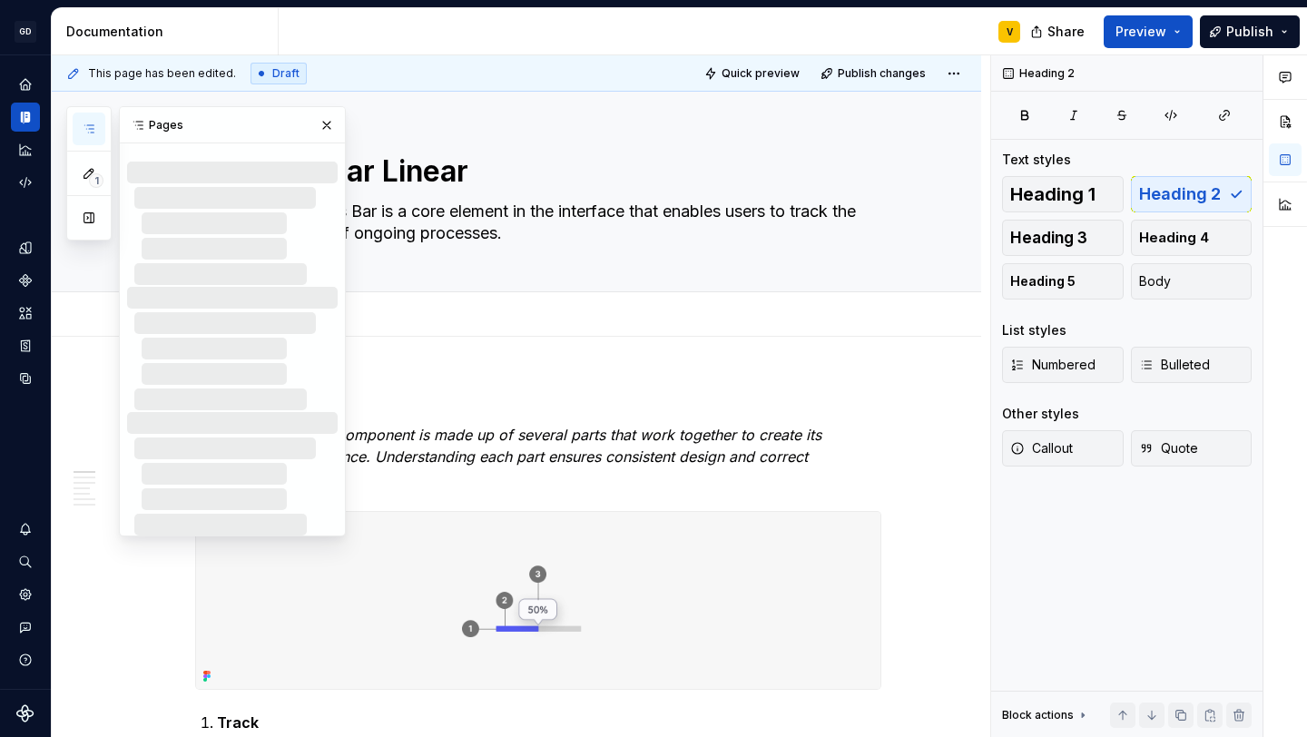
click at [139, 122] on icon at bounding box center [137, 125] width 9 height 7
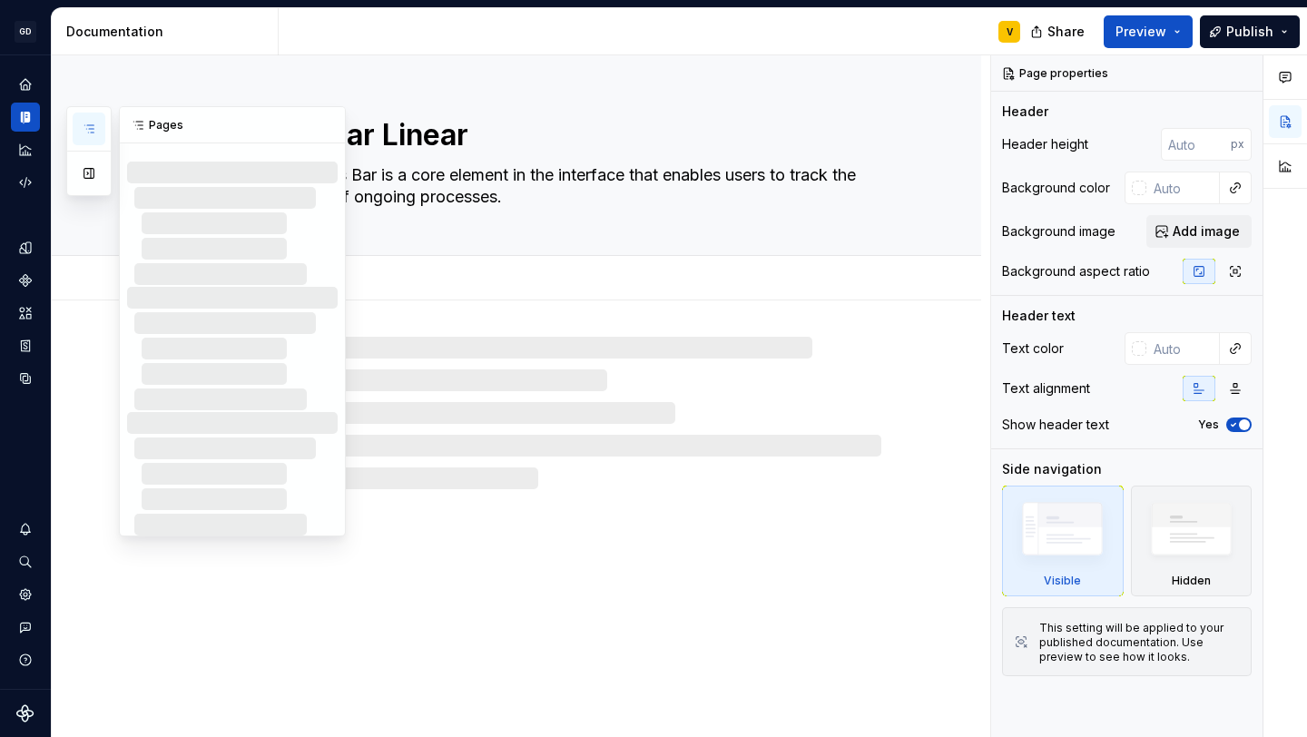
click at [97, 130] on button "button" at bounding box center [89, 129] width 33 height 33
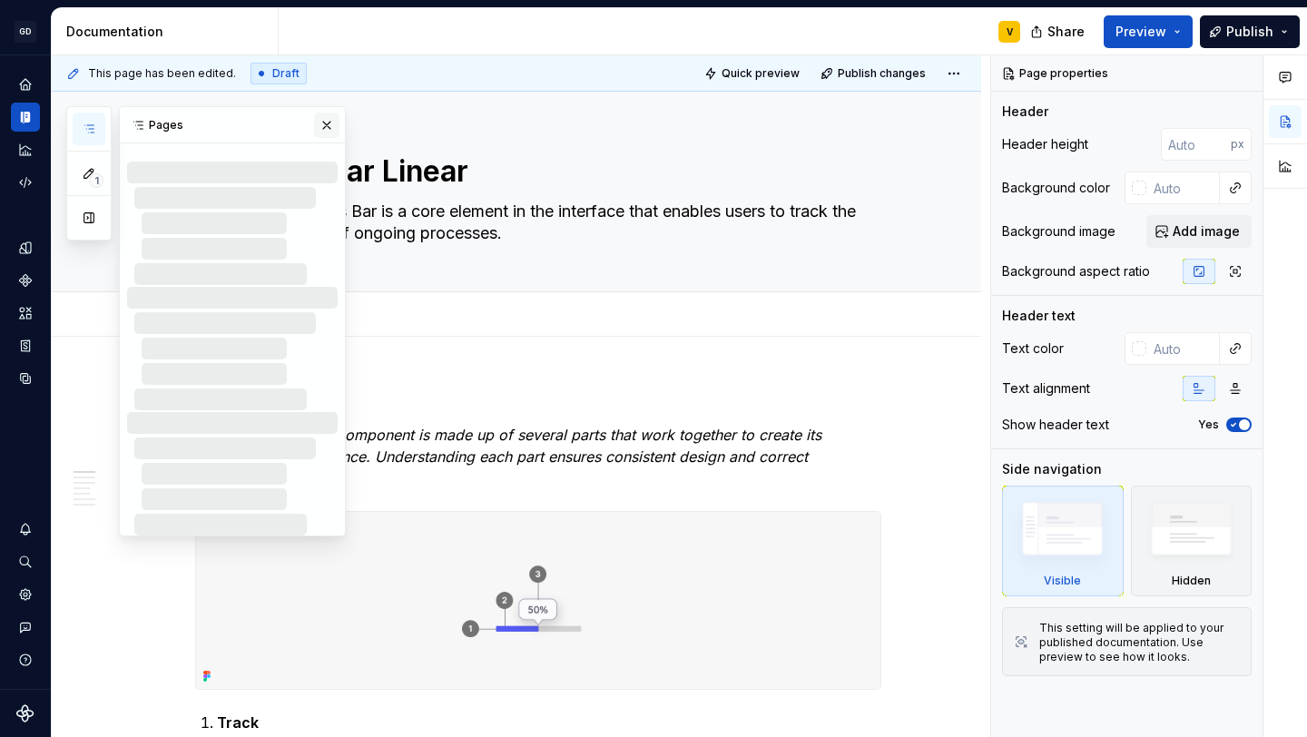
click at [323, 120] on button "button" at bounding box center [326, 125] width 25 height 25
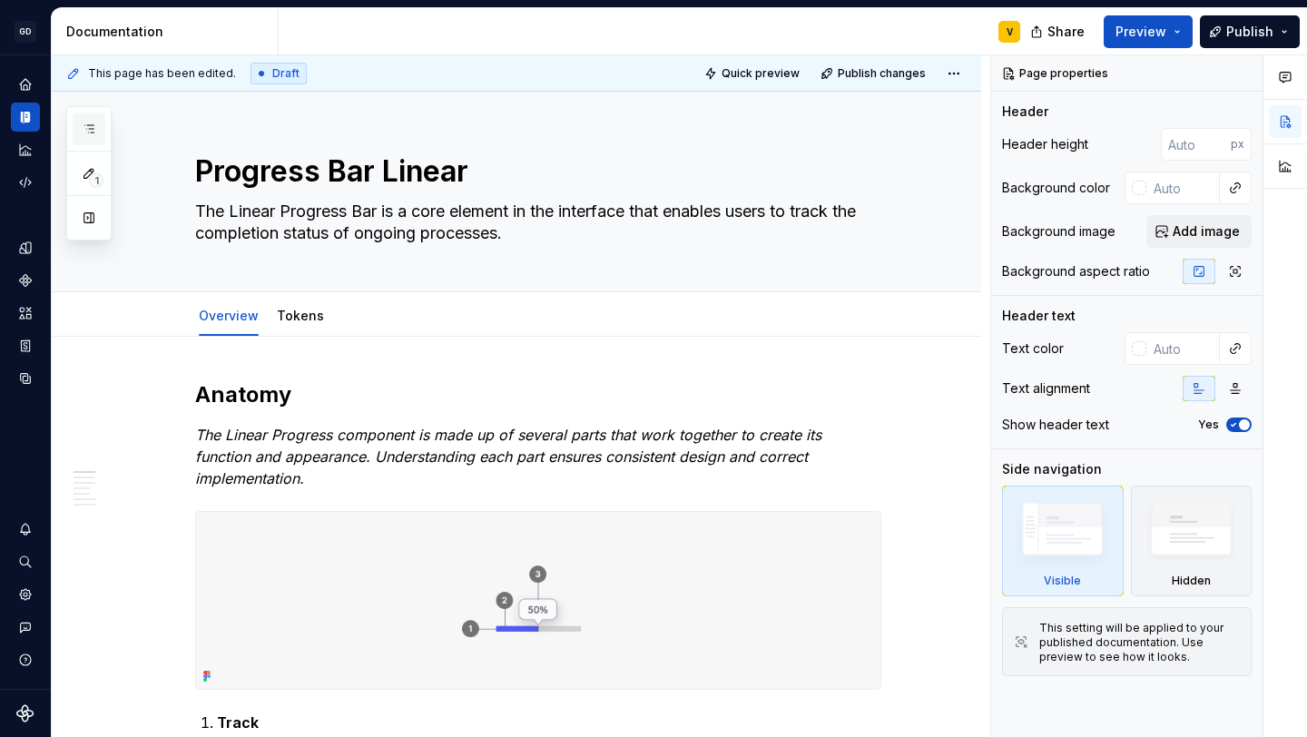
click at [83, 125] on icon "button" at bounding box center [89, 129] width 15 height 15
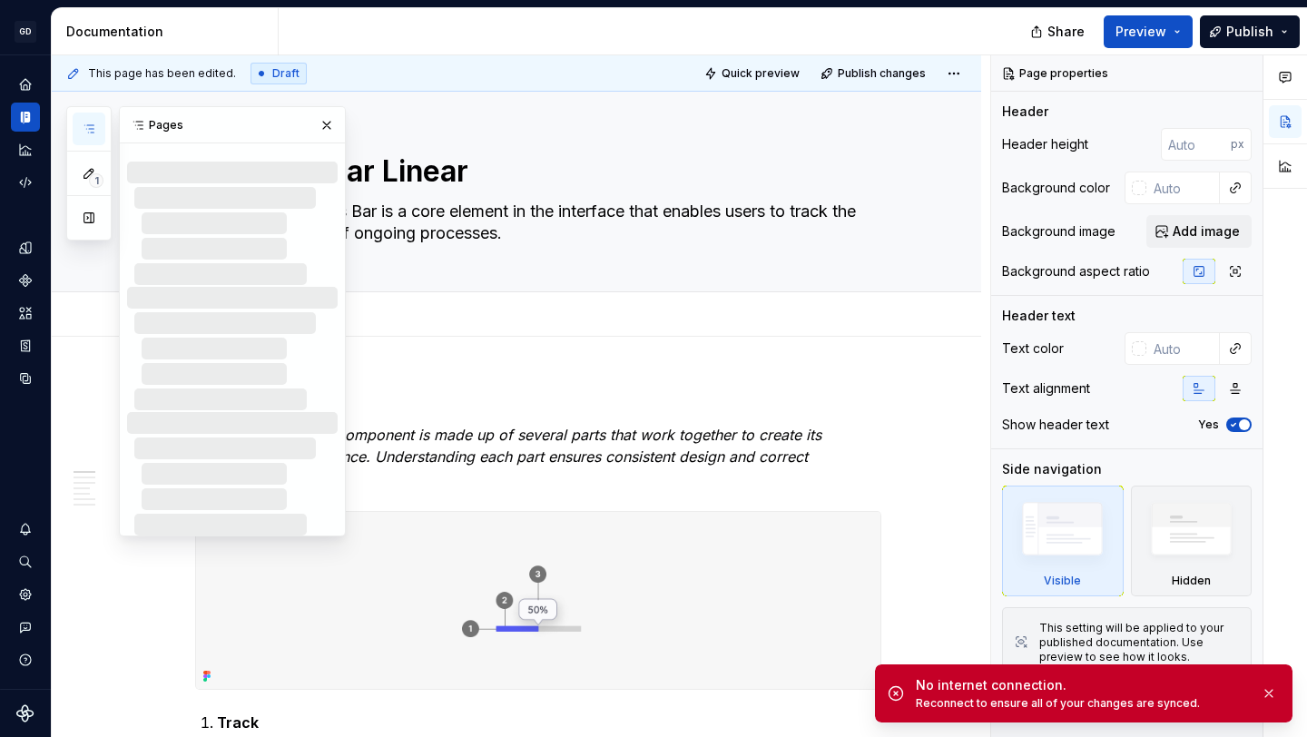
type textarea "*"
